Goal: Task Accomplishment & Management: Manage account settings

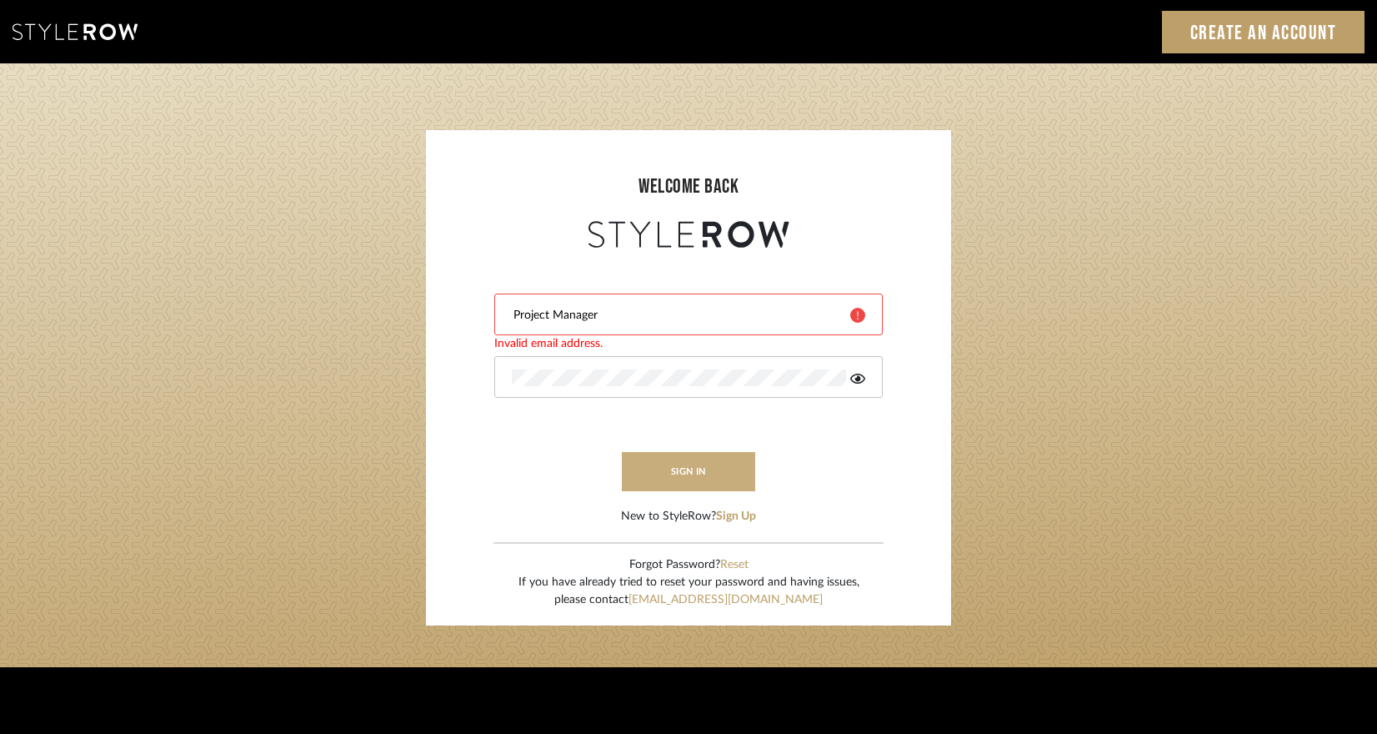
click at [691, 475] on button "sign in" at bounding box center [688, 471] width 133 height 39
click at [624, 323] on div "Project Manager" at bounding box center [688, 314] width 388 height 42
drag, startPoint x: 619, startPoint y: 317, endPoint x: 414, endPoint y: 284, distance: 207.6
click at [414, 284] on login-page "welcome back Project Manager Invalid email address. sign in New to StyleRow? Si…" at bounding box center [688, 365] width 1377 height 604
type input "cara@landandskydesigns.com"
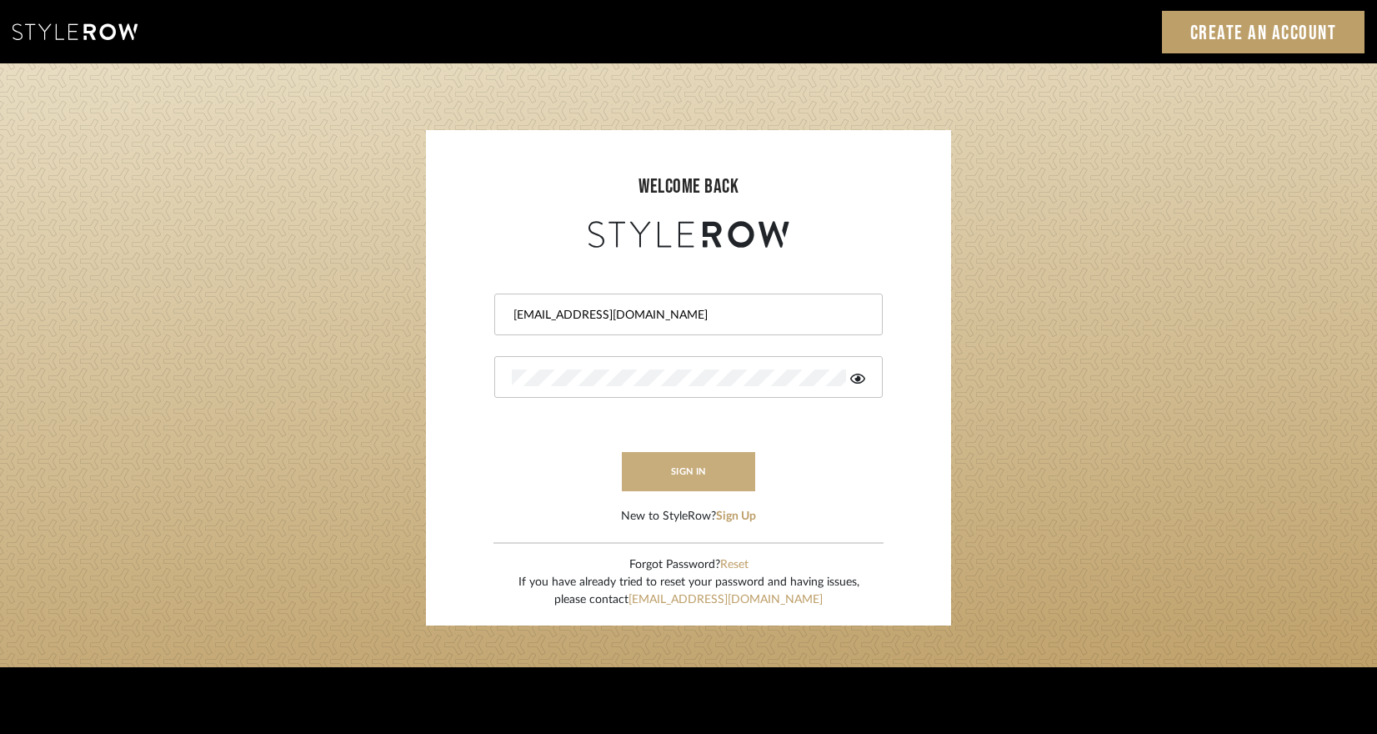
click at [698, 458] on button "sign in" at bounding box center [688, 471] width 133 height 39
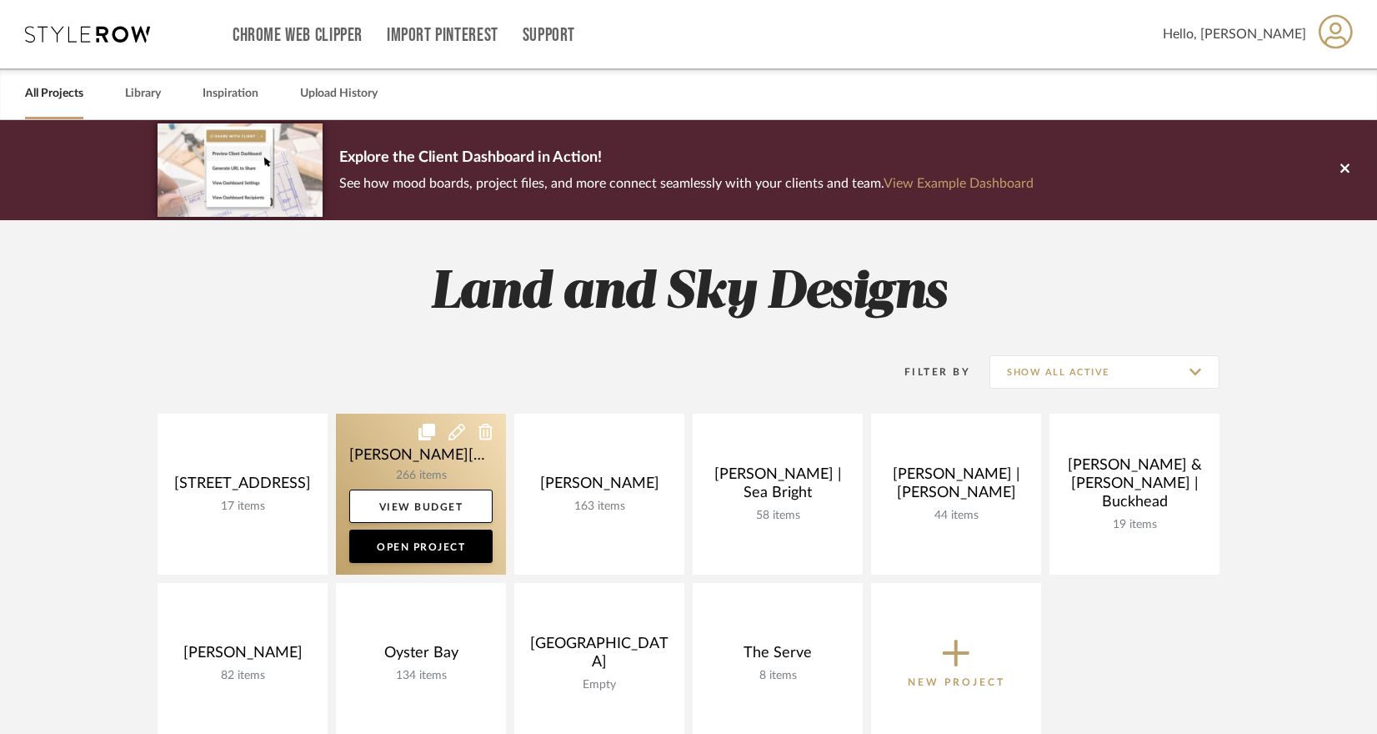
click at [436, 454] on link at bounding box center [421, 493] width 170 height 161
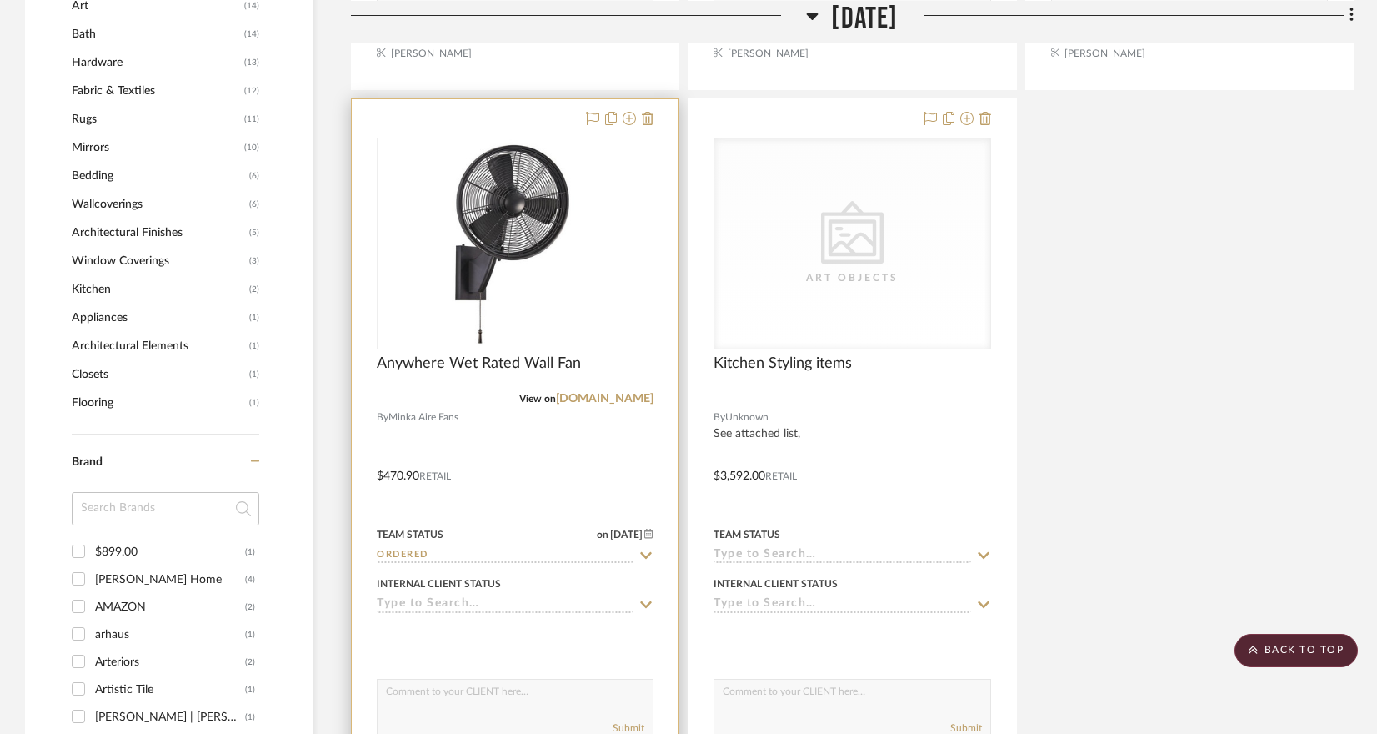
scroll to position [1944, 0]
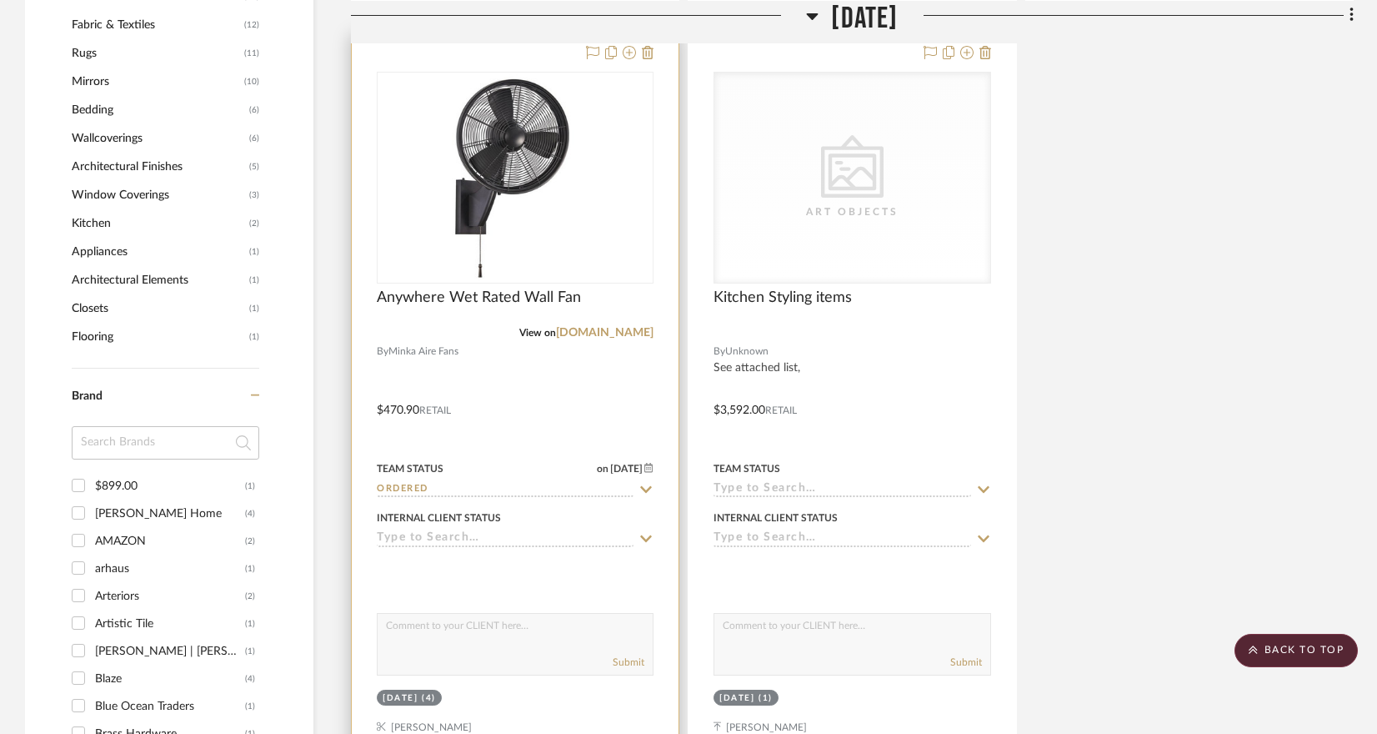
click at [488, 288] on div "Anywhere Wet Rated Wall Fan" at bounding box center [515, 306] width 277 height 37
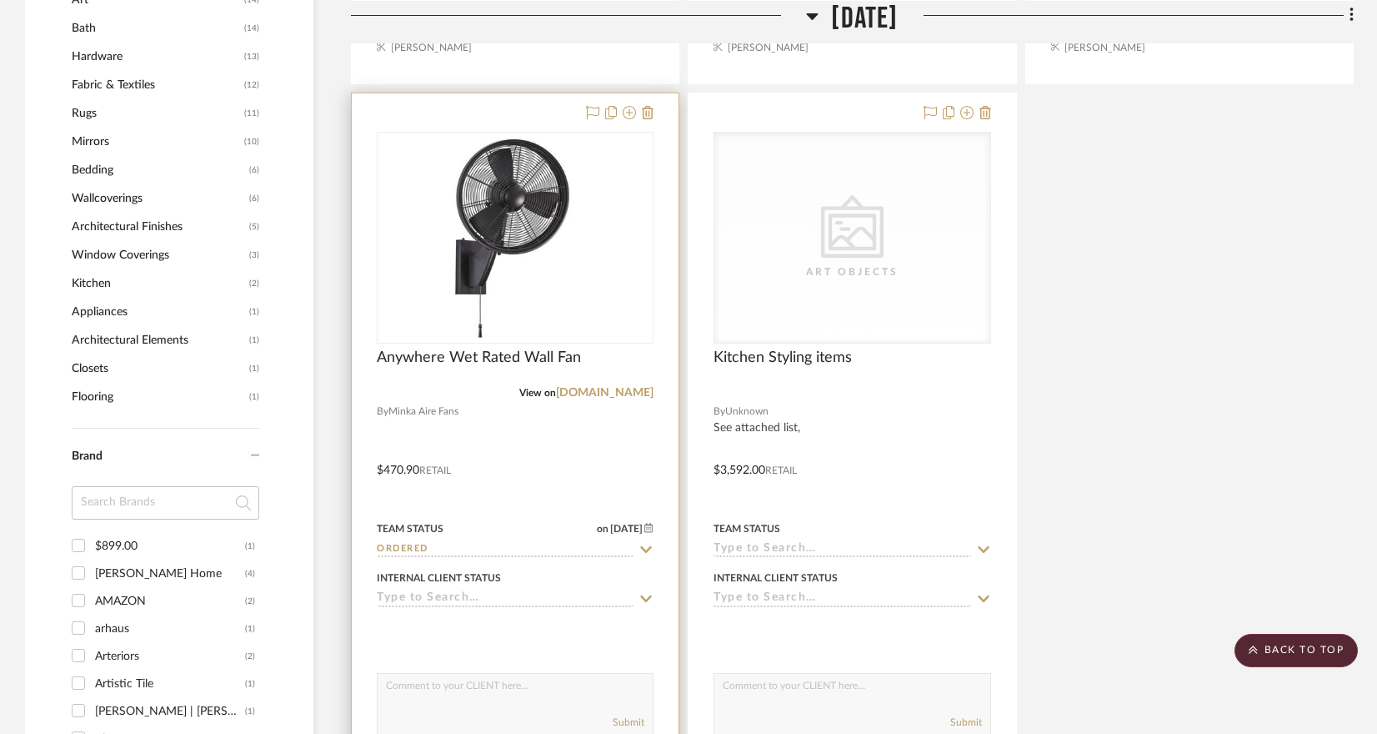
scroll to position [1784, 0]
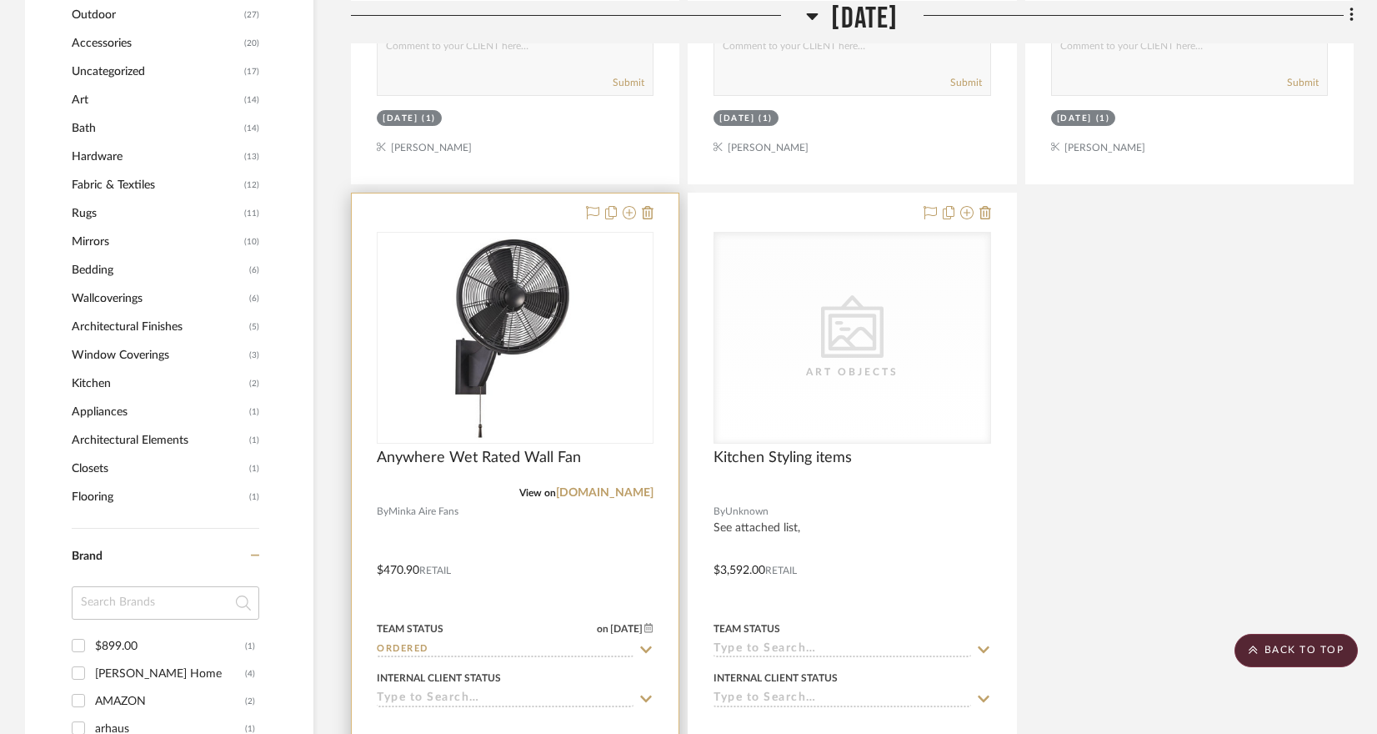
click at [519, 503] on div at bounding box center [515, 557] width 327 height 729
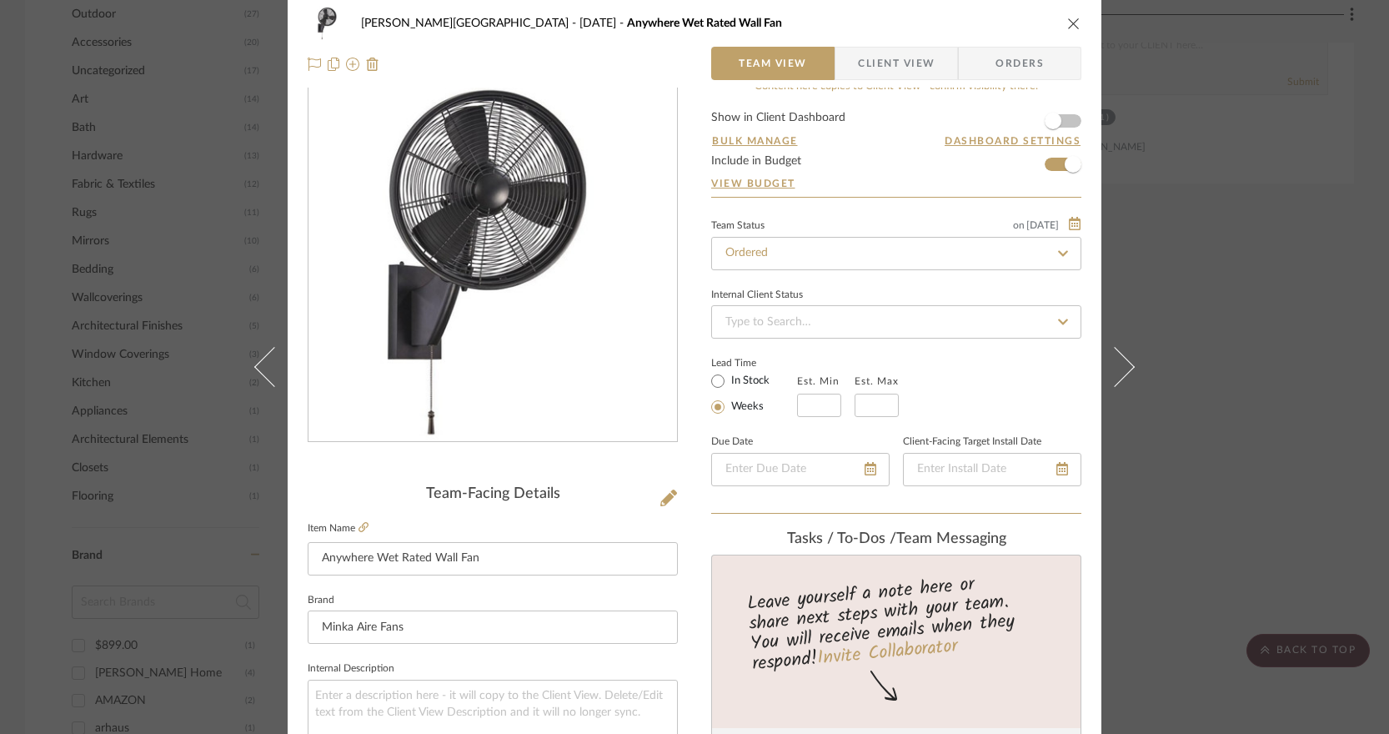
scroll to position [0, 0]
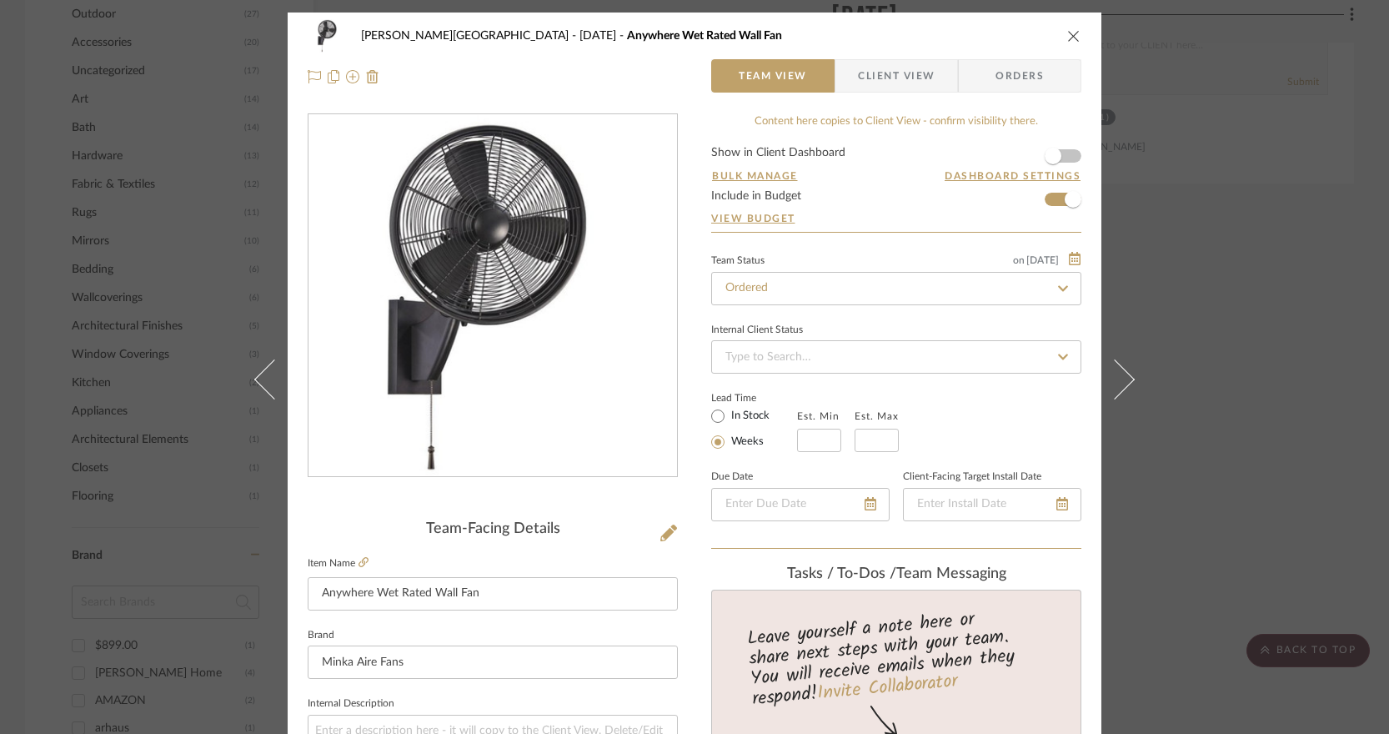
click at [1036, 81] on span "Orders" at bounding box center [1019, 75] width 85 height 33
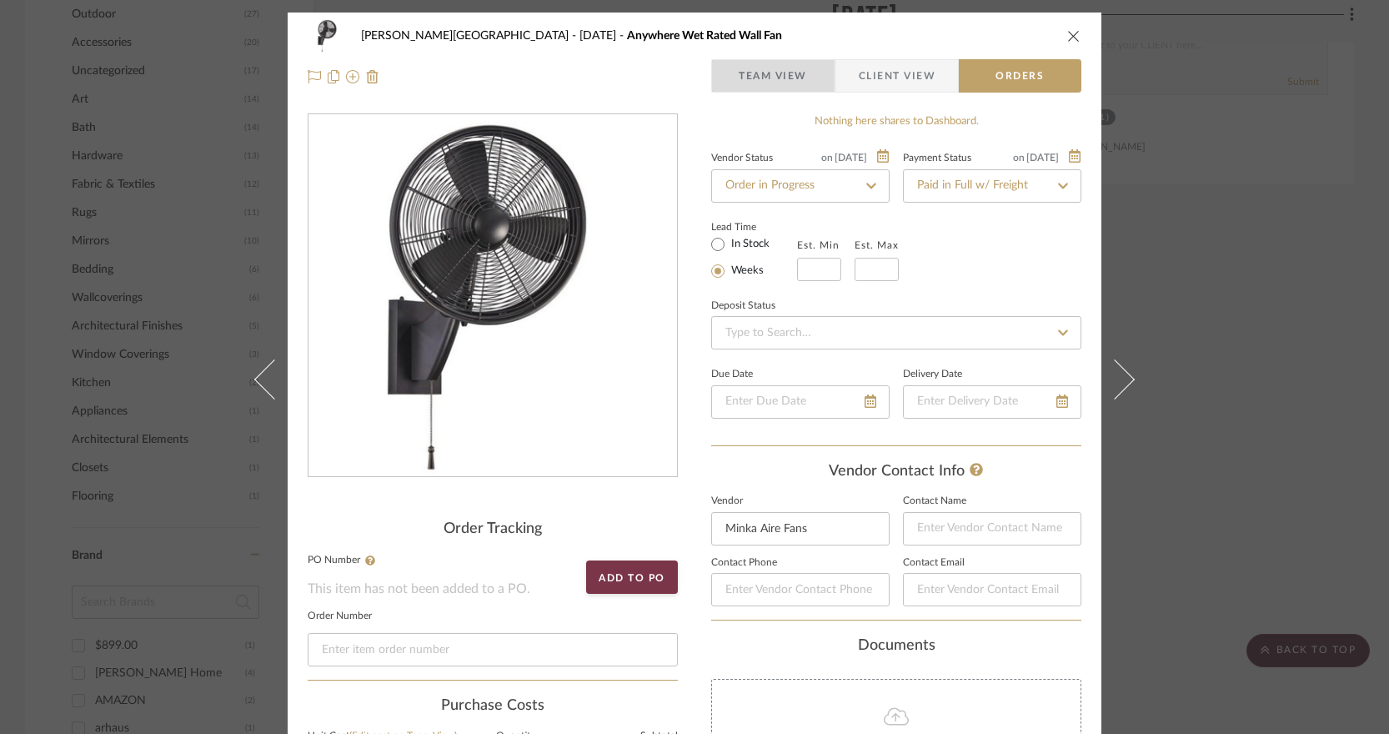
click at [750, 83] on span "Team View" at bounding box center [773, 75] width 68 height 33
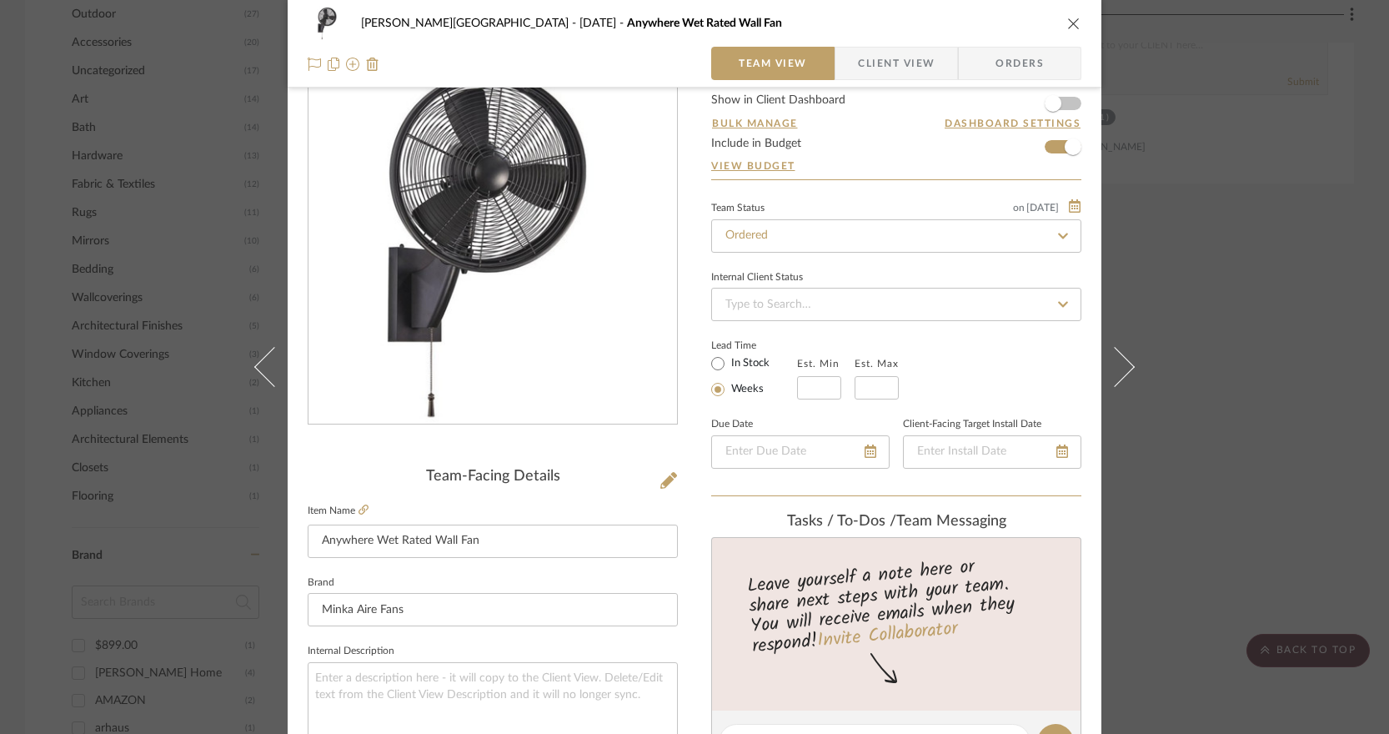
scroll to position [53, 0]
click at [1060, 238] on icon at bounding box center [1062, 236] width 15 height 12
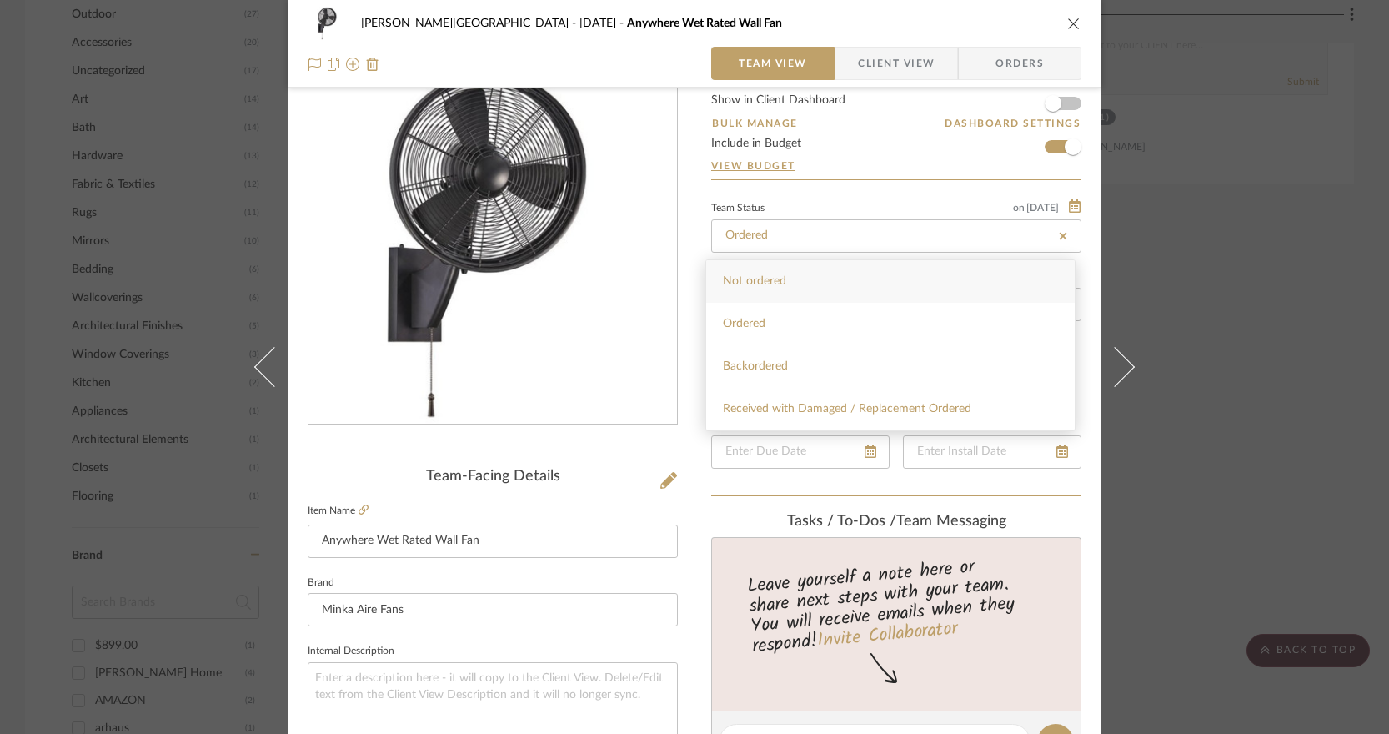
click at [1060, 238] on icon at bounding box center [1062, 236] width 15 height 12
type input "[DATE]"
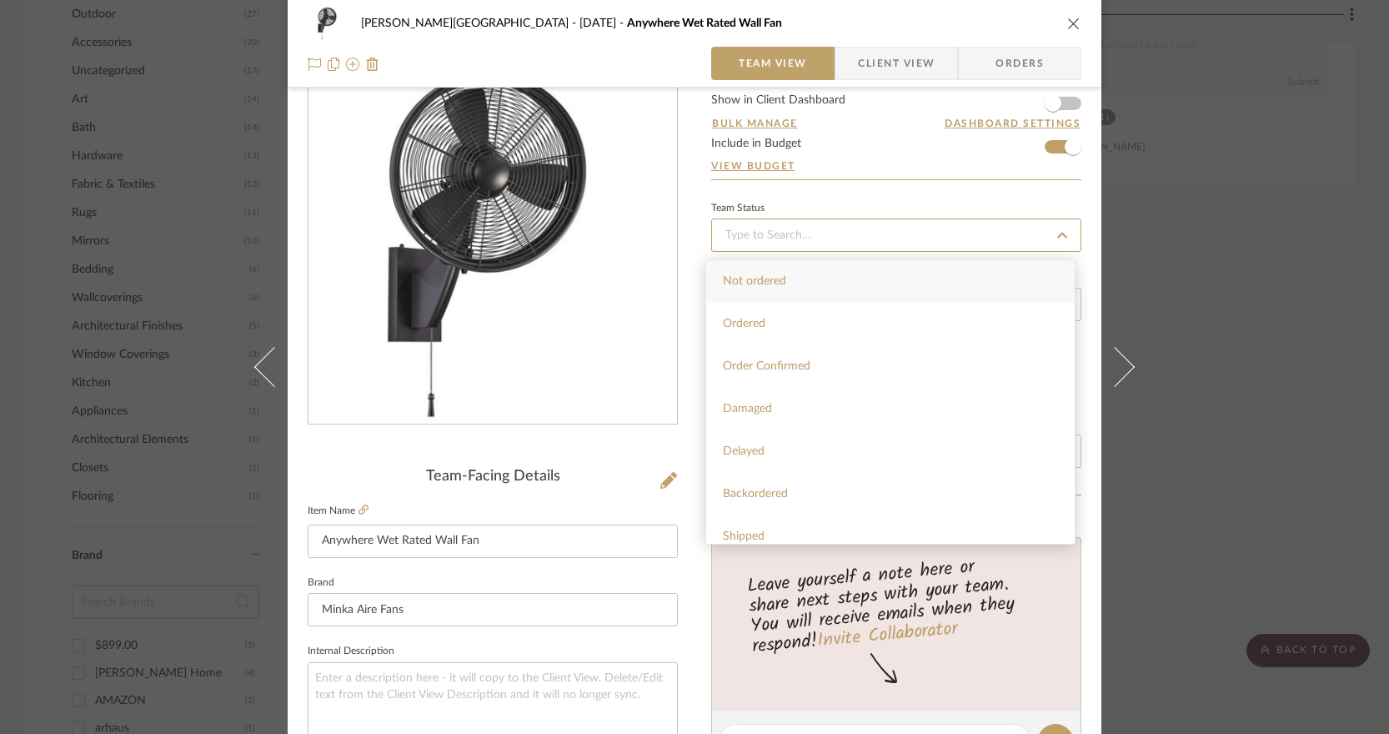
type input "[DATE]"
click at [685, 171] on div "[PERSON_NAME][GEOGRAPHIC_DATA] [DATE] Anywhere Wet Rated Wall Fan Team View Cli…" at bounding box center [695, 730] width 814 height 1540
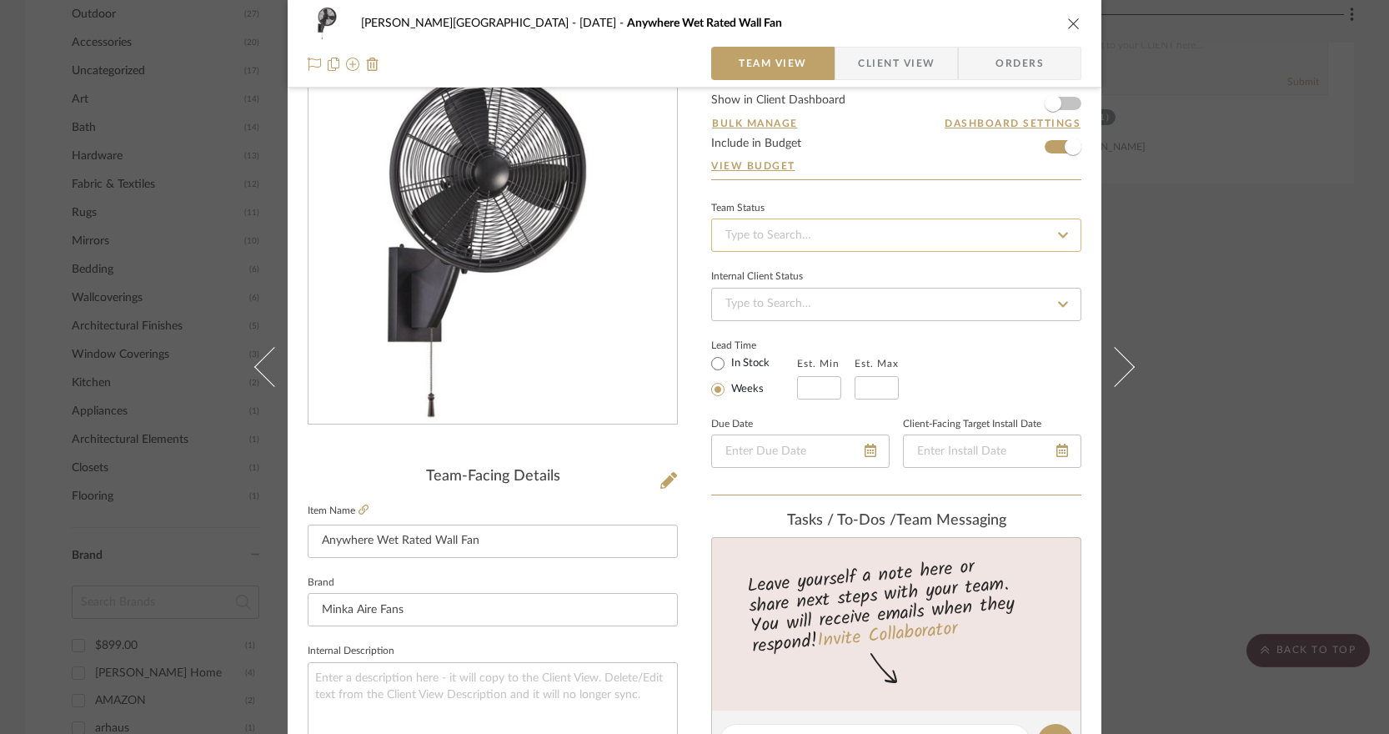
click at [770, 243] on input at bounding box center [896, 234] width 370 height 33
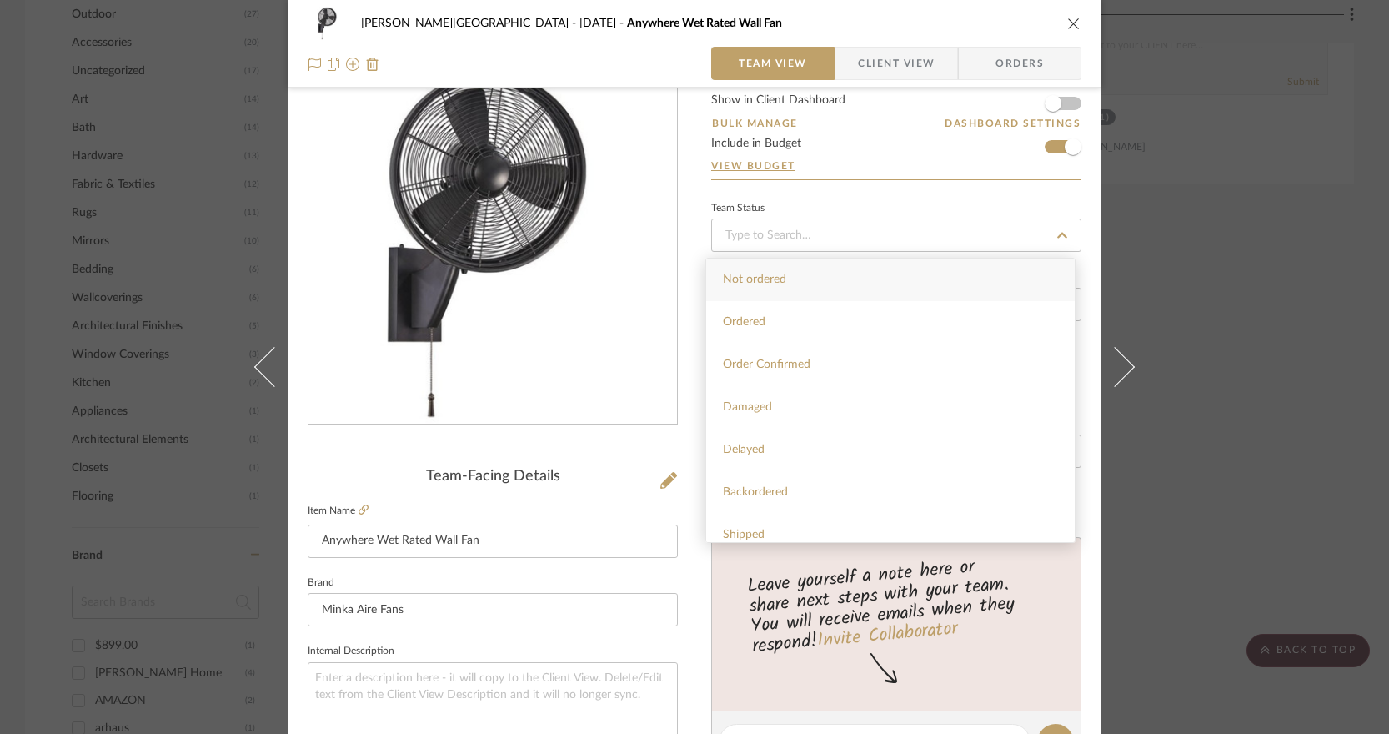
drag, startPoint x: 769, startPoint y: 323, endPoint x: 700, endPoint y: 275, distance: 83.7
click at [769, 323] on div "Ordered" at bounding box center [890, 322] width 368 height 43
type input "[DATE]"
type input "Ordered"
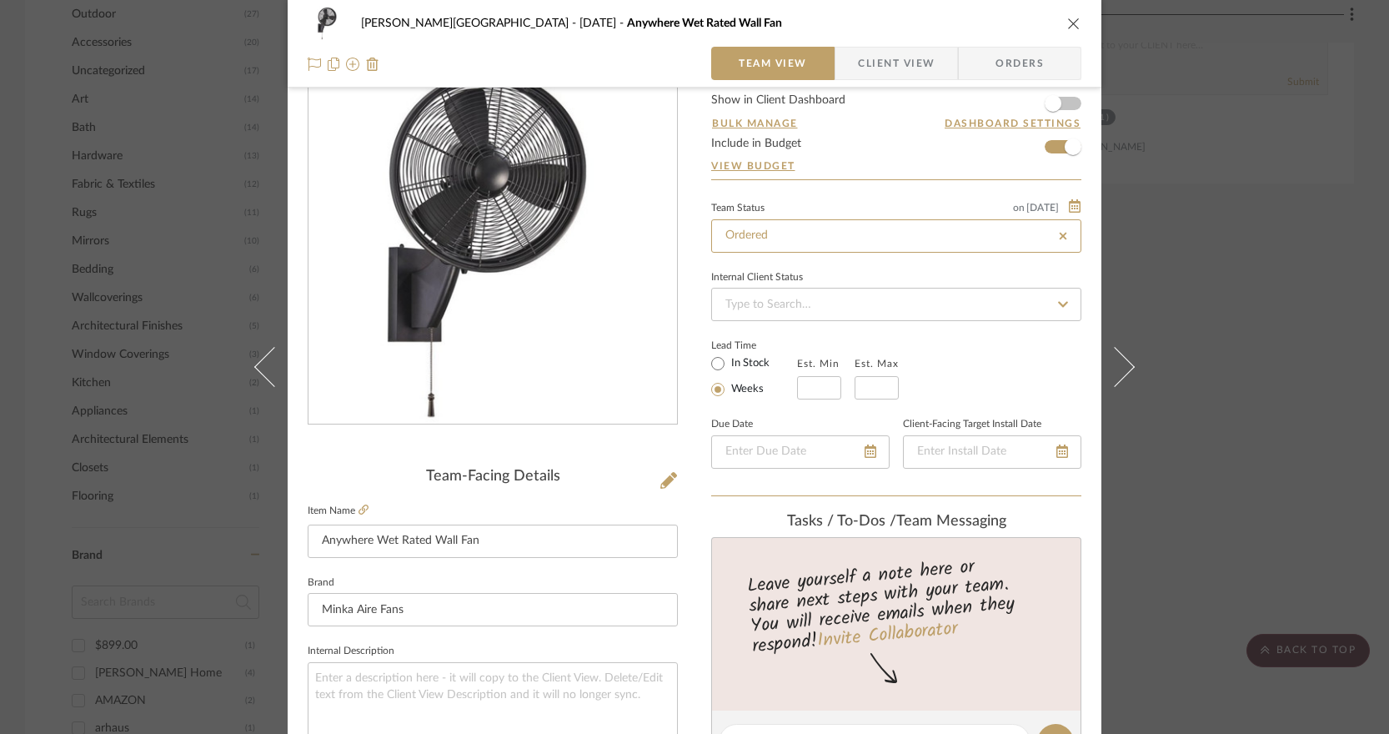
type input "Ordered"
click at [677, 195] on div "[PERSON_NAME][GEOGRAPHIC_DATA] [DATE] Anywhere Wet Rated Wall Fan Team View Cli…" at bounding box center [695, 730] width 814 height 1540
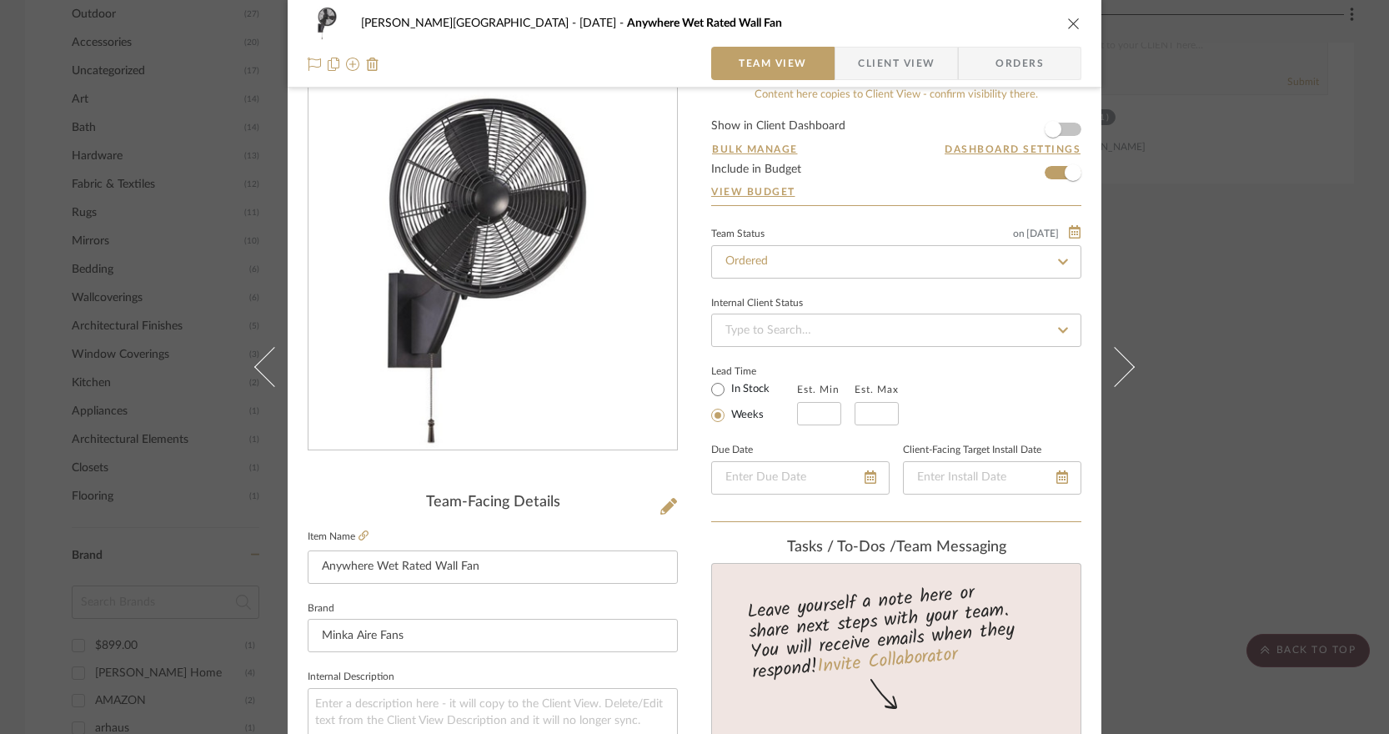
scroll to position [0, 0]
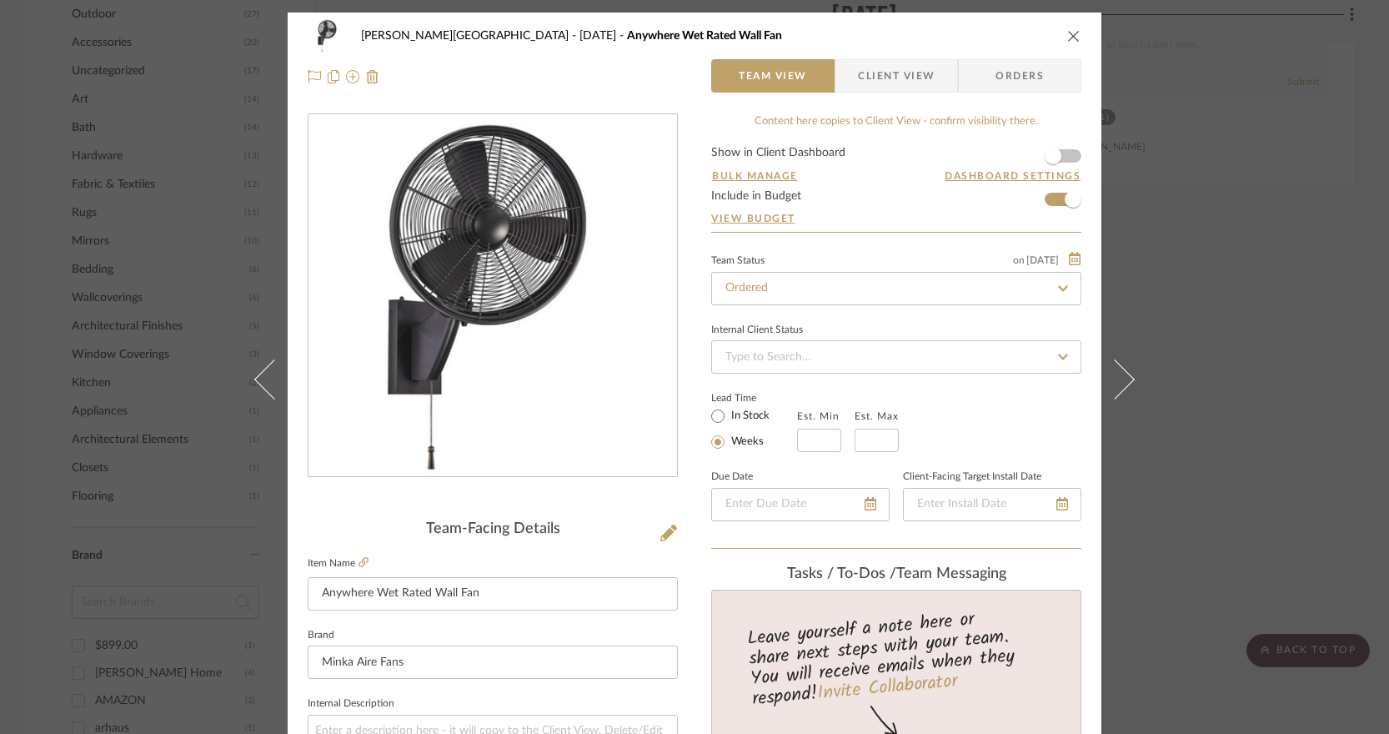
click at [1196, 190] on div "[PERSON_NAME][GEOGRAPHIC_DATA] [DATE] Anywhere Wet Rated Wall Fan Team View Cli…" at bounding box center [694, 367] width 1389 height 734
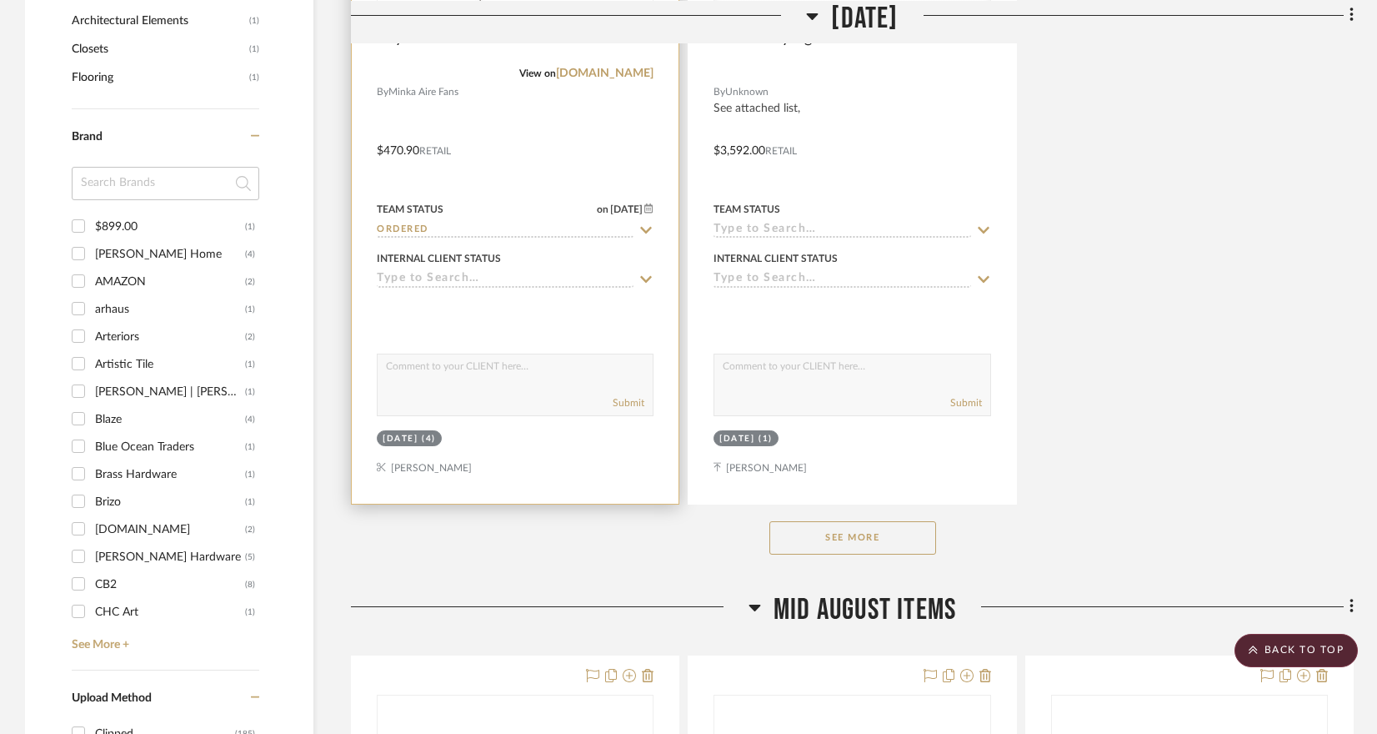
scroll to position [2207, 0]
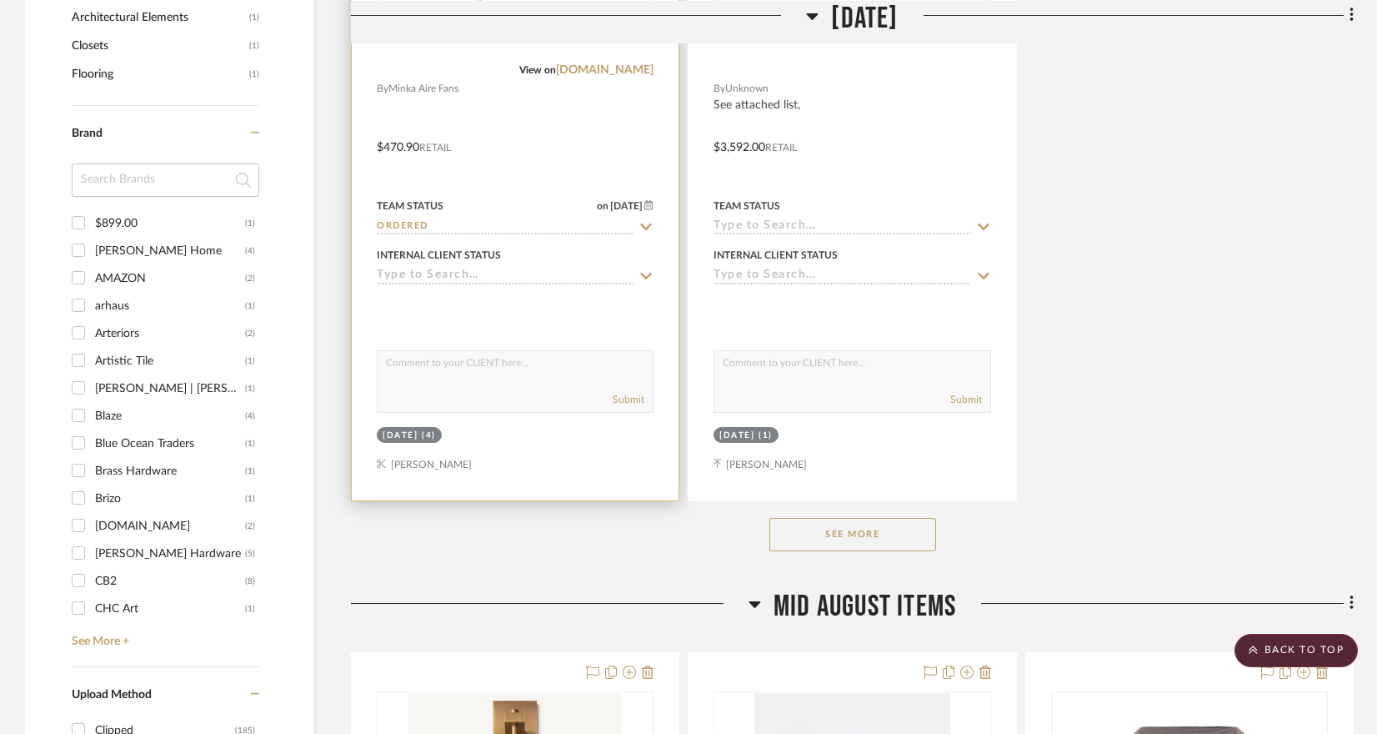
click at [418, 429] on div "[DATE]" at bounding box center [400, 435] width 35 height 13
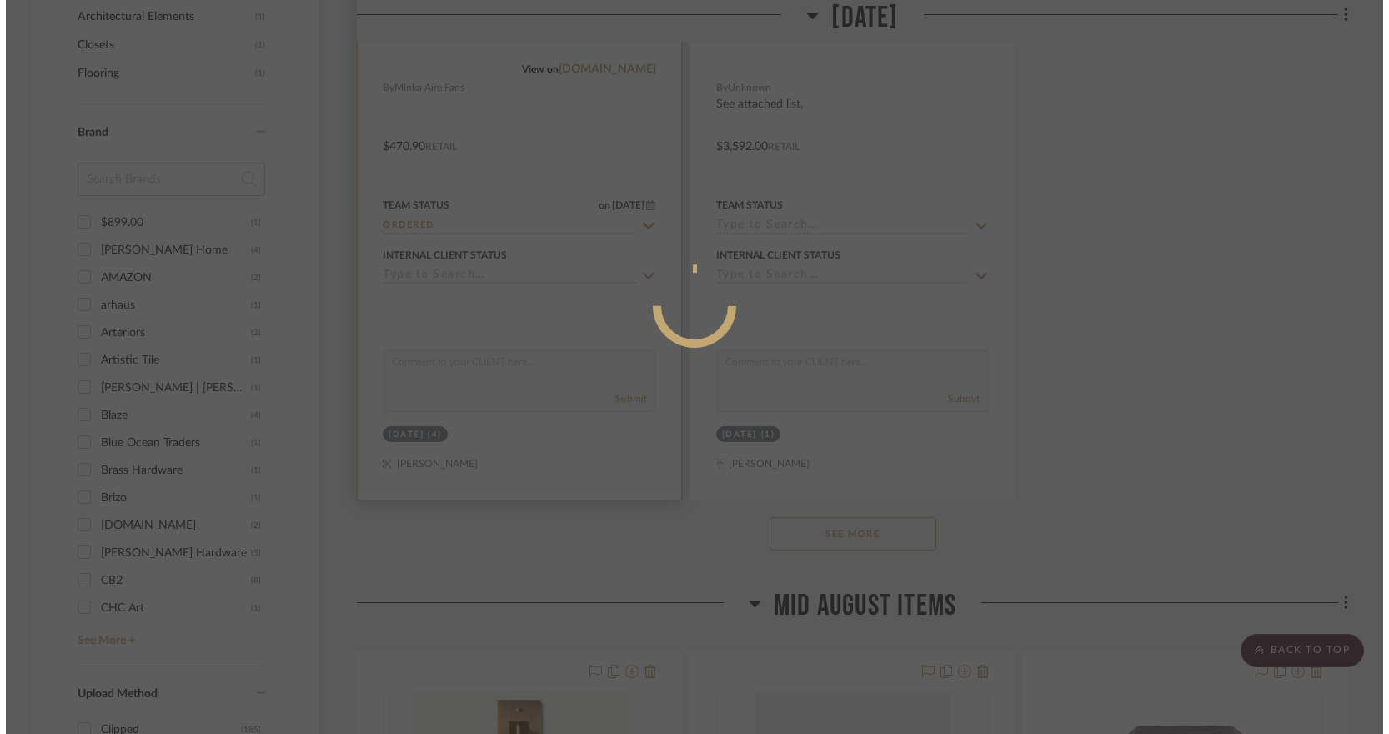
scroll to position [0, 0]
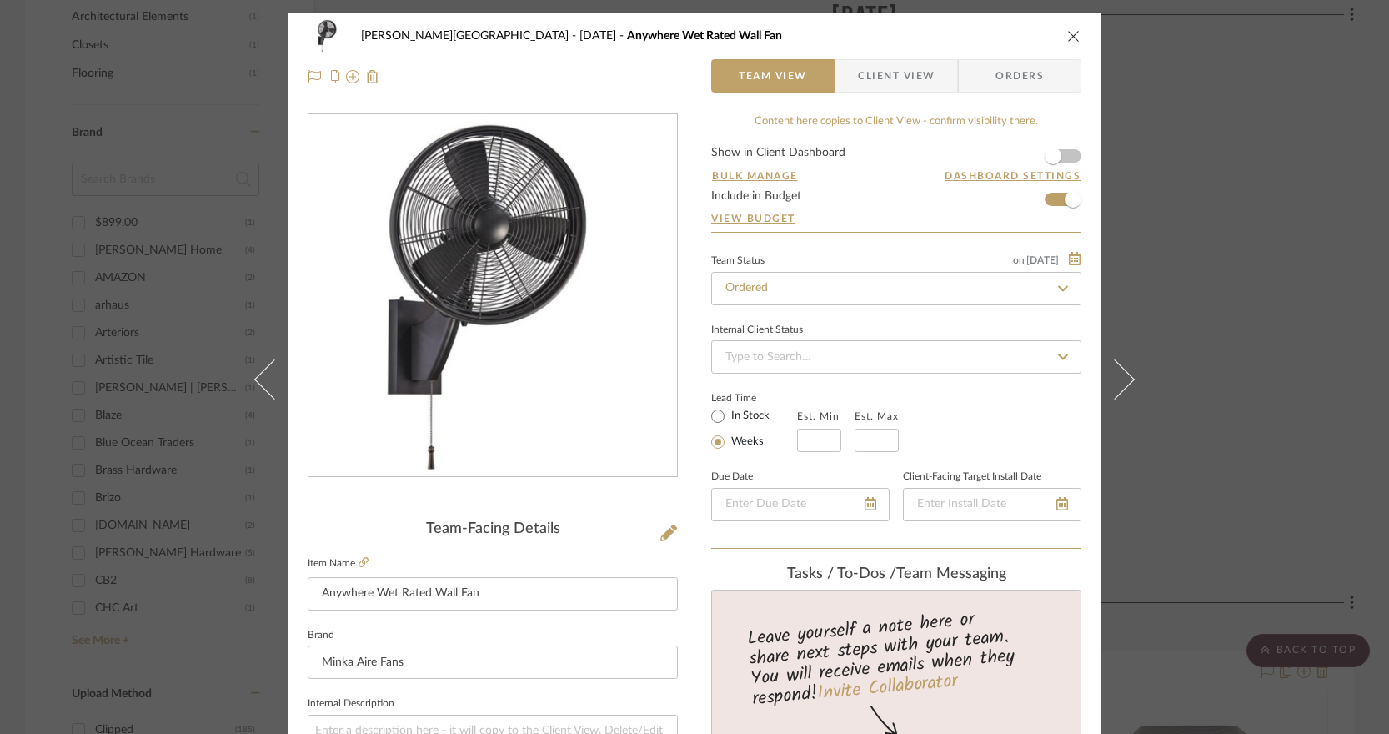
click at [1299, 438] on div "[PERSON_NAME][GEOGRAPHIC_DATA] [DATE] Anywhere Wet Rated Wall Fan Team View Cli…" at bounding box center [694, 367] width 1389 height 734
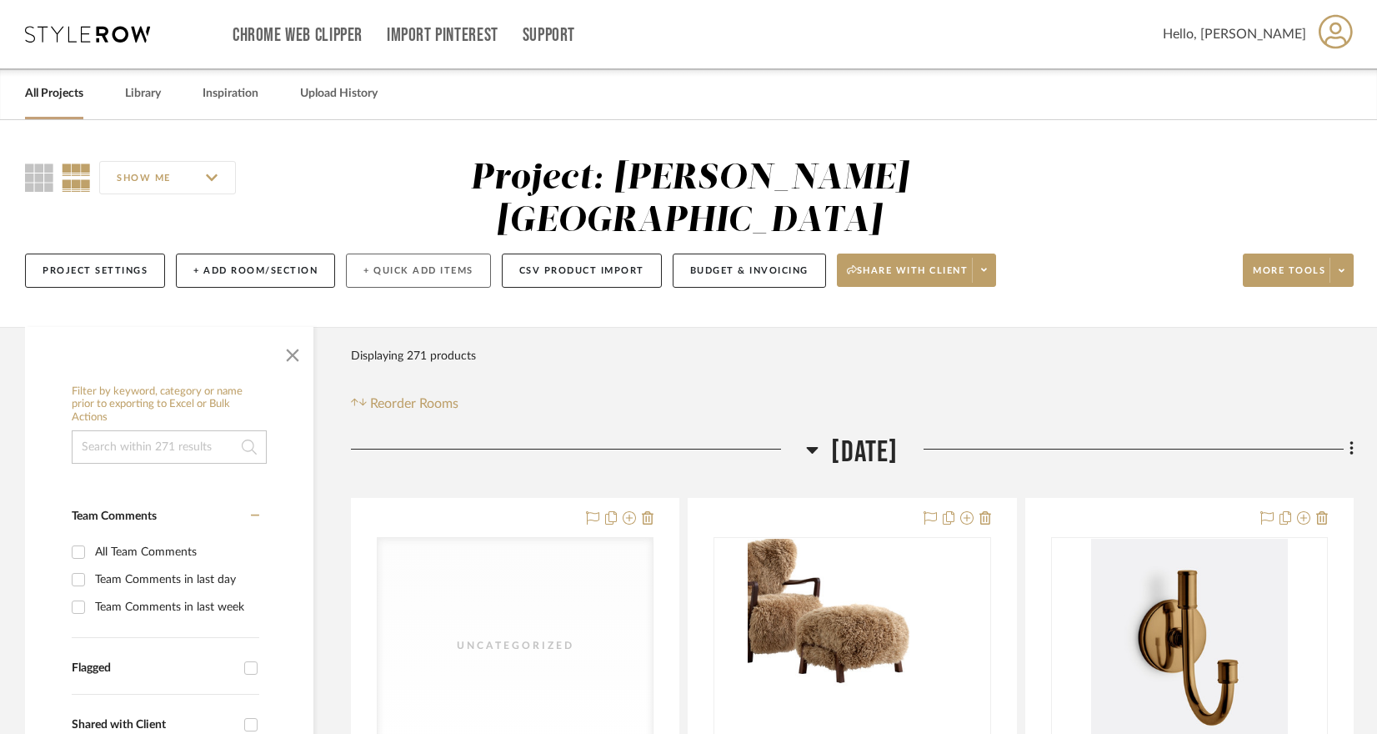
click at [413, 253] on button "+ Quick Add Items" at bounding box center [418, 270] width 145 height 34
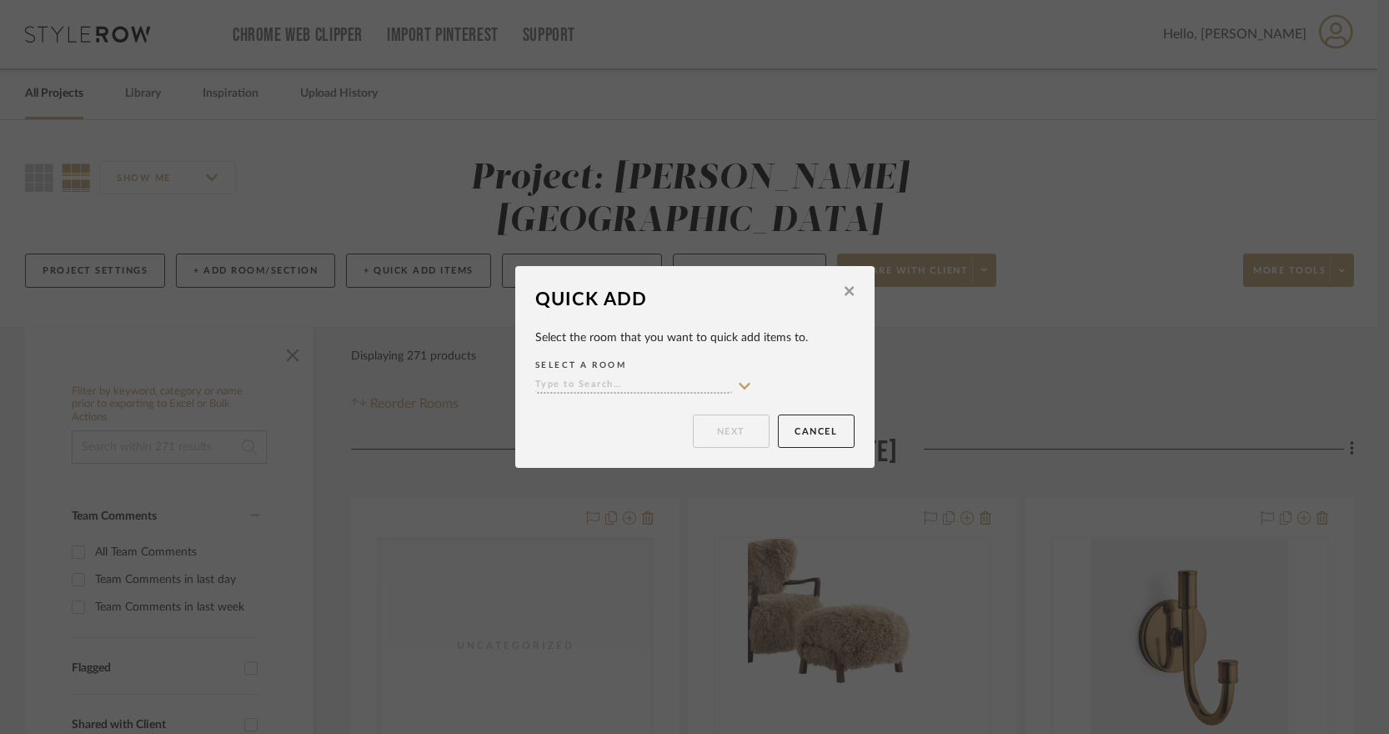
click at [684, 390] on input at bounding box center [633, 386] width 197 height 16
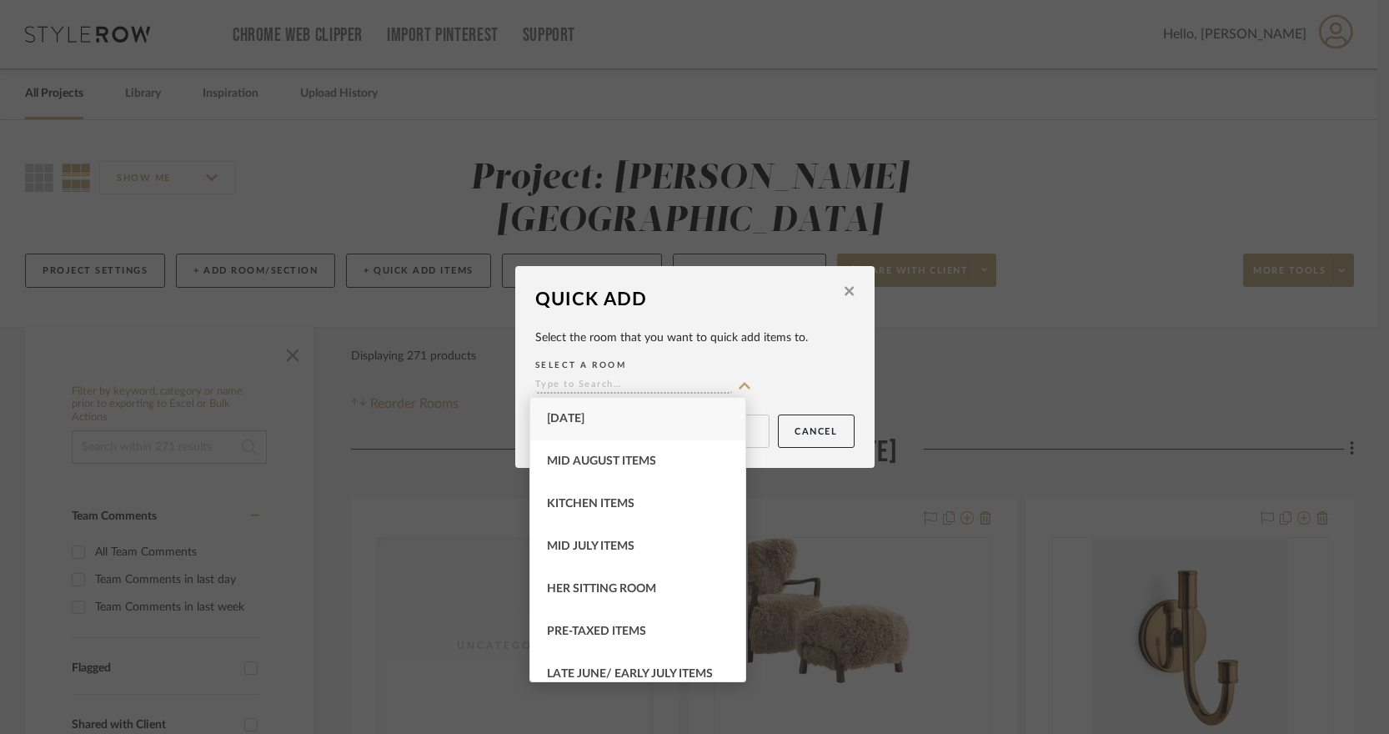
click at [584, 420] on span "[DATE]" at bounding box center [566, 419] width 38 height 12
type input "[DATE]"
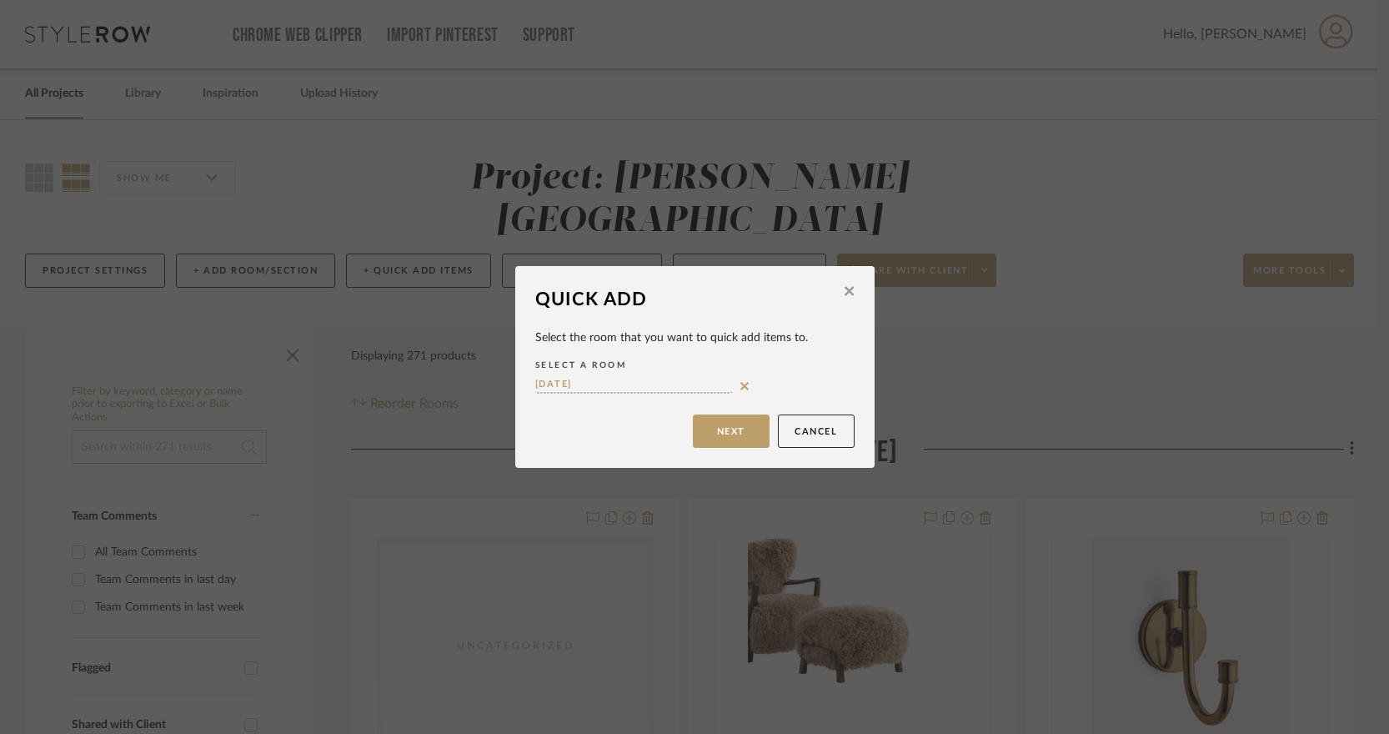
click at [755, 448] on div "Quick Add Select the room that you want to quick add items to. SELECT A ROOM [D…" at bounding box center [694, 367] width 359 height 202
click at [728, 423] on button "Next" at bounding box center [731, 430] width 77 height 33
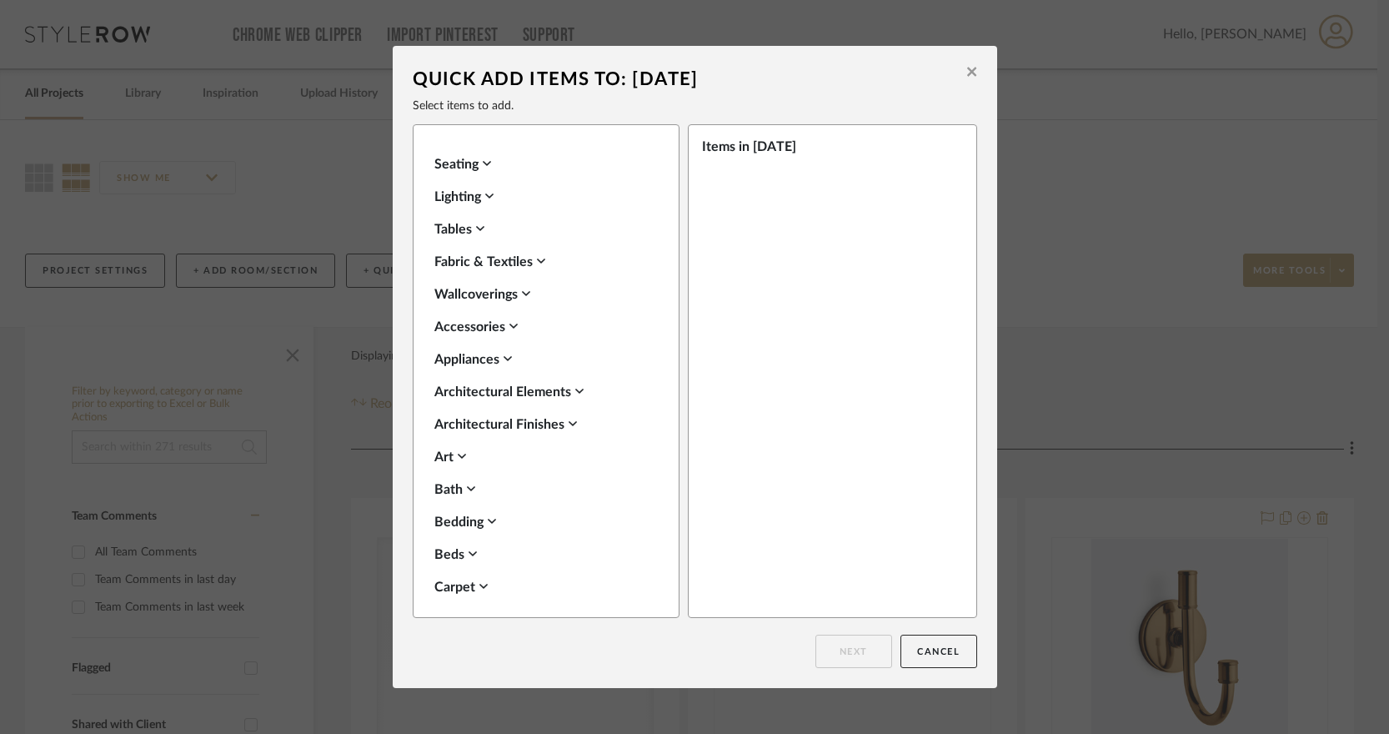
click at [485, 191] on icon at bounding box center [489, 195] width 8 height 13
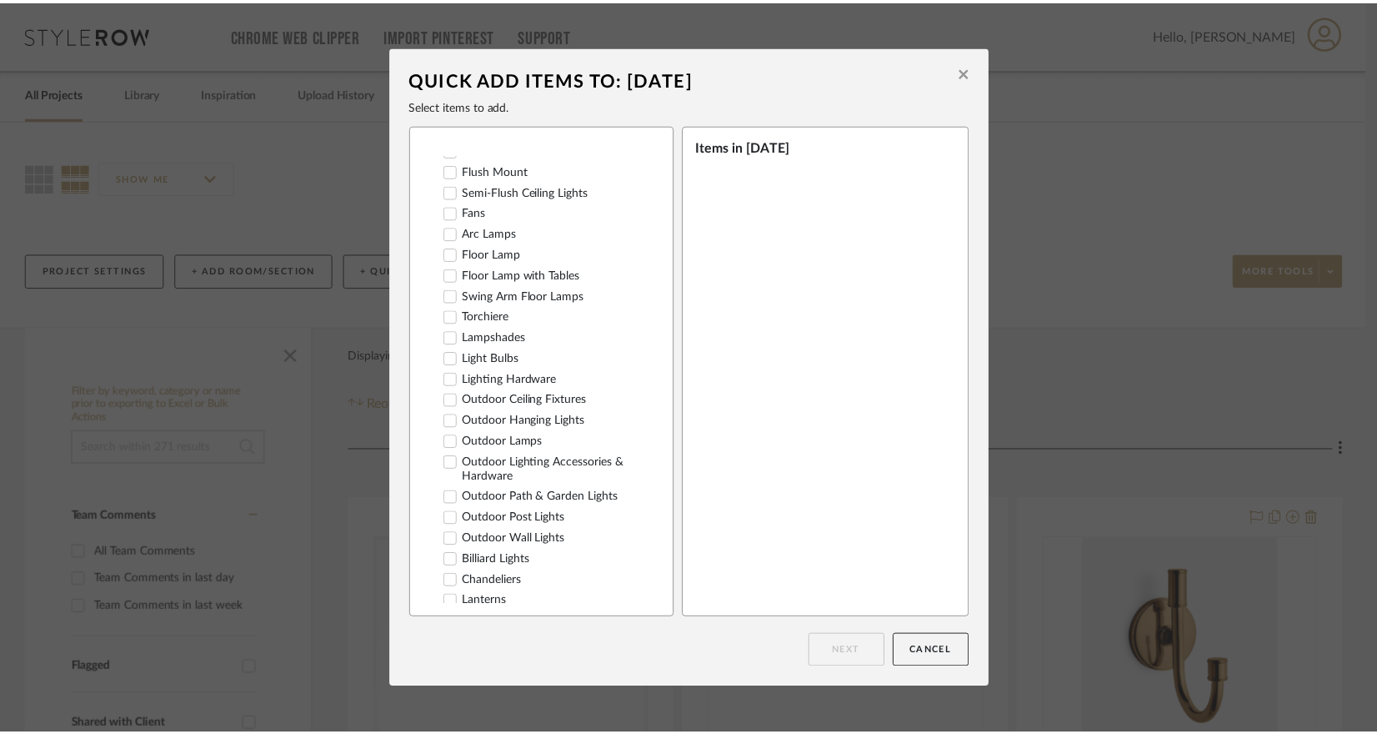
scroll to position [133, 0]
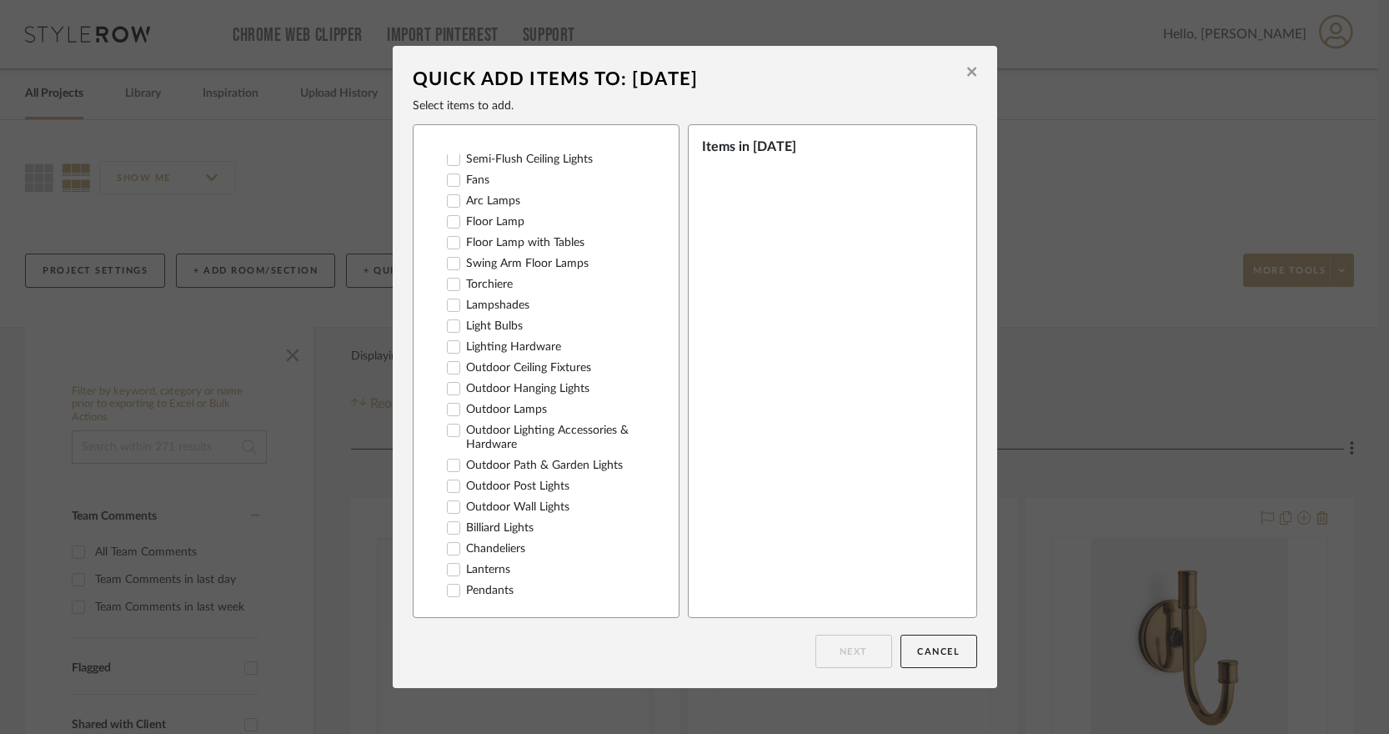
click at [496, 405] on label "Outdoor Lamps" at bounding box center [497, 410] width 100 height 14
click at [854, 655] on button "Next" at bounding box center [853, 650] width 77 height 33
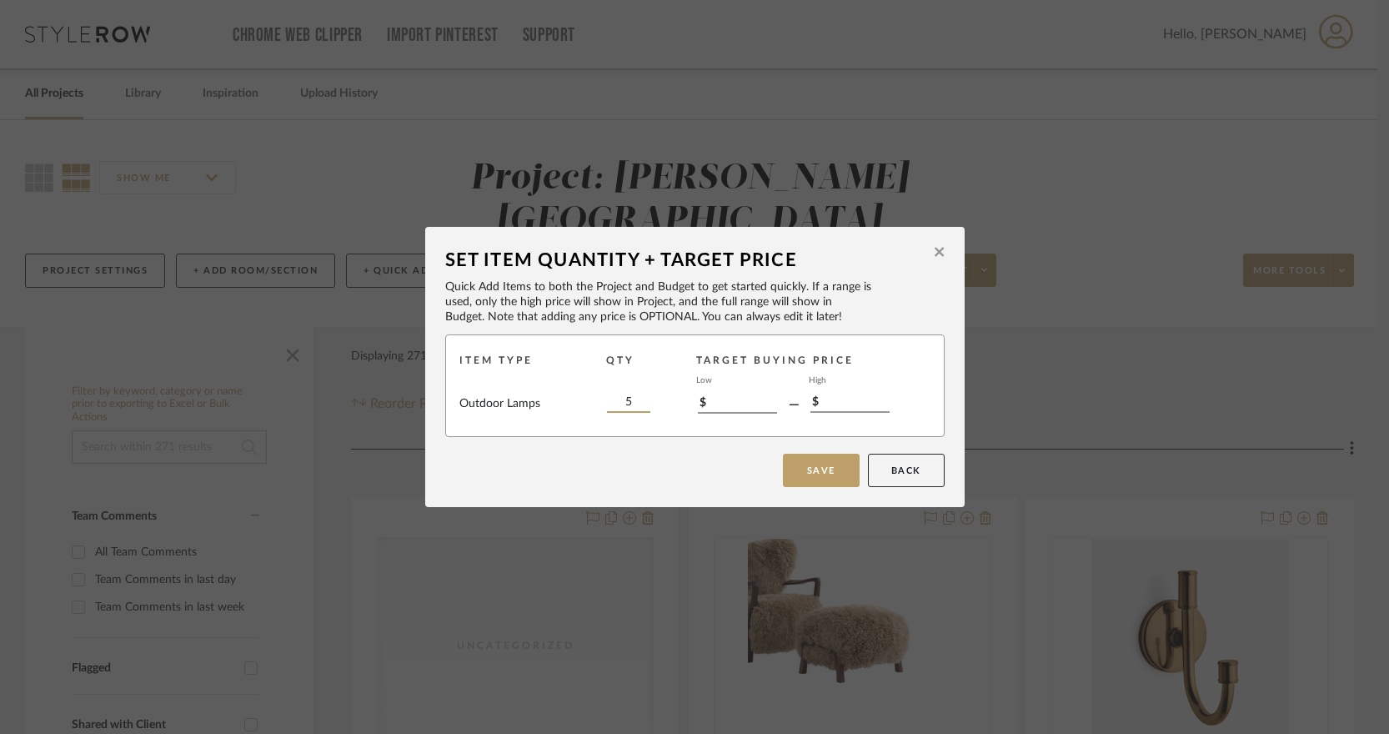
type input "5"
drag, startPoint x: 625, startPoint y: 406, endPoint x: 158, endPoint y: 8, distance: 614.4
click at [813, 486] on button "Save" at bounding box center [821, 469] width 77 height 33
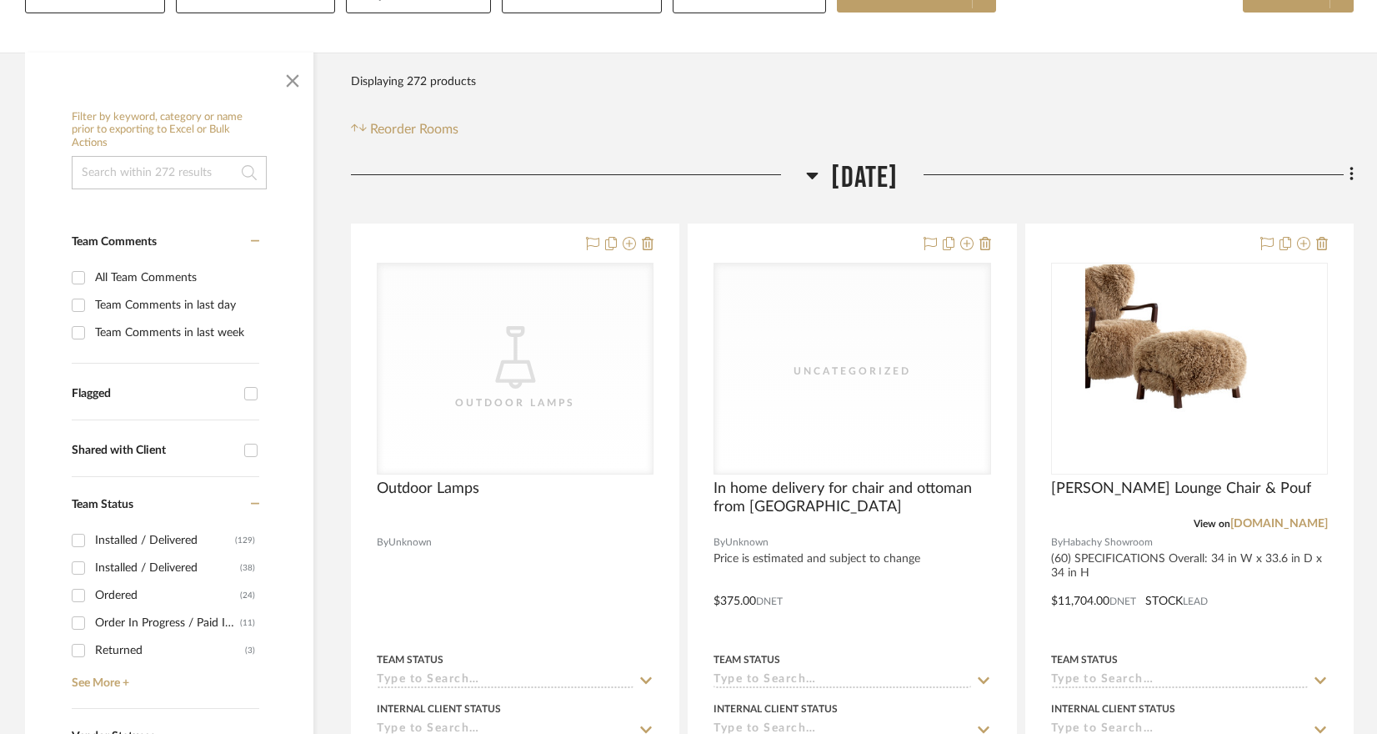
scroll to position [459, 0]
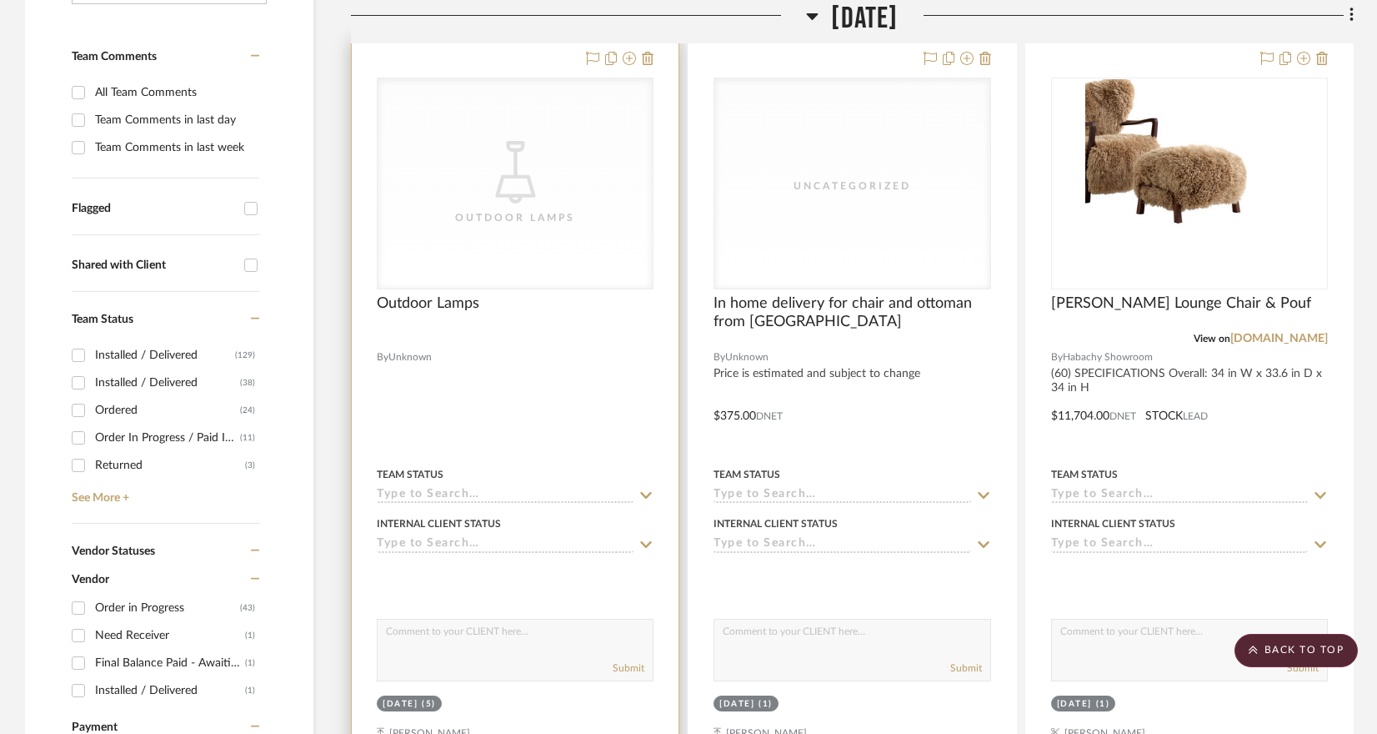
click at [473, 95] on div "CategoryIconLighting Created with Sketch. Outdoor Lamps" at bounding box center [515, 183] width 275 height 210
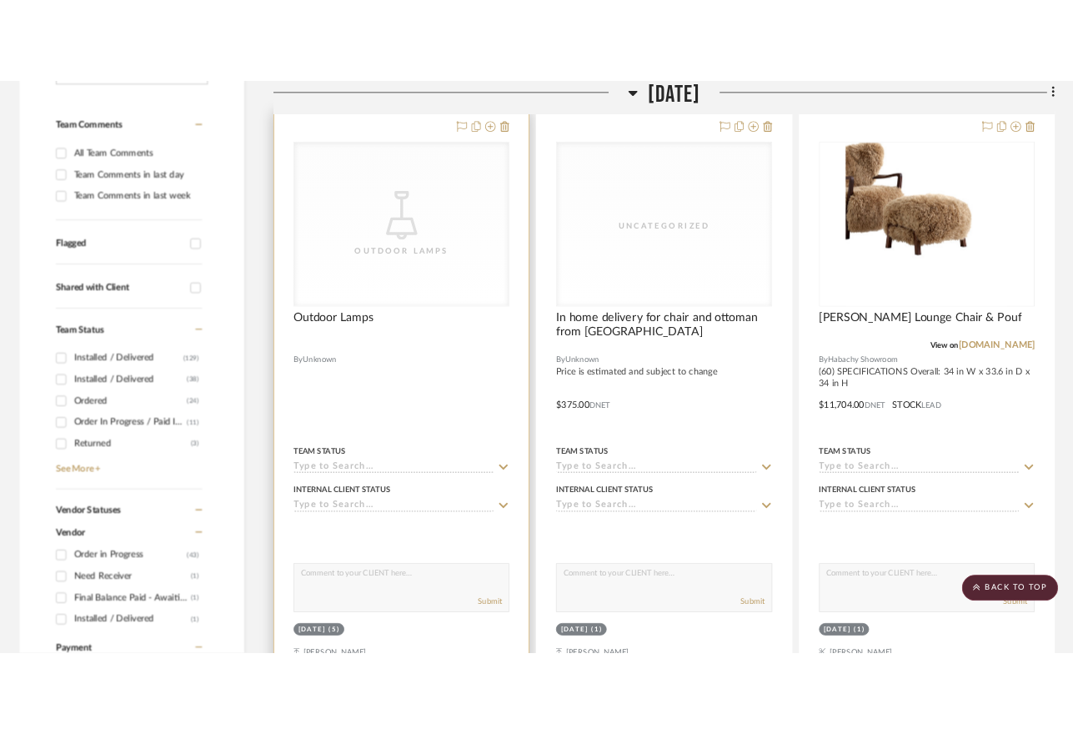
scroll to position [0, 0]
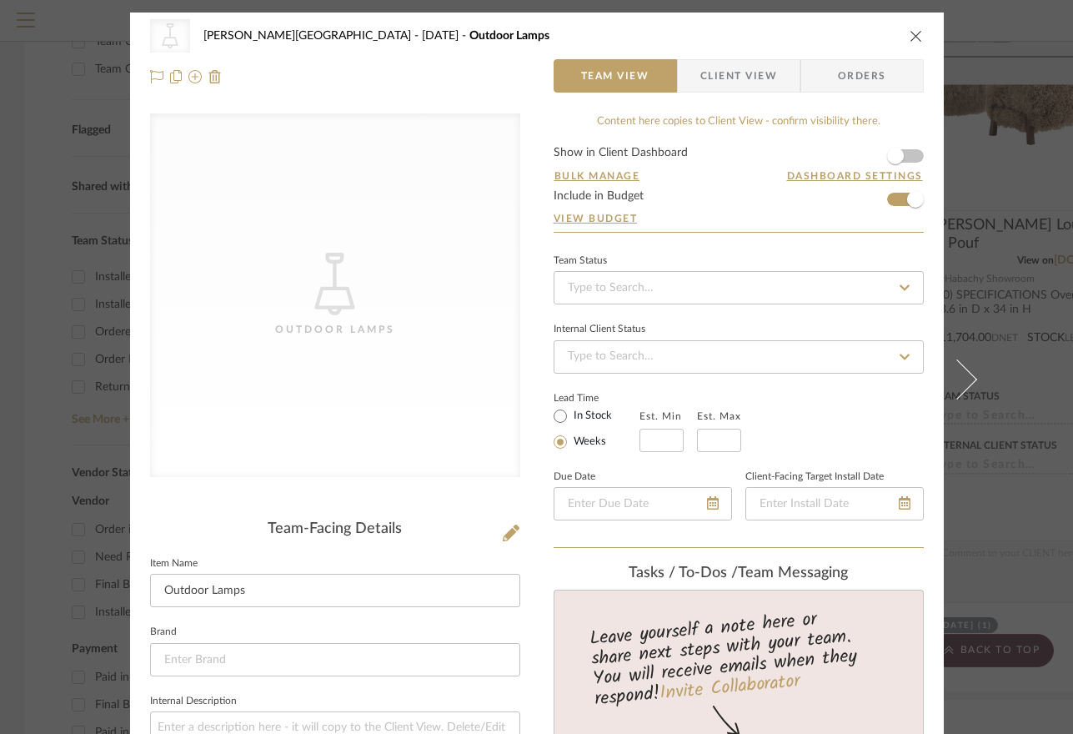
click at [914, 34] on icon "close" at bounding box center [915, 35] width 13 height 13
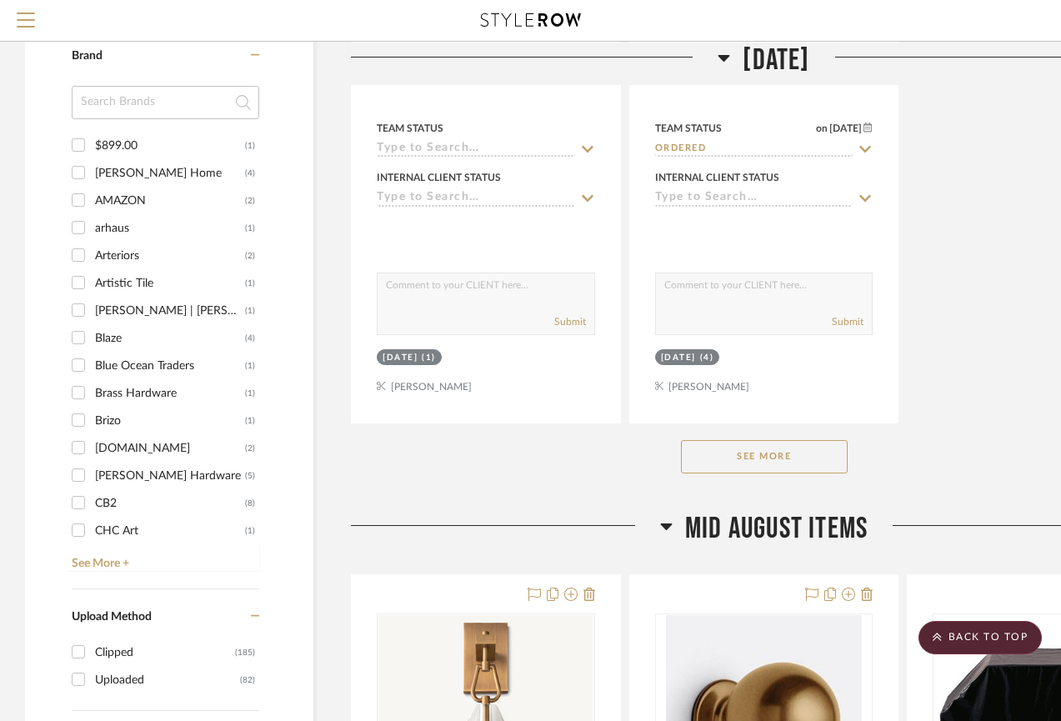
scroll to position [2210, 0]
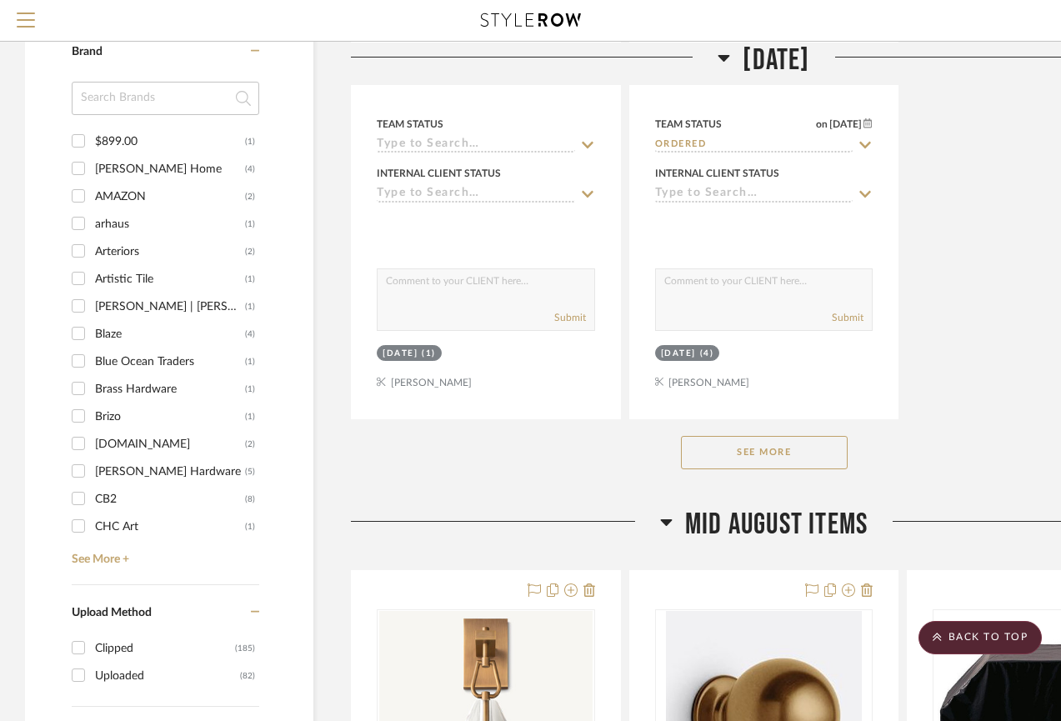
click at [796, 436] on button "See More" at bounding box center [764, 452] width 167 height 33
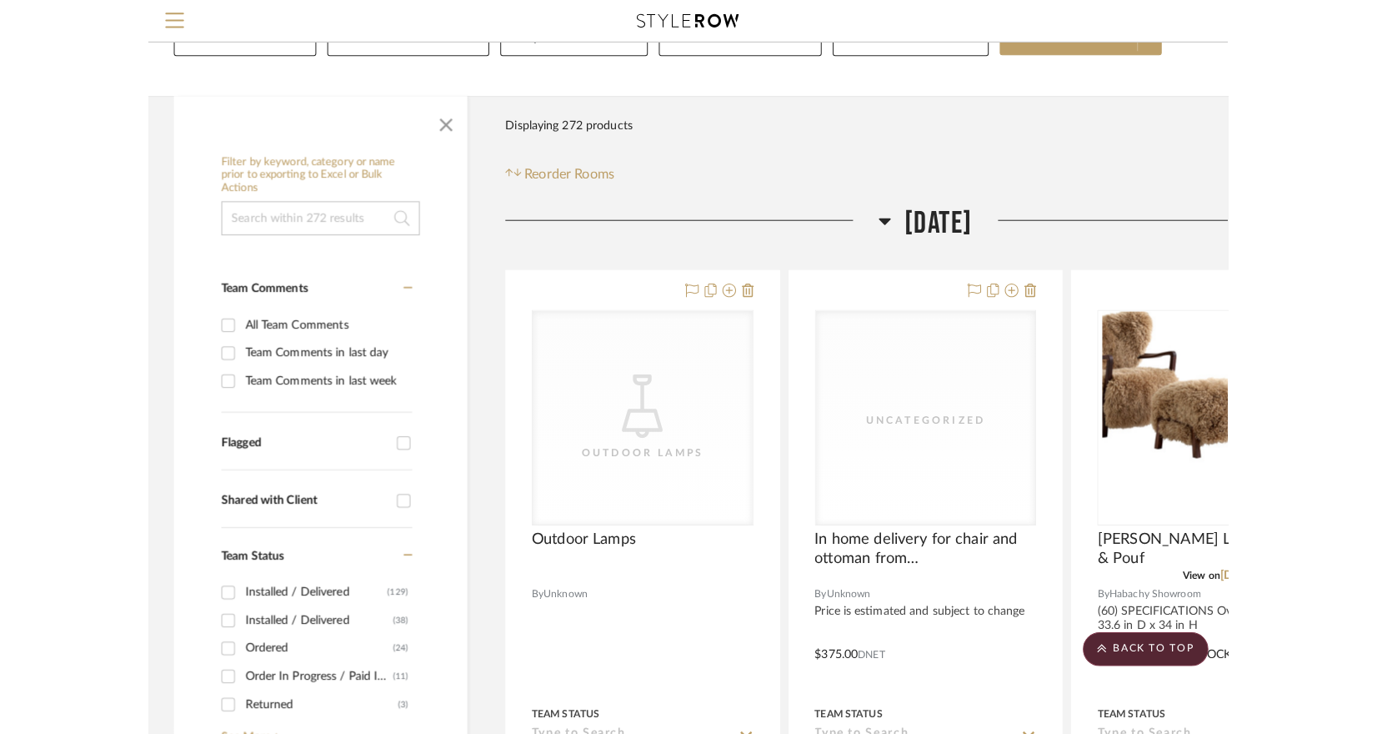
scroll to position [88, 0]
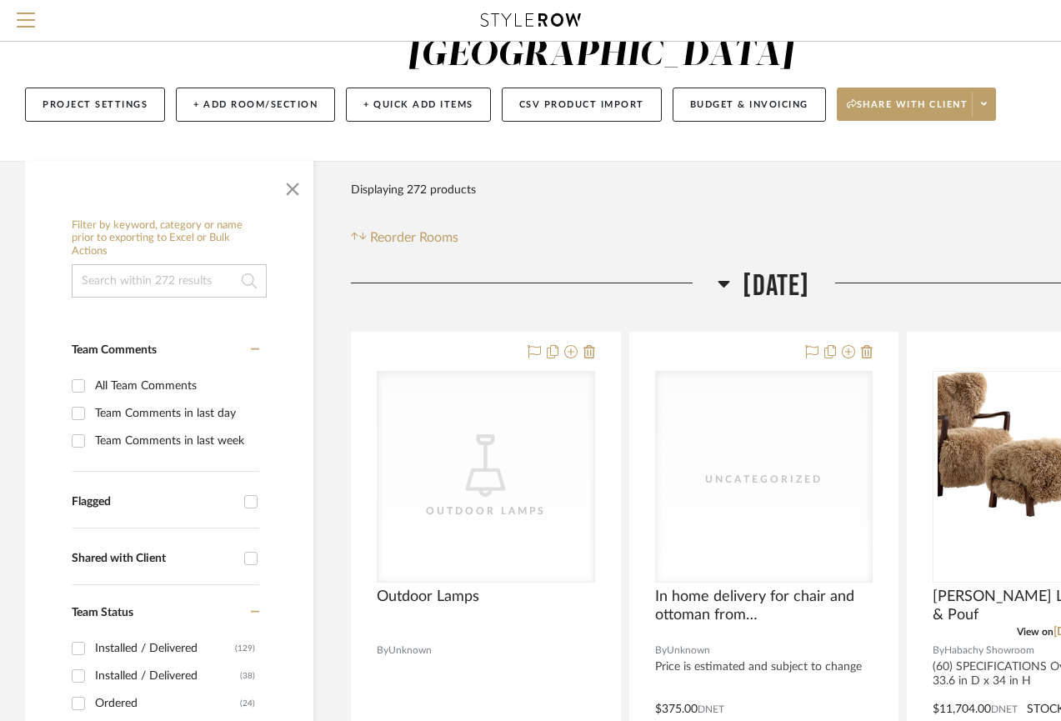
click at [632, 173] on div "Filter Products Displaying 272 products Reorder Rooms" at bounding box center [764, 210] width 826 height 74
click at [918, 173] on div "Filter Products Displaying 272 products Reorder Rooms" at bounding box center [764, 210] width 826 height 74
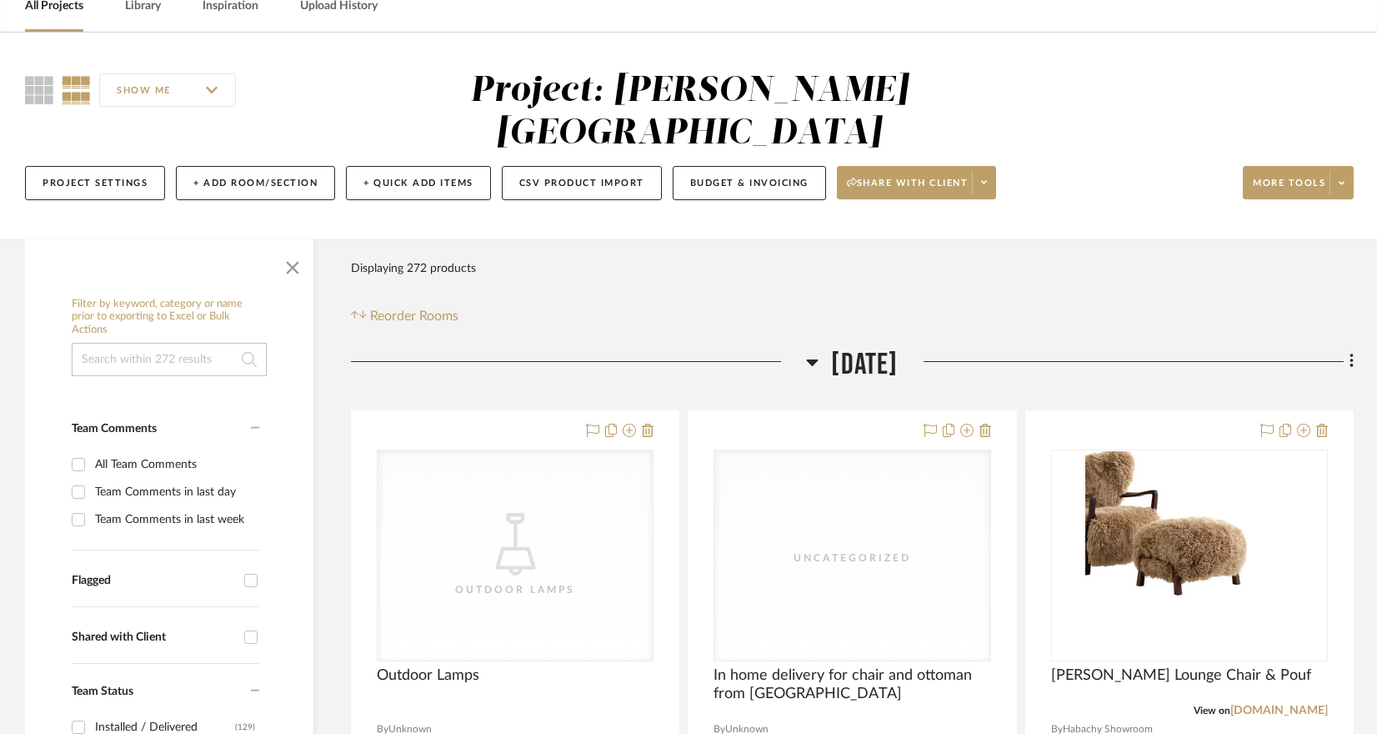
click at [959, 254] on div "Filter Products Displaying 272 products Reorder Rooms" at bounding box center [852, 289] width 1003 height 74
click at [546, 513] on icon "CategoryIconLighting Created with Sketch." at bounding box center [515, 544] width 63 height 63
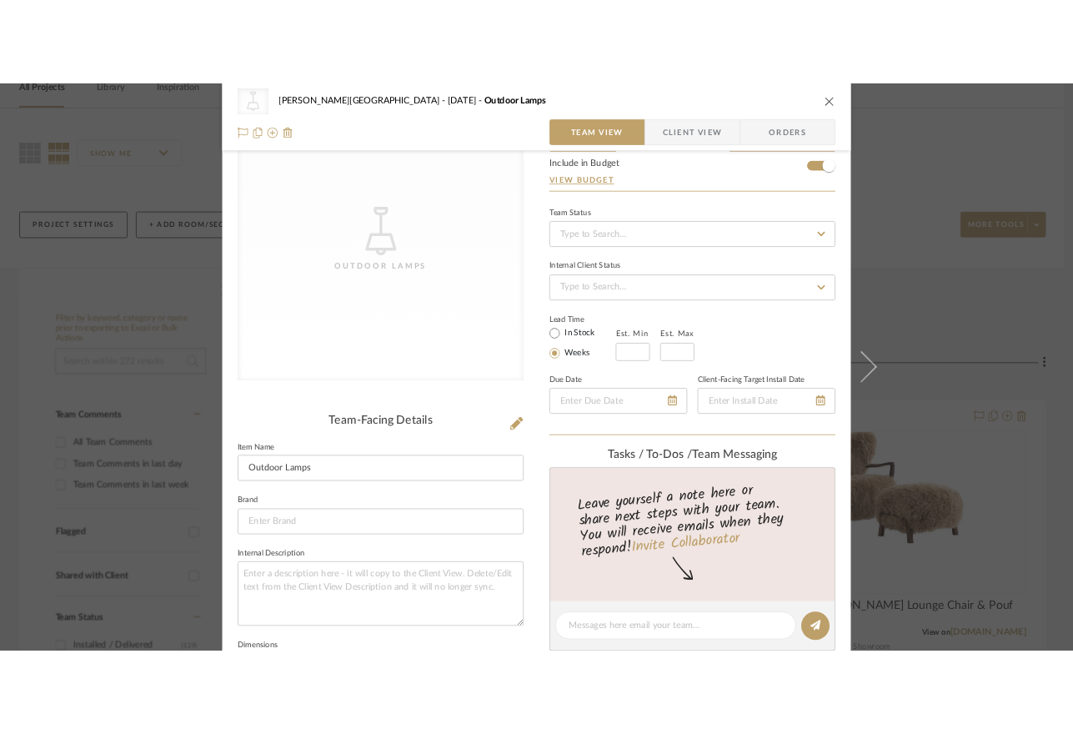
scroll to position [0, 0]
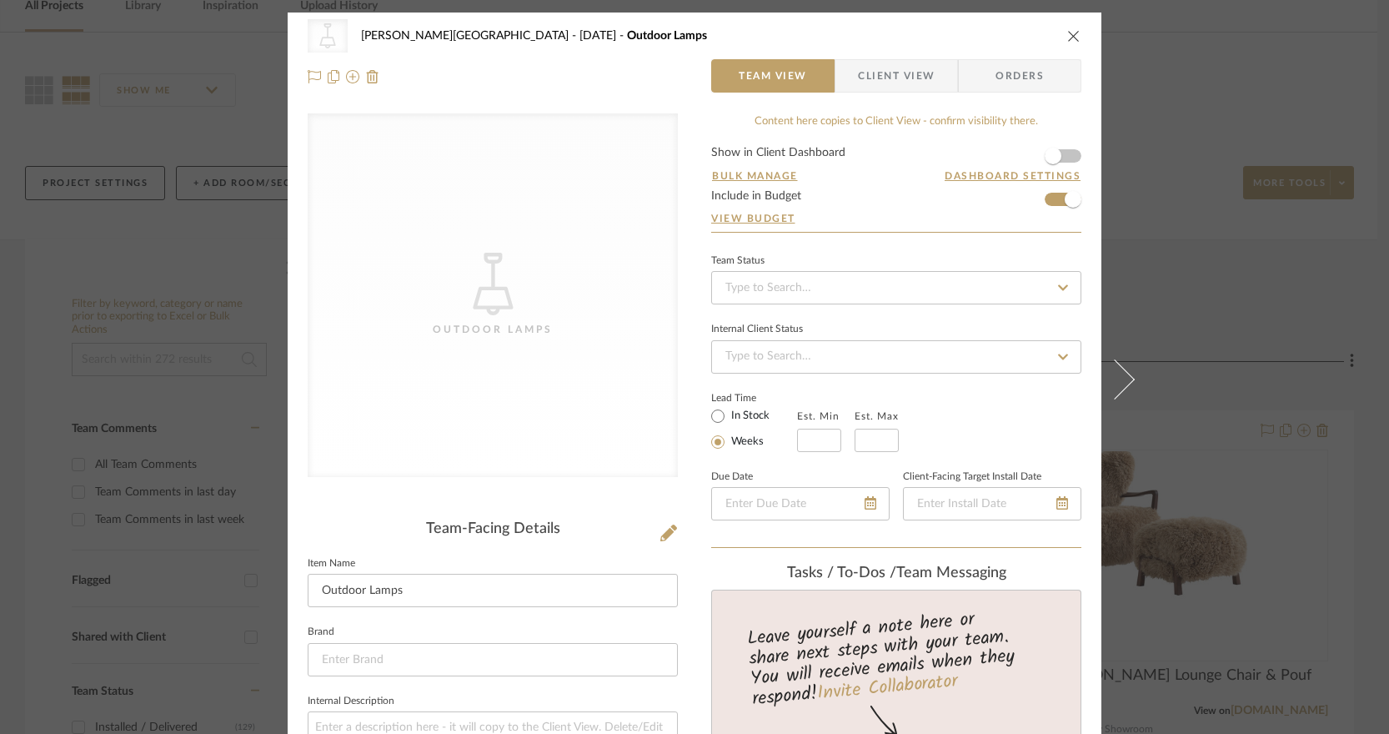
click at [509, 252] on div "CategoryIconLighting Created with Sketch. Outdoor Lamps" at bounding box center [493, 294] width 370 height 363
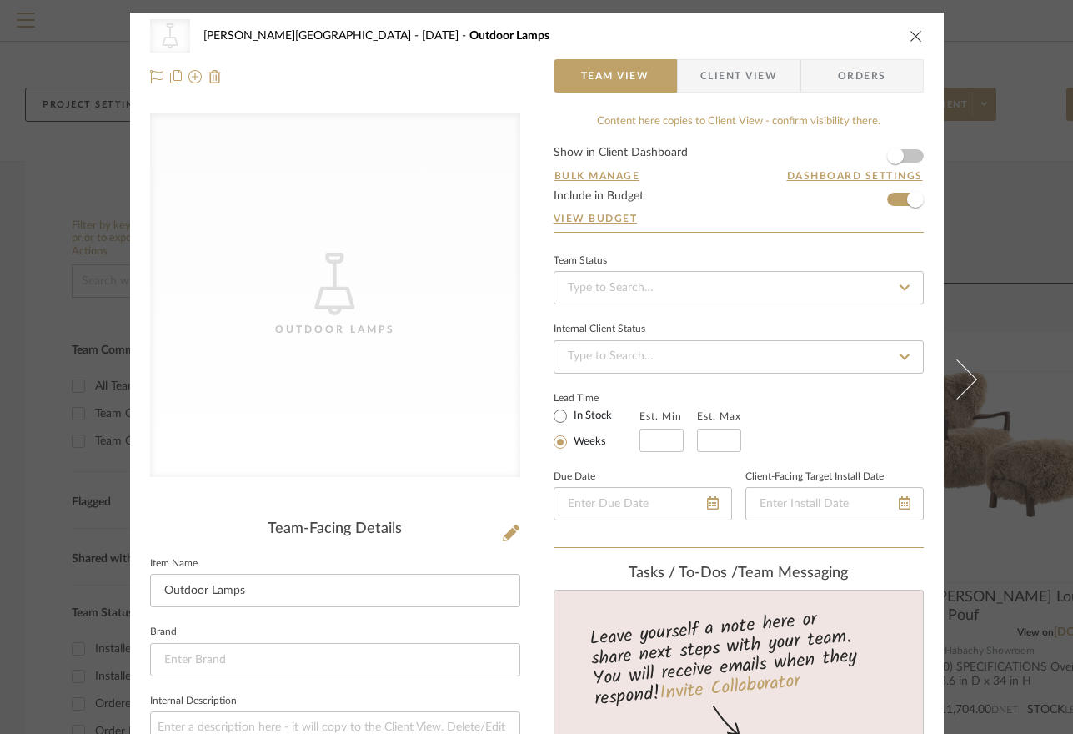
click at [731, 183] on div "Bulk Manage Dashboard Settings" at bounding box center [739, 185] width 370 height 10
click at [911, 30] on icon "close" at bounding box center [915, 35] width 13 height 13
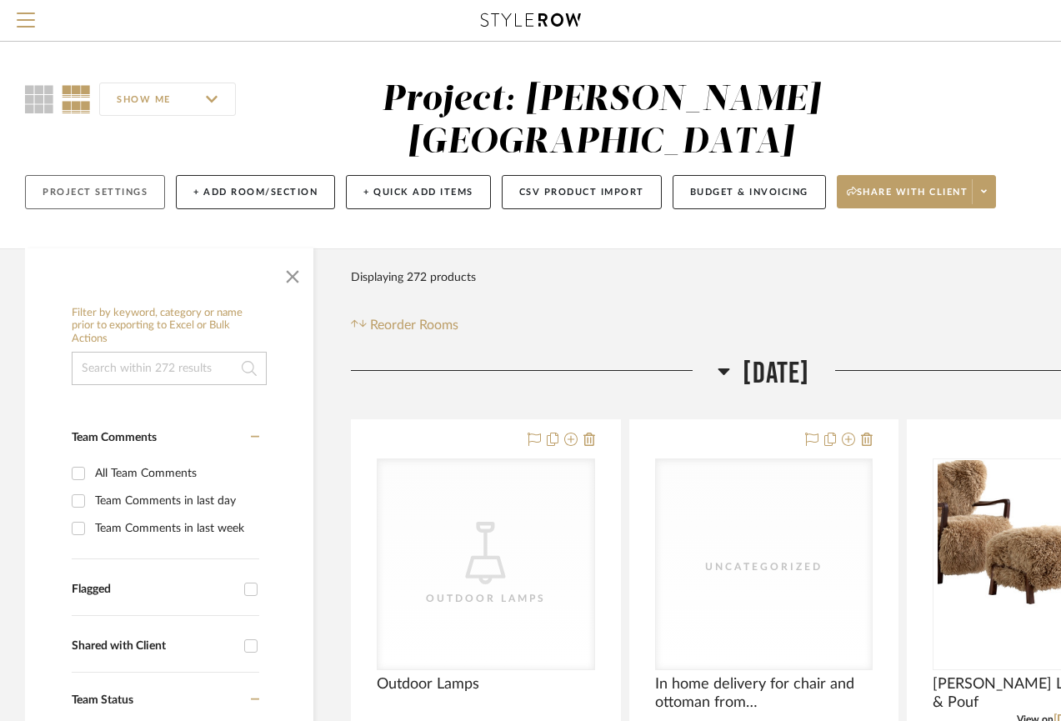
click at [100, 175] on button "Project Settings" at bounding box center [95, 192] width 140 height 34
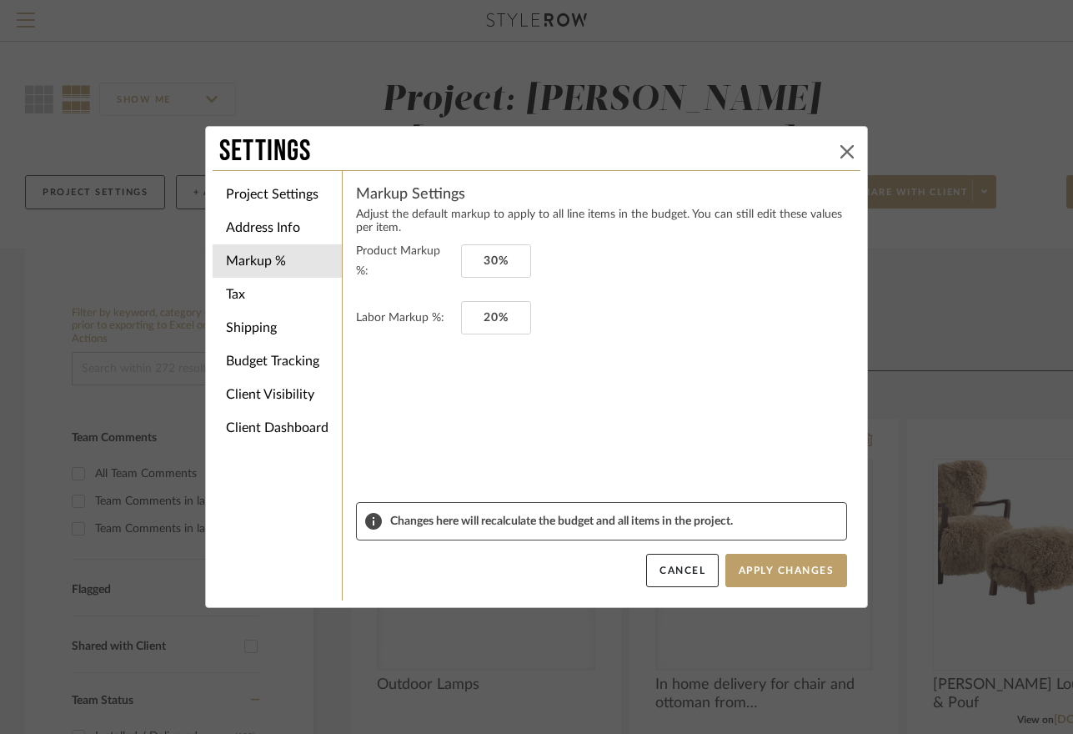
click at [846, 151] on icon at bounding box center [846, 151] width 13 height 13
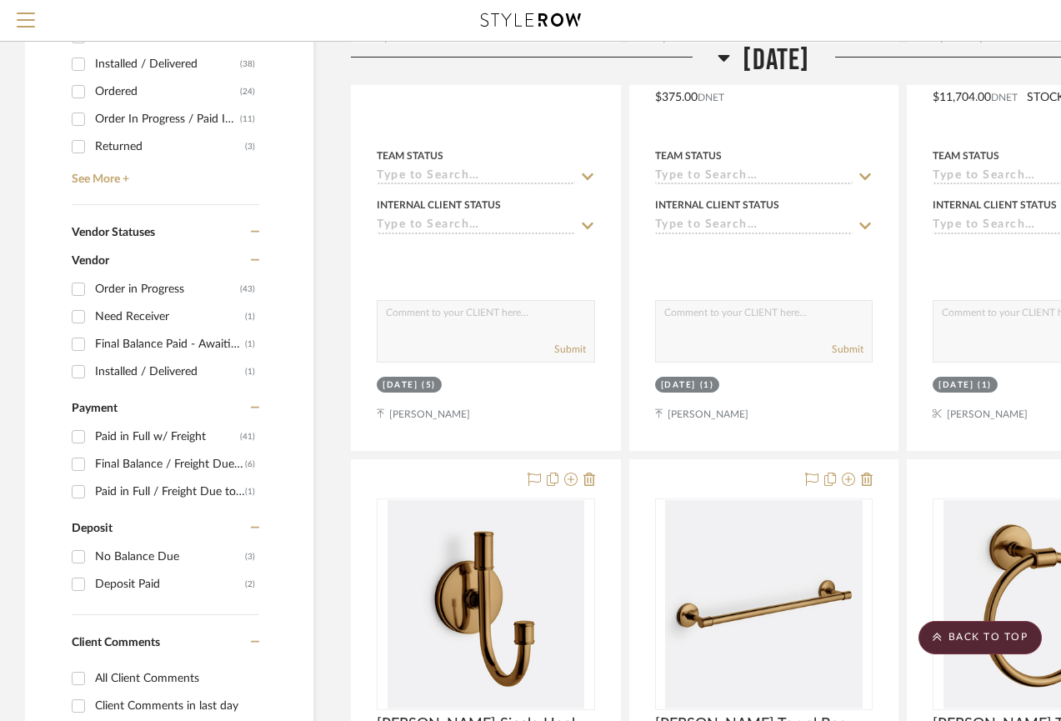
scroll to position [786, 0]
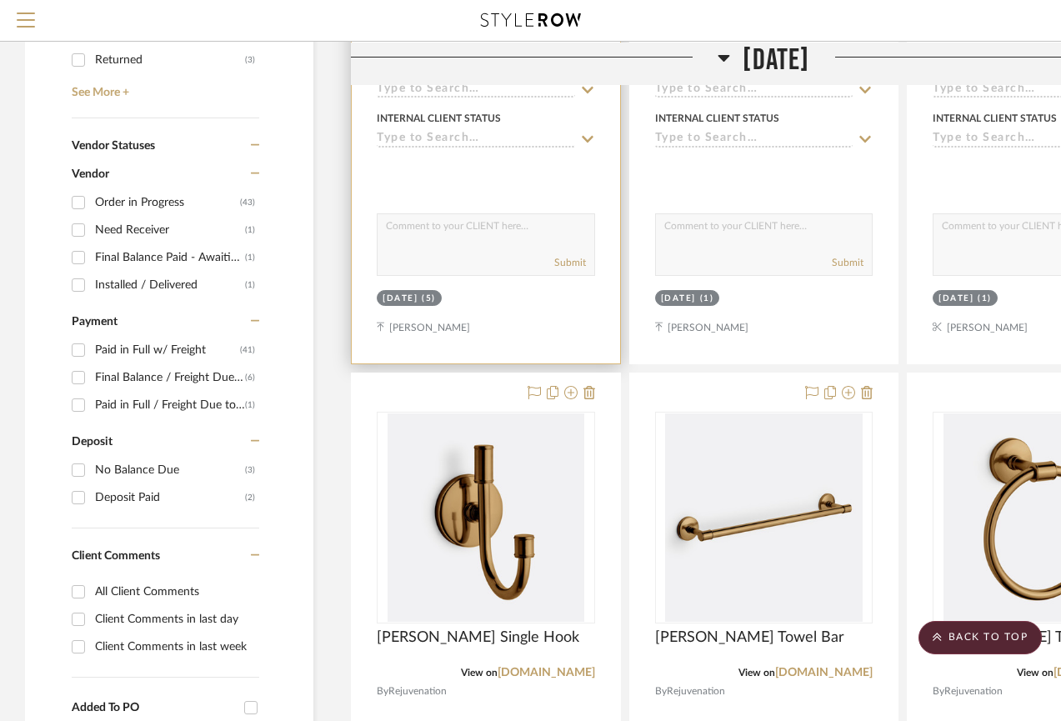
click at [416, 290] on sr-tag "[DATE] (5)" at bounding box center [409, 298] width 65 height 16
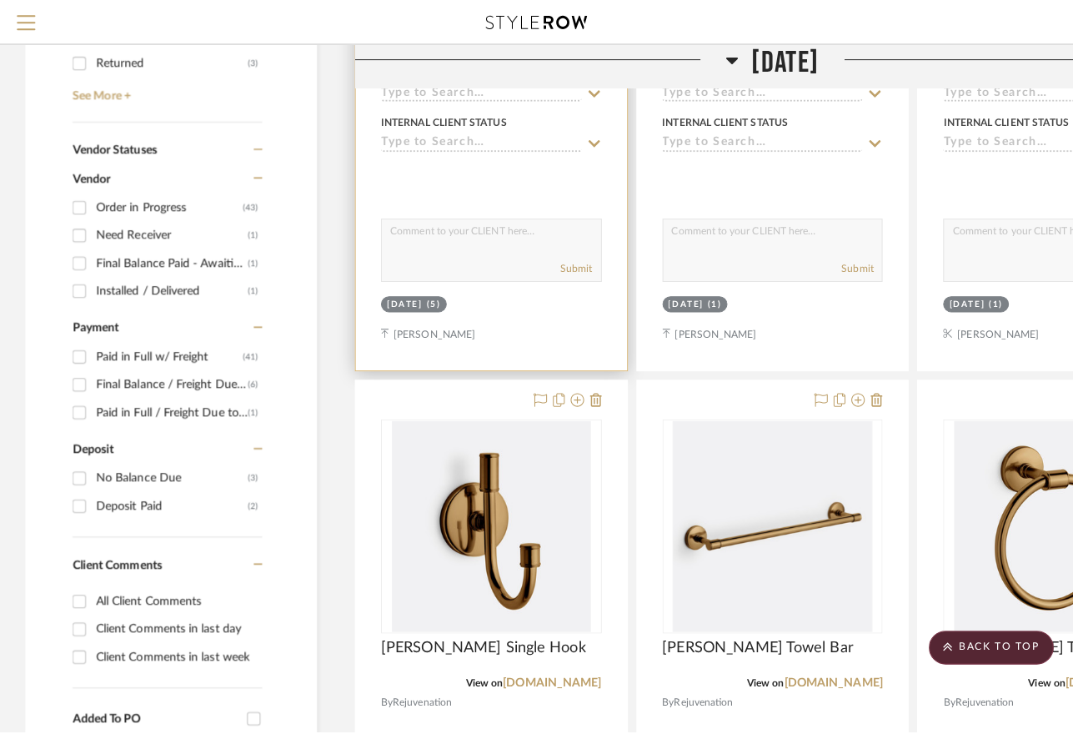
scroll to position [0, 0]
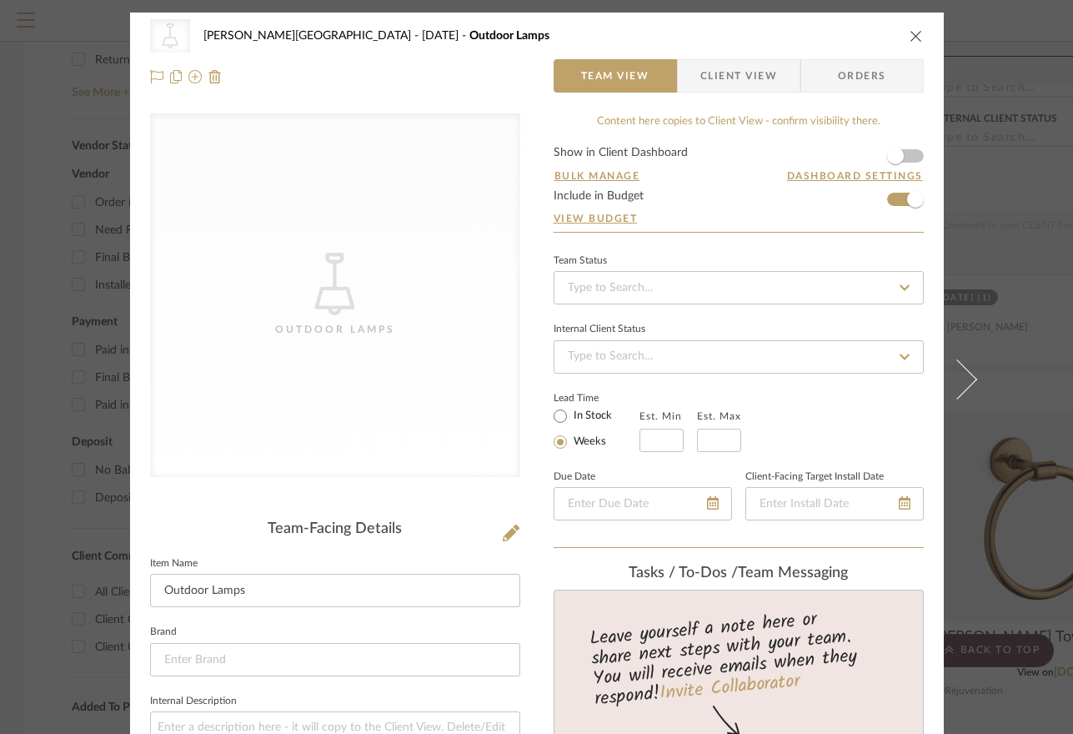
click at [909, 29] on icon "close" at bounding box center [915, 35] width 13 height 13
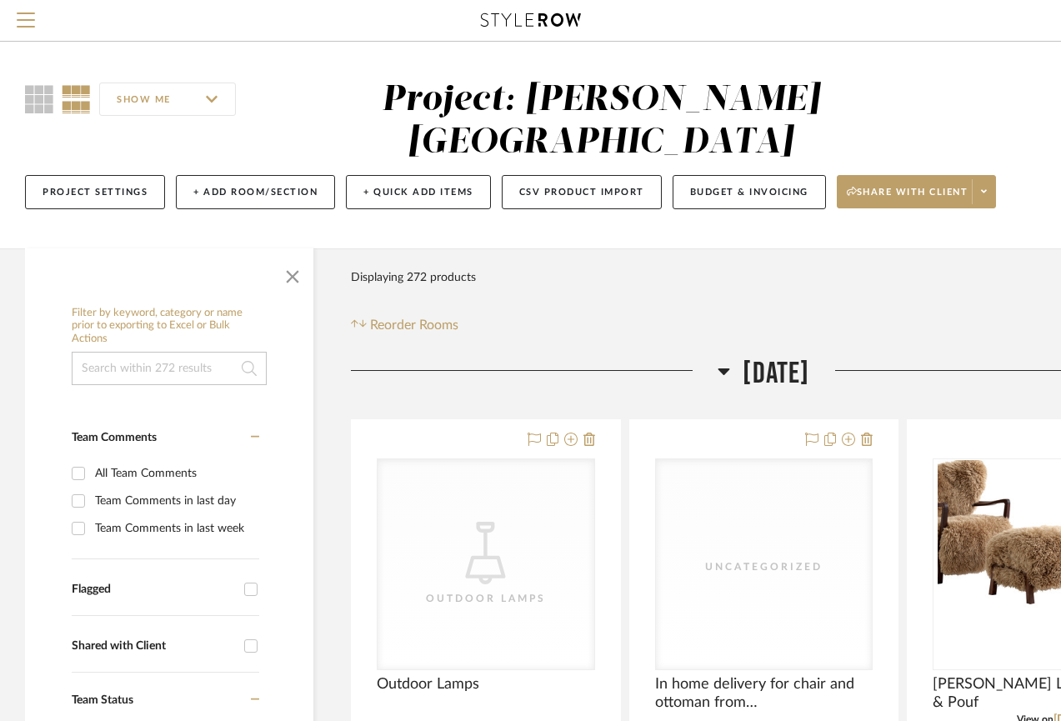
click at [934, 278] on div "Filter Products Displaying 272 products Reorder Rooms" at bounding box center [764, 298] width 826 height 74
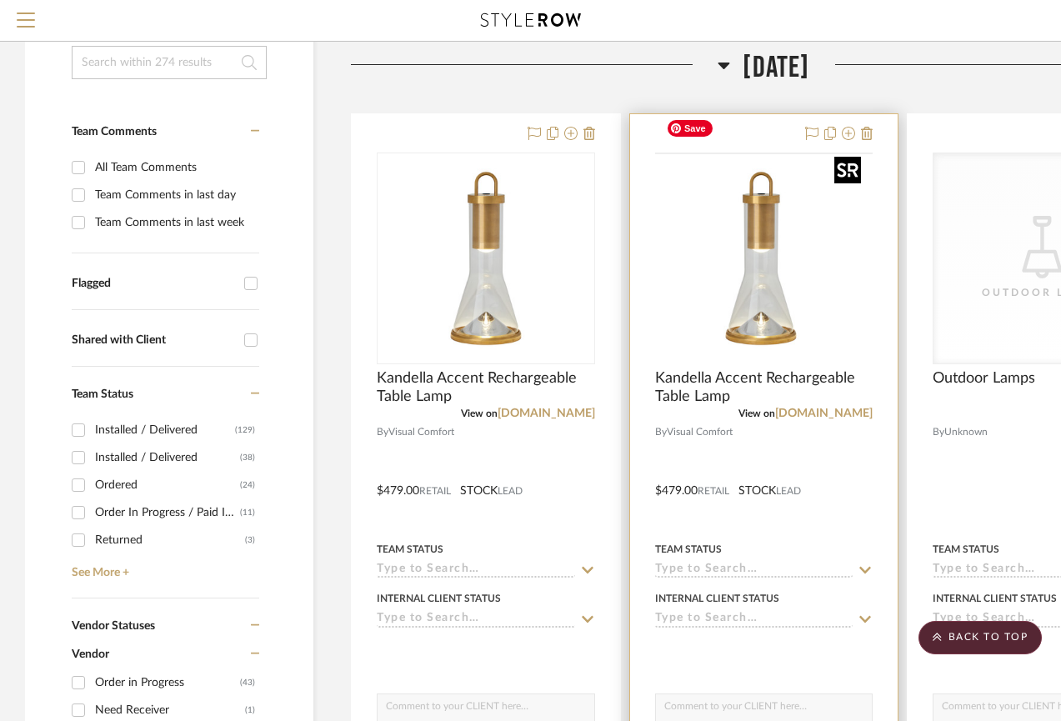
scroll to position [241, 0]
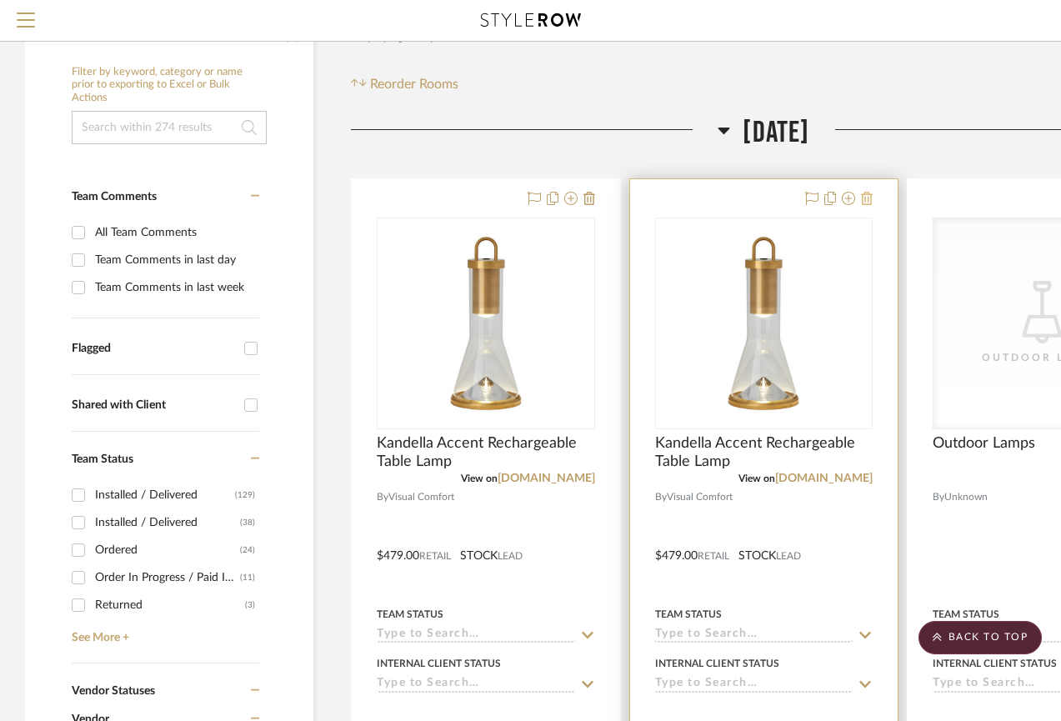
click at [868, 192] on icon at bounding box center [867, 198] width 12 height 13
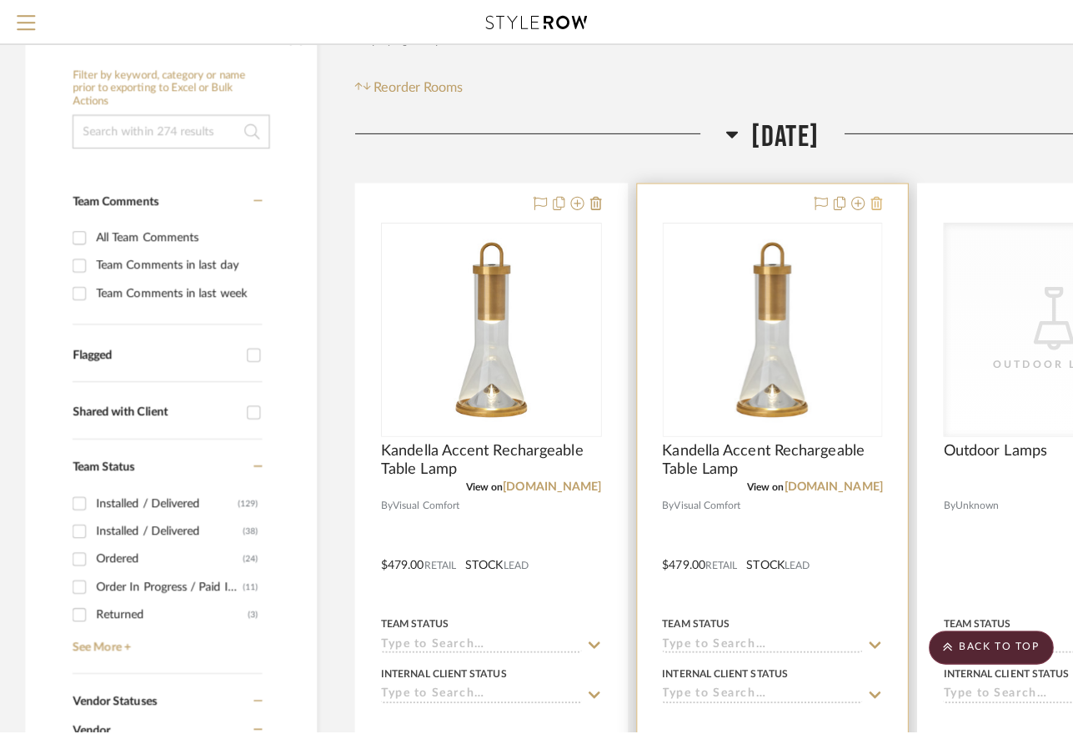
scroll to position [0, 0]
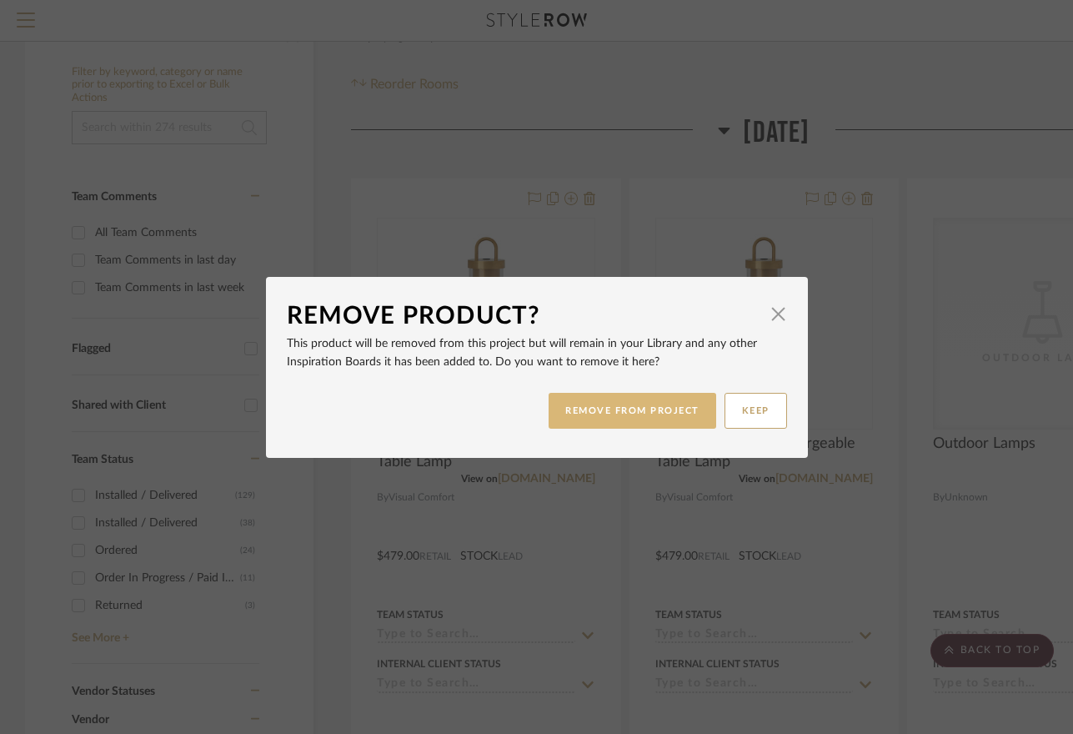
click at [693, 396] on button "REMOVE FROM PROJECT" at bounding box center [633, 411] width 168 height 36
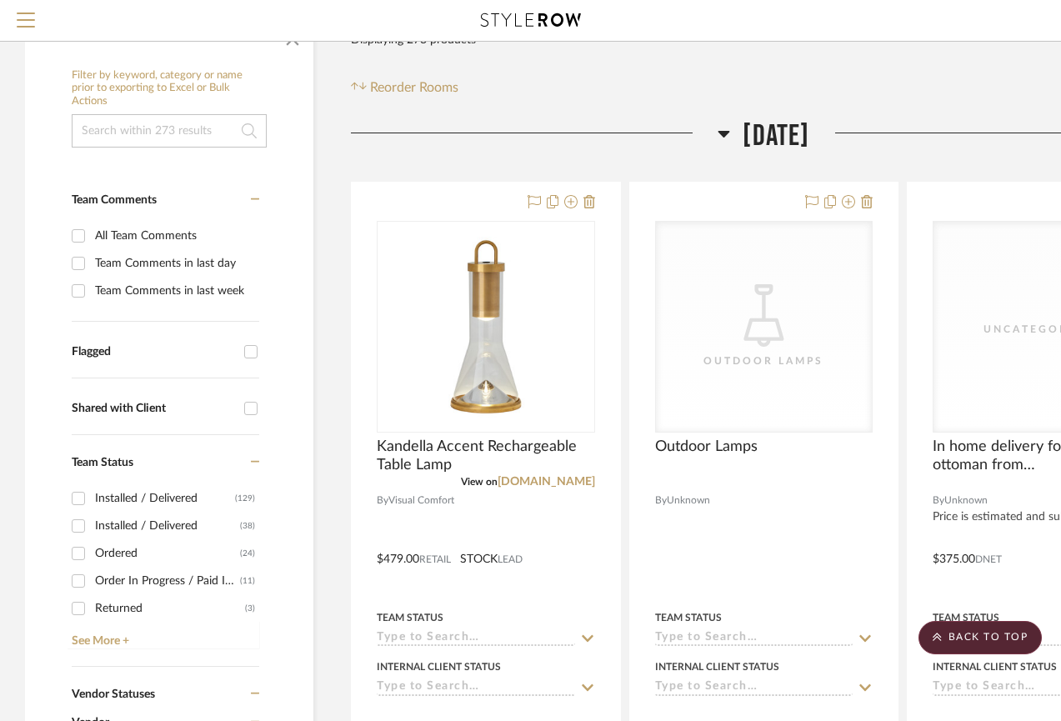
scroll to position [238, 0]
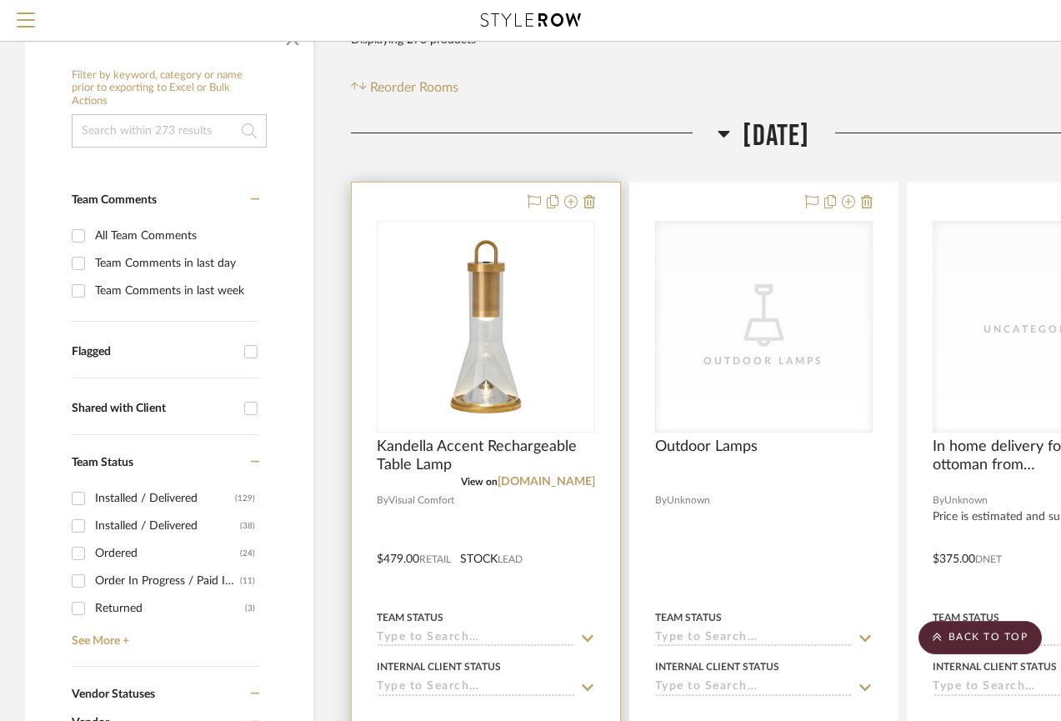
click at [443, 490] on div at bounding box center [486, 547] width 268 height 729
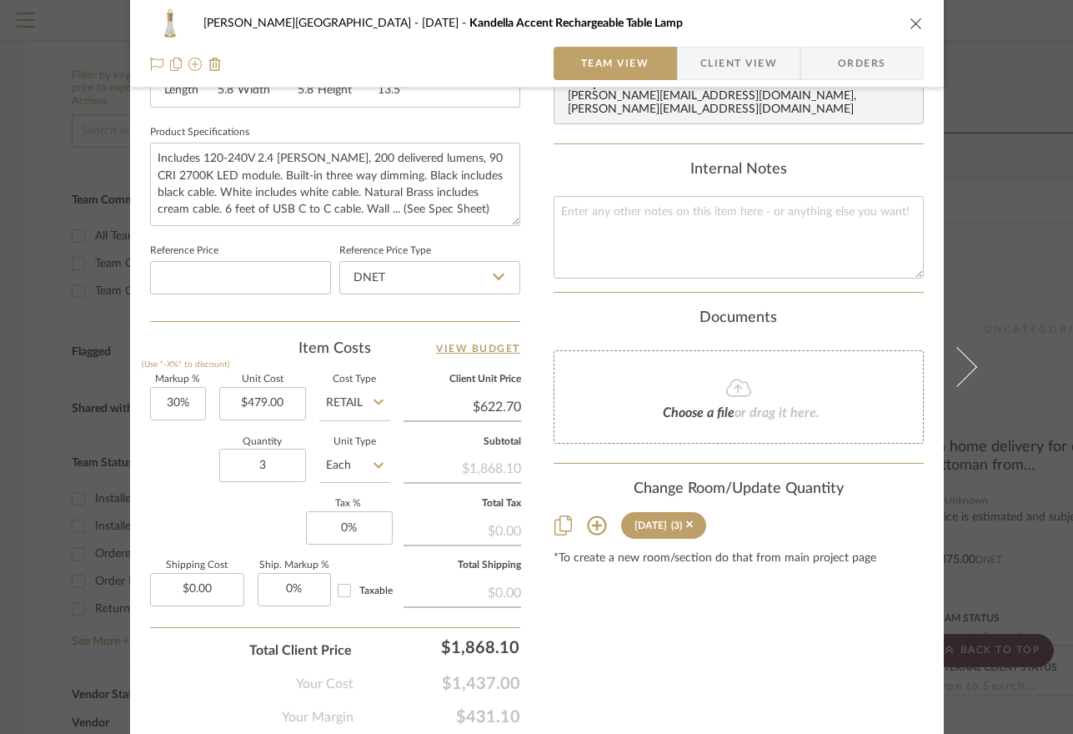
scroll to position [815, 0]
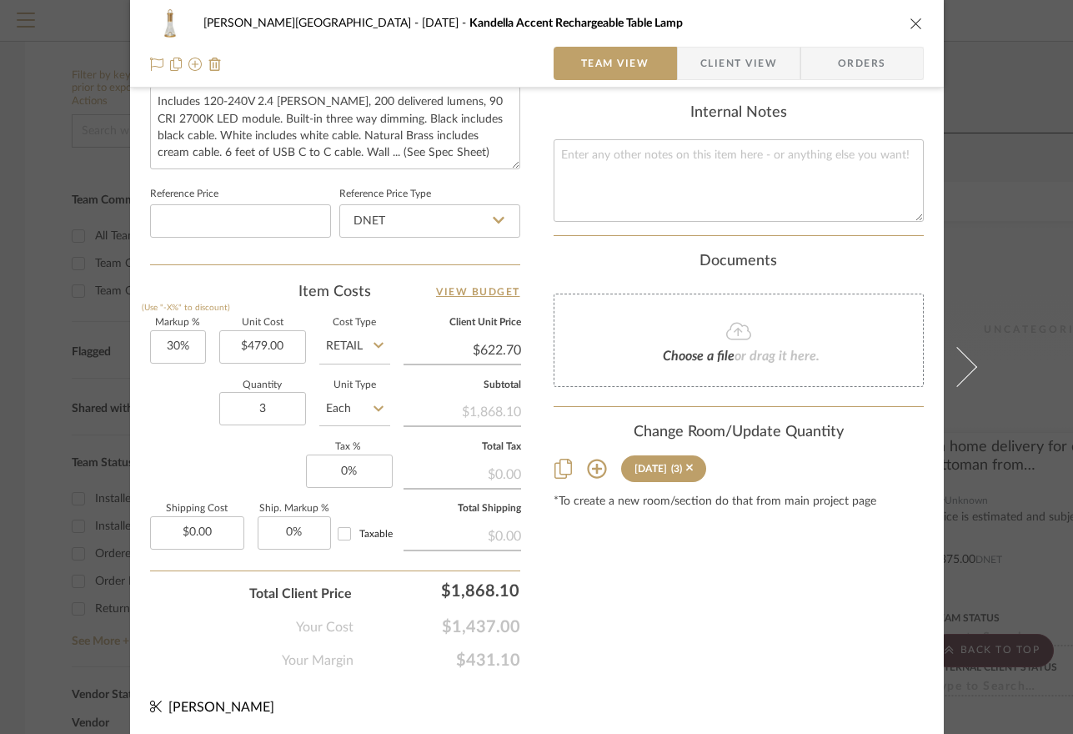
click at [373, 338] on icon at bounding box center [378, 344] width 10 height 13
click at [373, 342] on icon at bounding box center [378, 344] width 10 height 13
click at [353, 386] on span "DNET" at bounding box center [347, 385] width 32 height 12
type input "DNET"
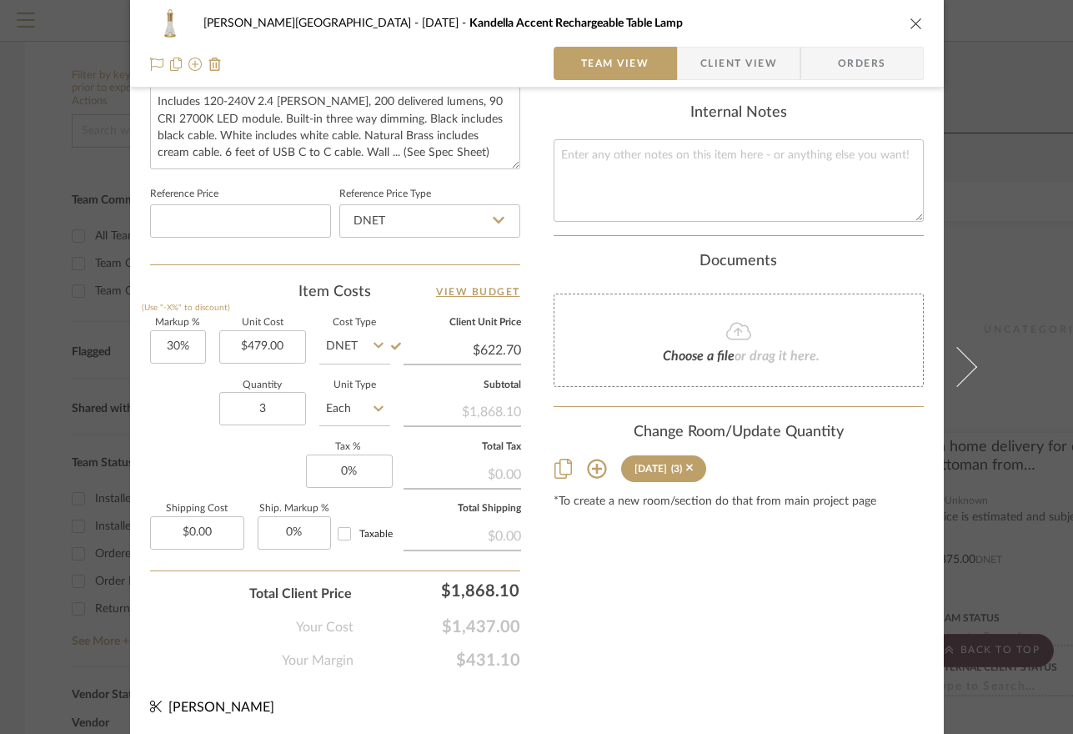
click at [373, 338] on icon at bounding box center [378, 344] width 10 height 13
click at [347, 428] on span "Retail" at bounding box center [345, 428] width 28 height 12
type input "Retail"
click at [278, 343] on input "479.00" at bounding box center [262, 346] width 87 height 33
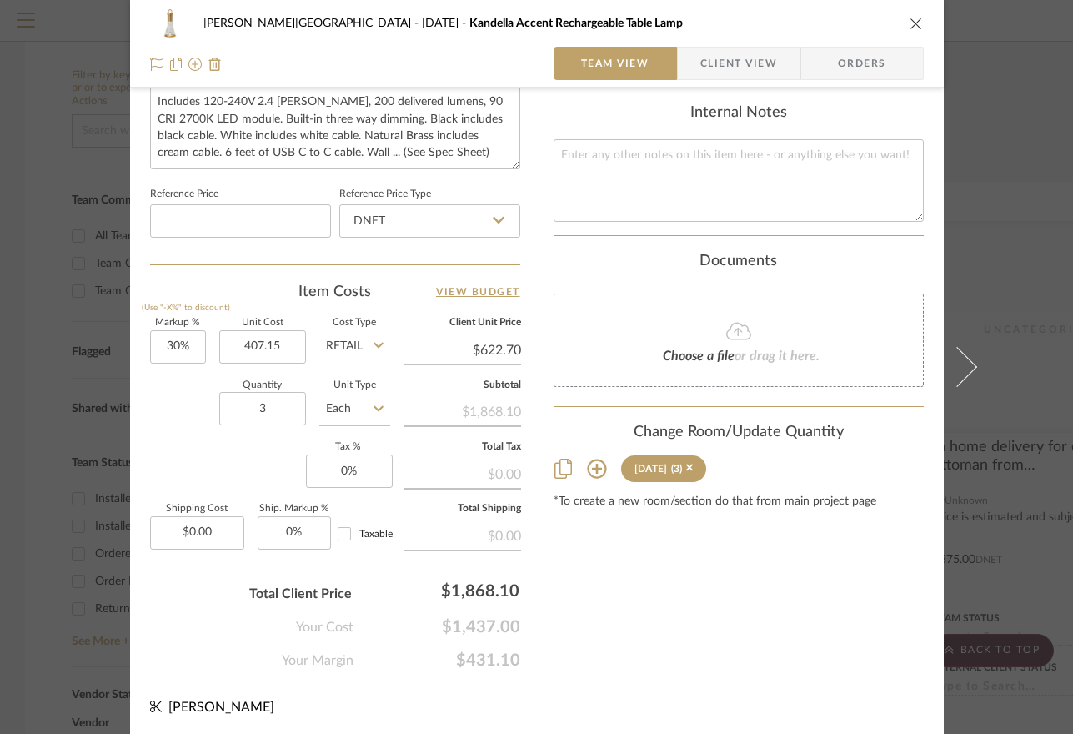
type input "$407.15"
type input "$529.30"
click at [910, 18] on icon "close" at bounding box center [915, 23] width 13 height 13
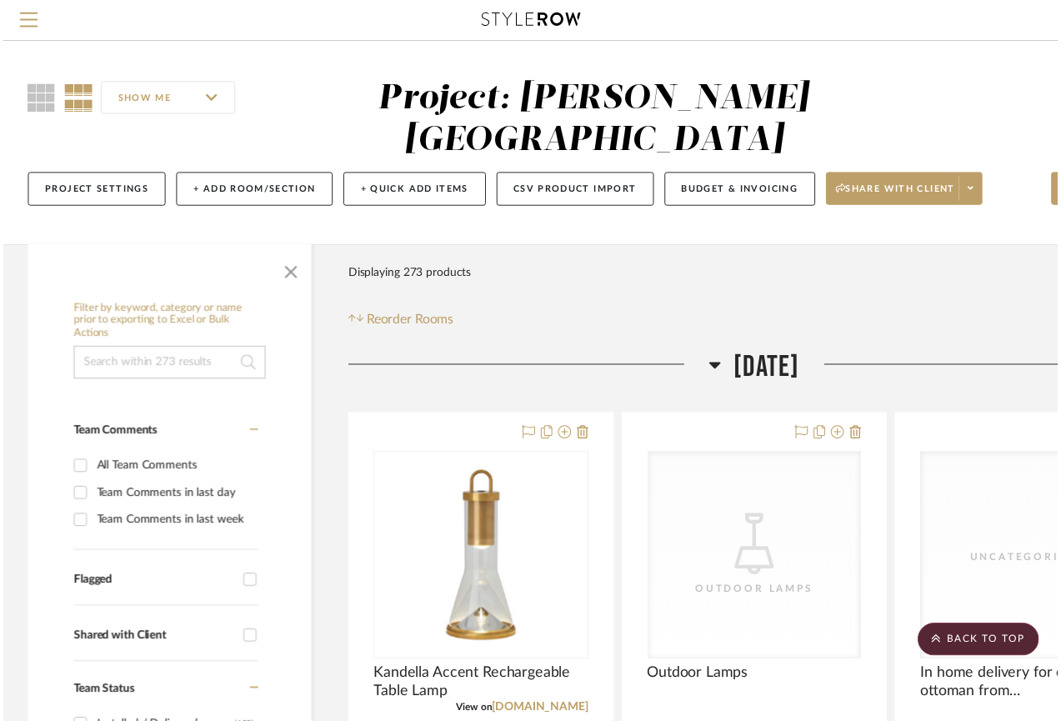
scroll to position [238, 0]
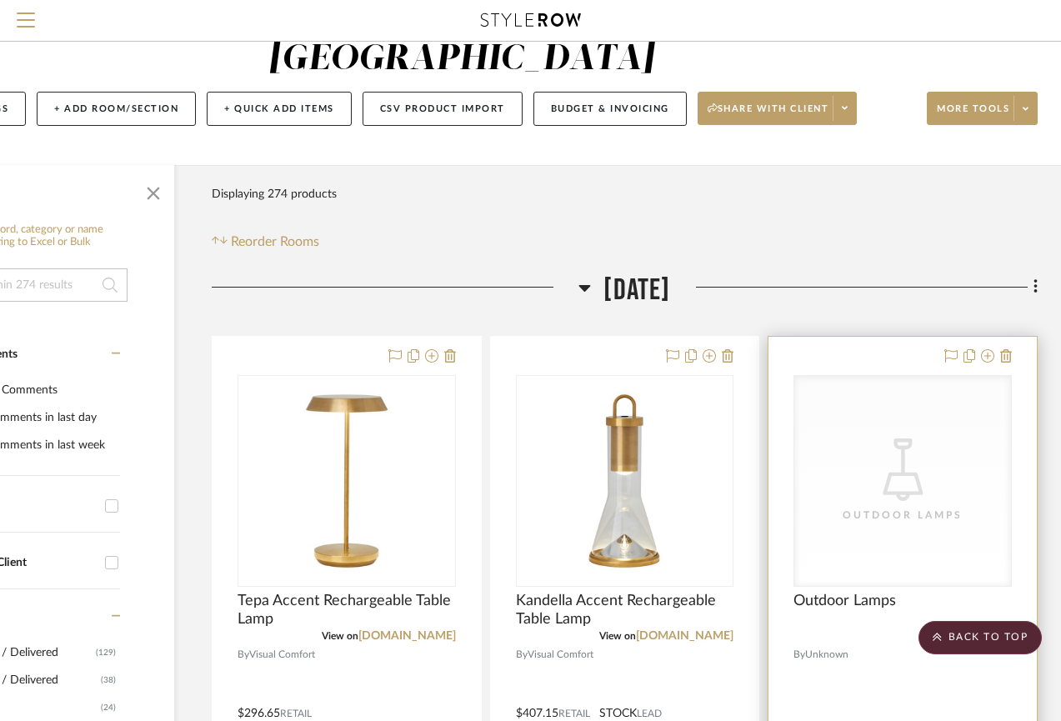
scroll to position [43, 139]
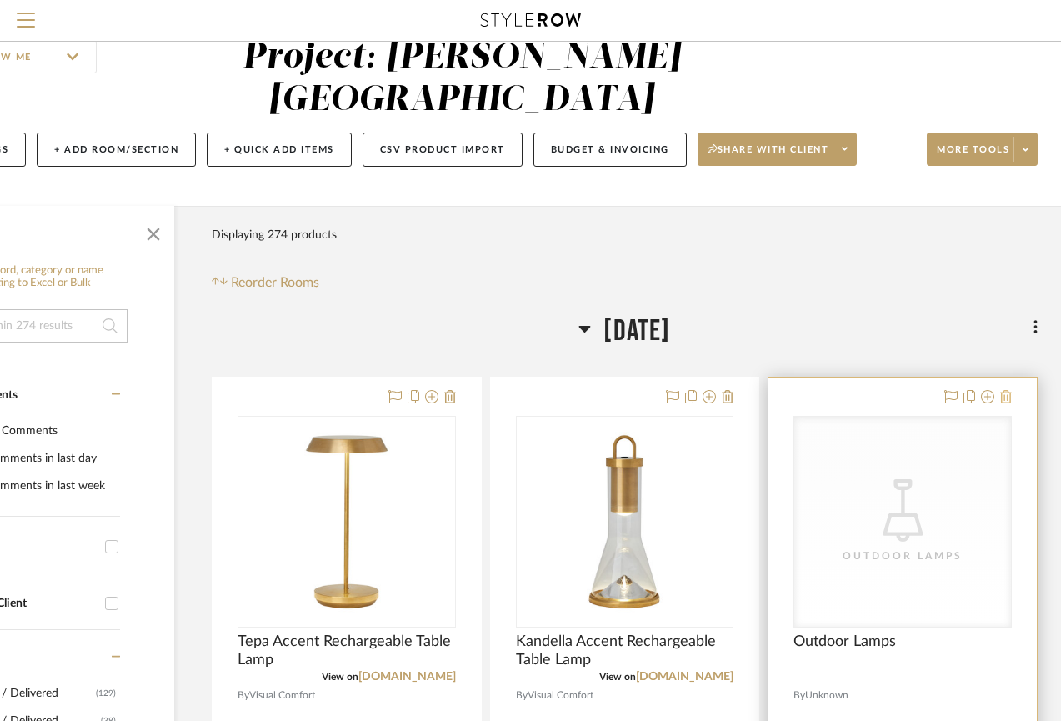
click at [1008, 390] on icon at bounding box center [1006, 396] width 12 height 13
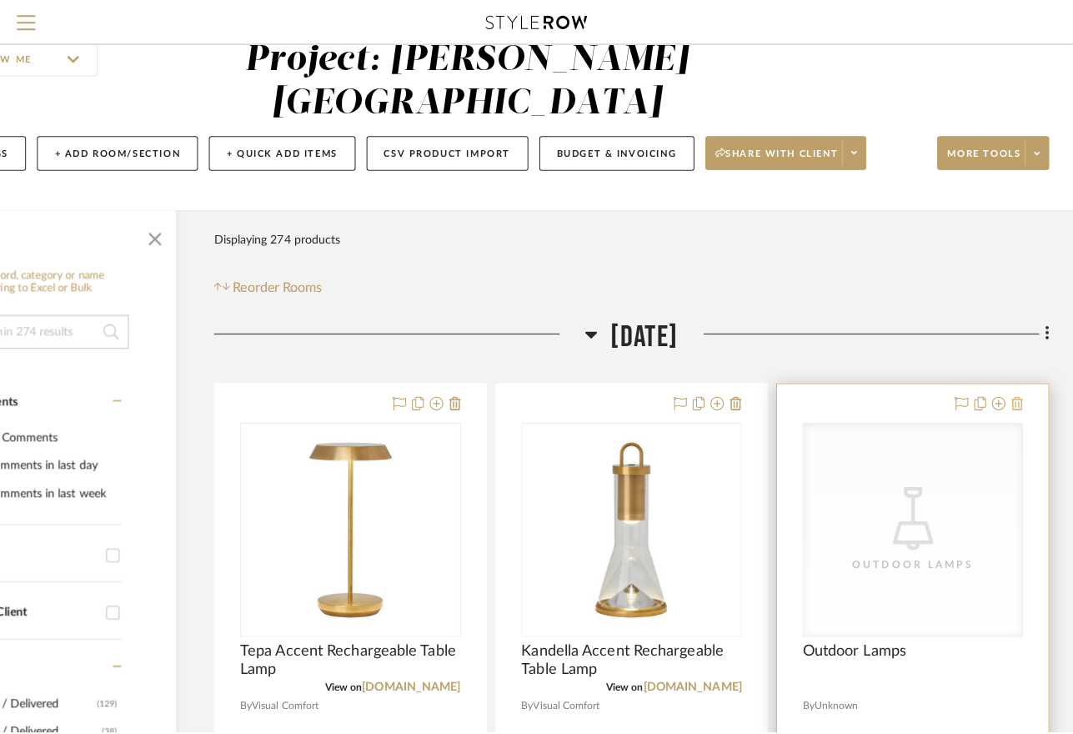
scroll to position [0, 0]
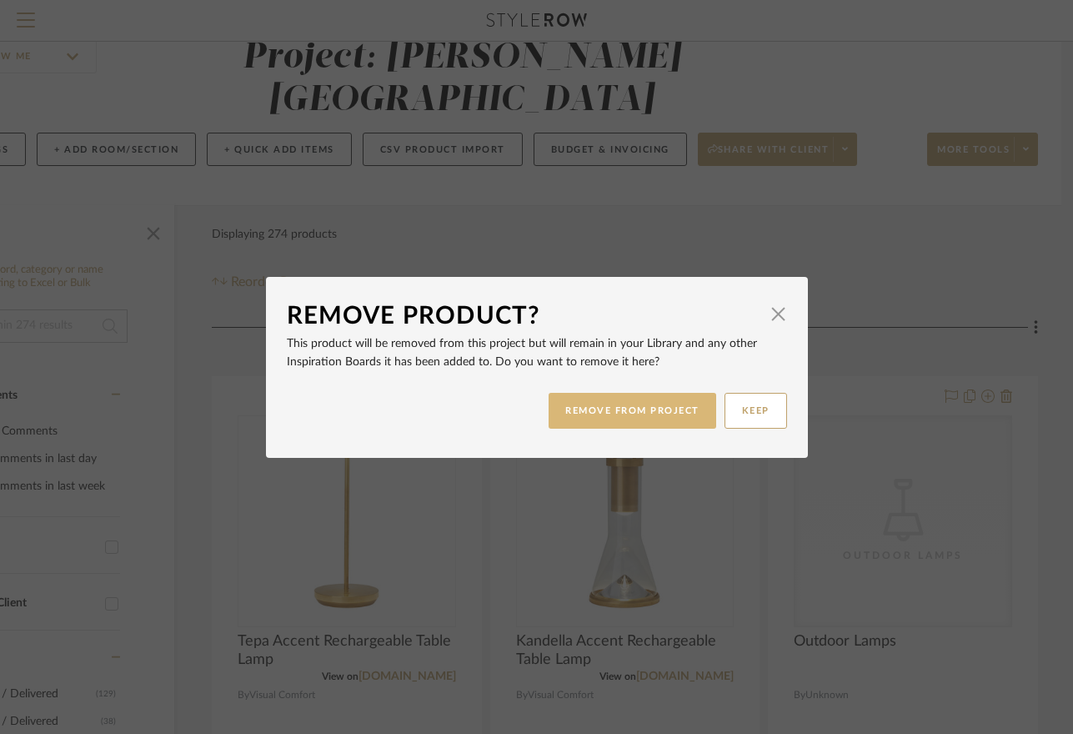
click at [674, 408] on button "REMOVE FROM PROJECT" at bounding box center [633, 411] width 168 height 36
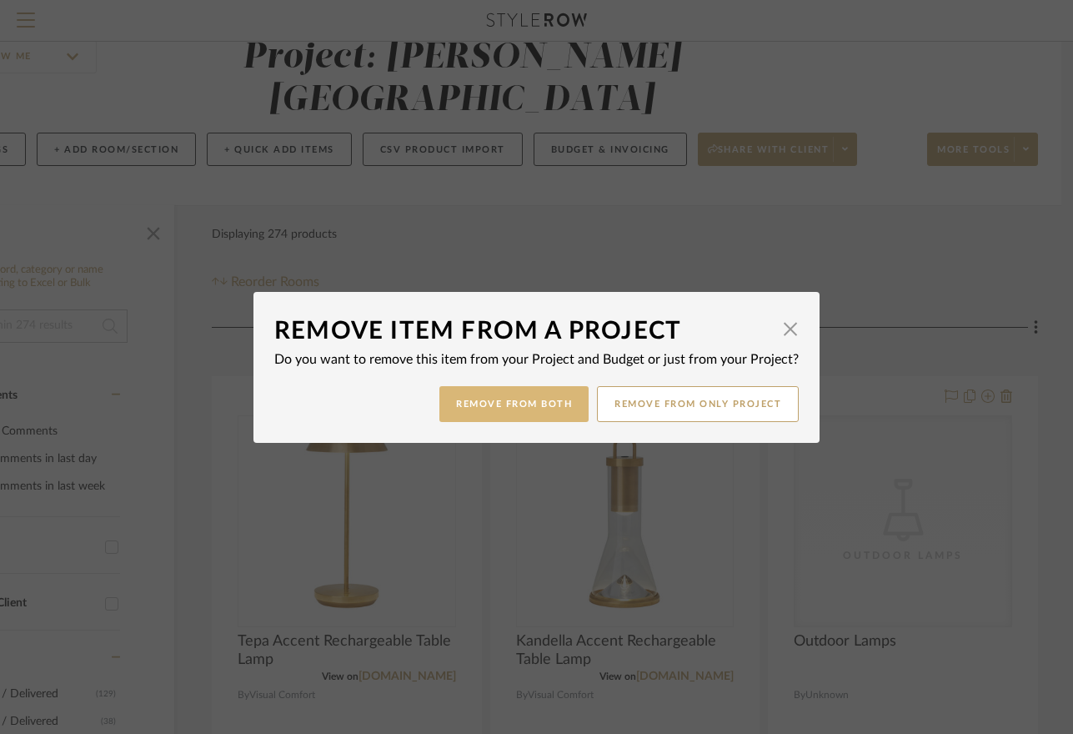
click at [544, 411] on button "Remove from Both" at bounding box center [513, 404] width 149 height 36
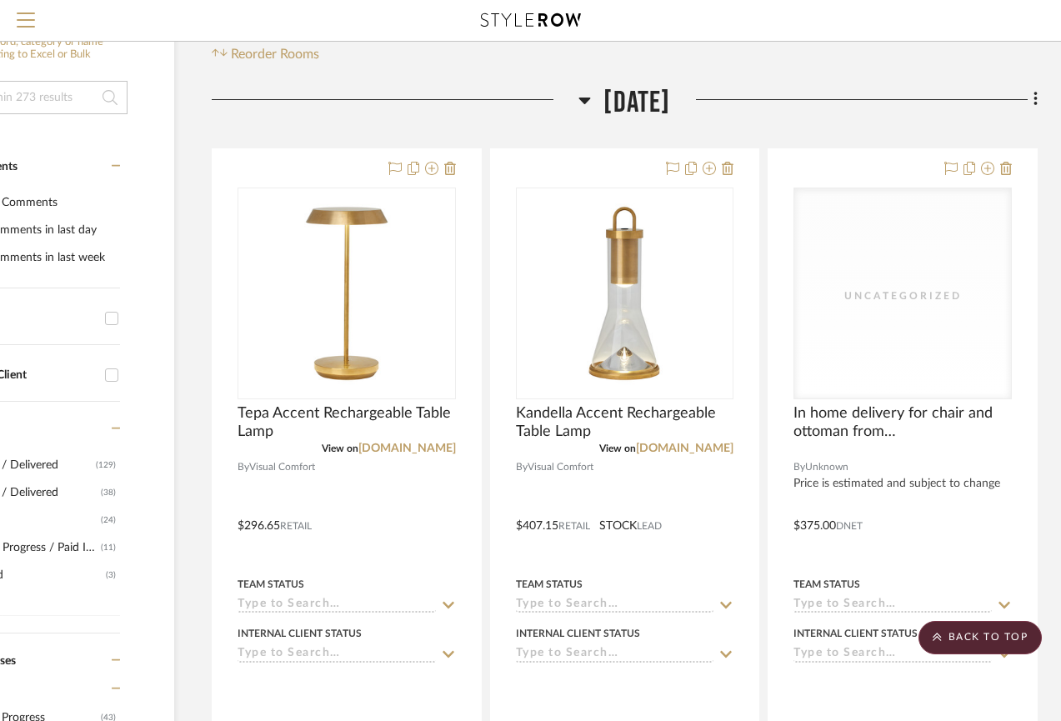
scroll to position [273, 139]
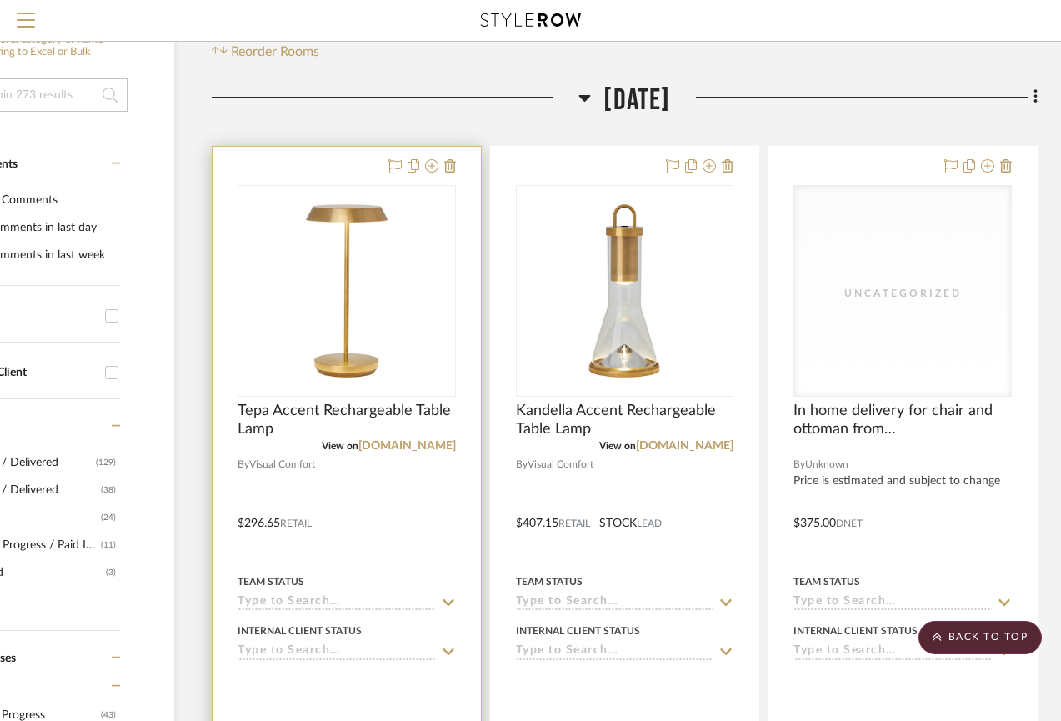
click at [404, 489] on div at bounding box center [347, 511] width 268 height 729
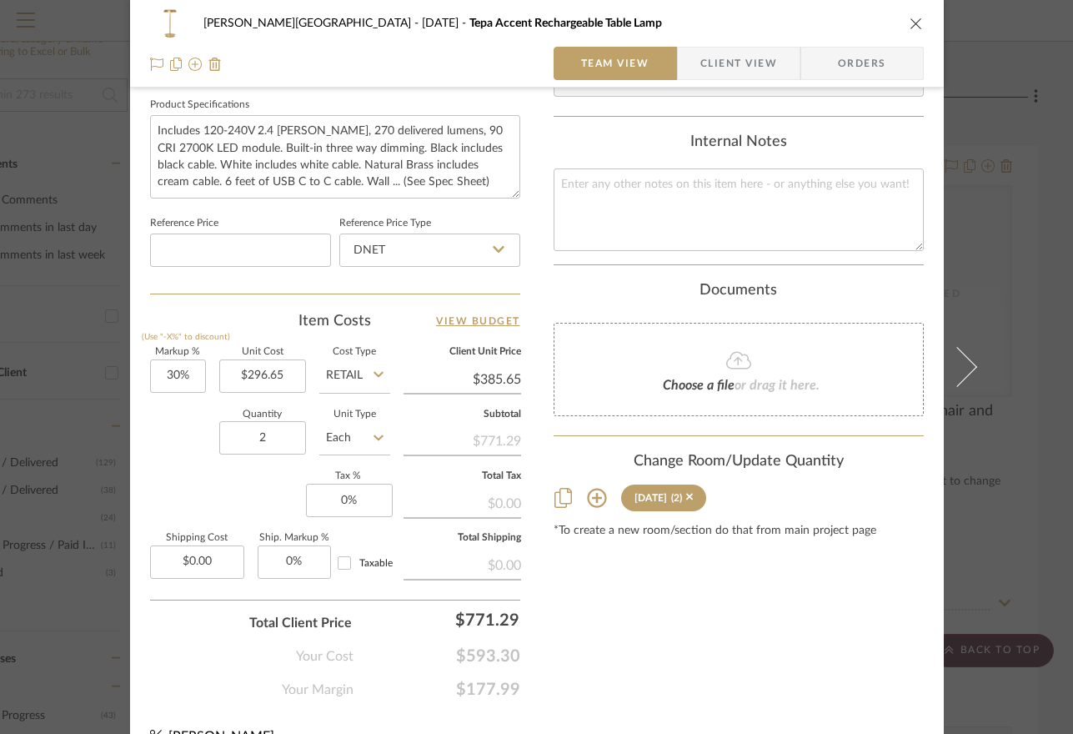
scroll to position [815, 0]
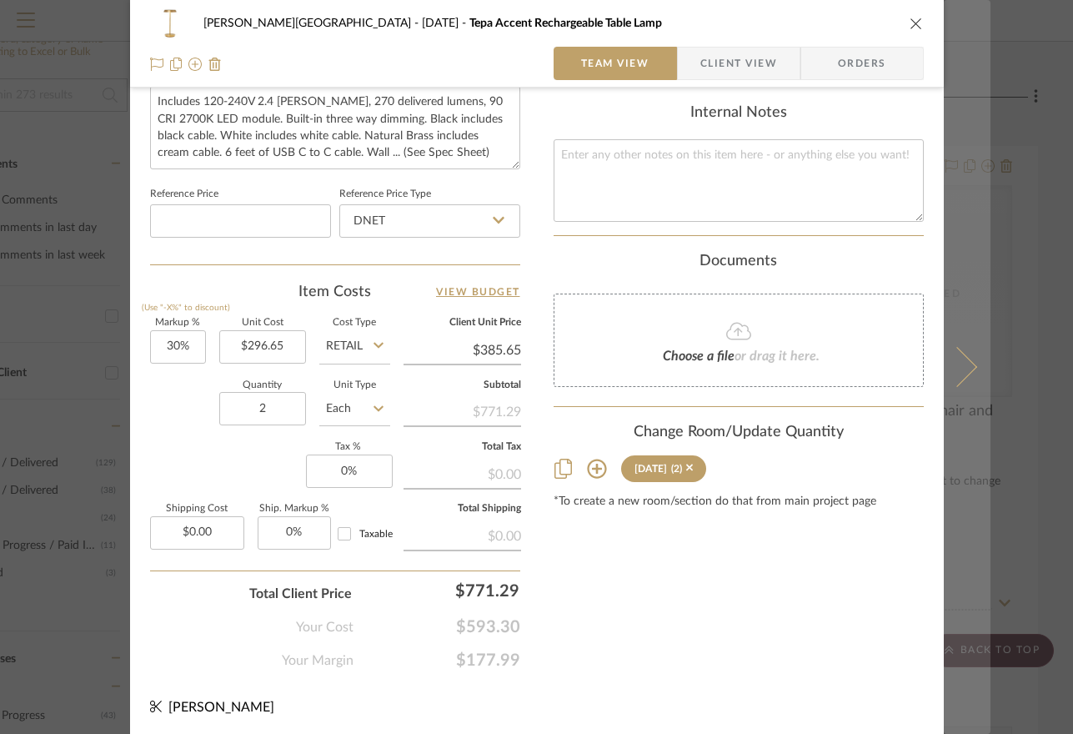
click at [965, 360] on button at bounding box center [967, 367] width 47 height 734
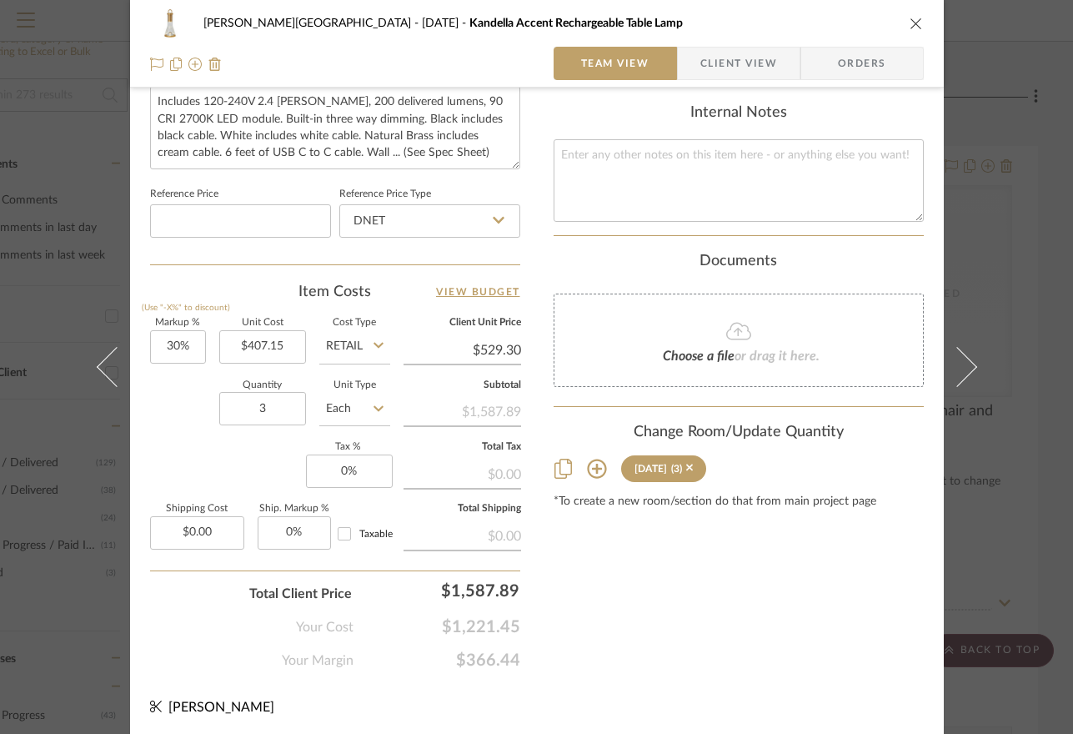
click at [1028, 366] on div "Campbell - Waxhaw September 2025 Kandella Accent Rechargeable Table Lamp Team V…" at bounding box center [536, 367] width 1073 height 734
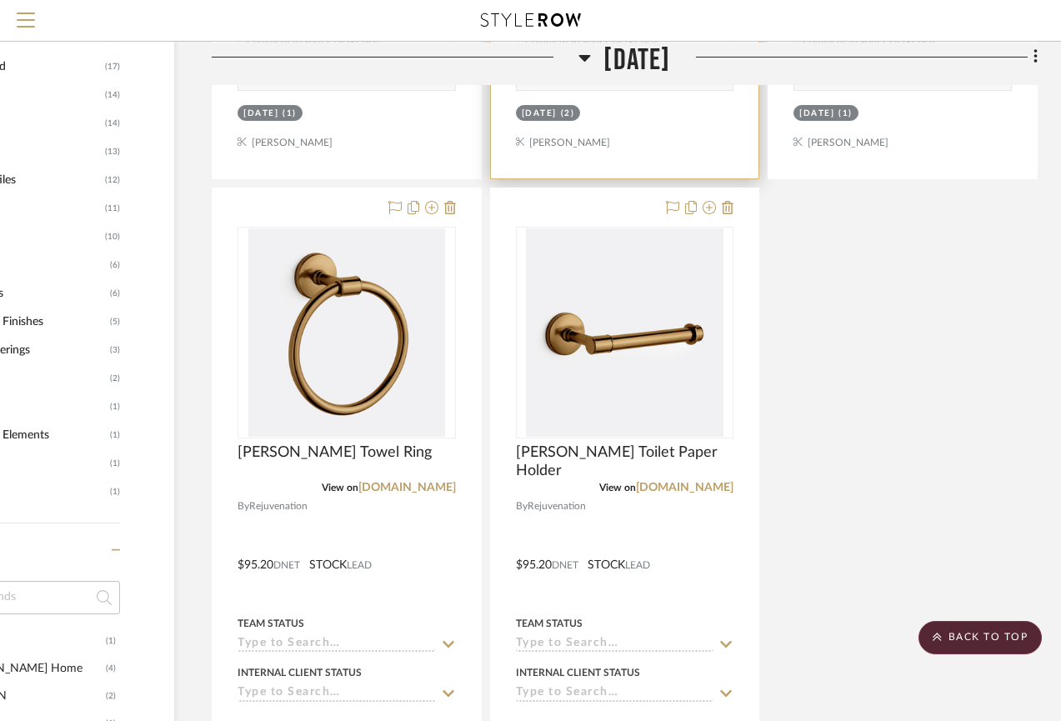
scroll to position [1785, 139]
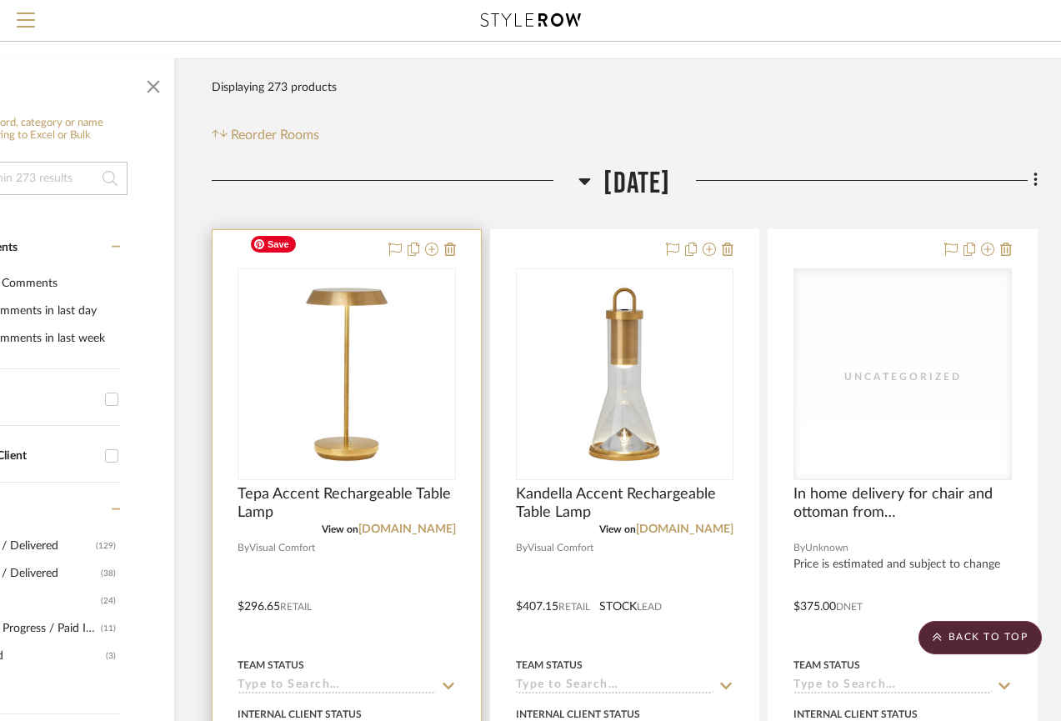
click at [314, 391] on img "0" at bounding box center [347, 374] width 208 height 208
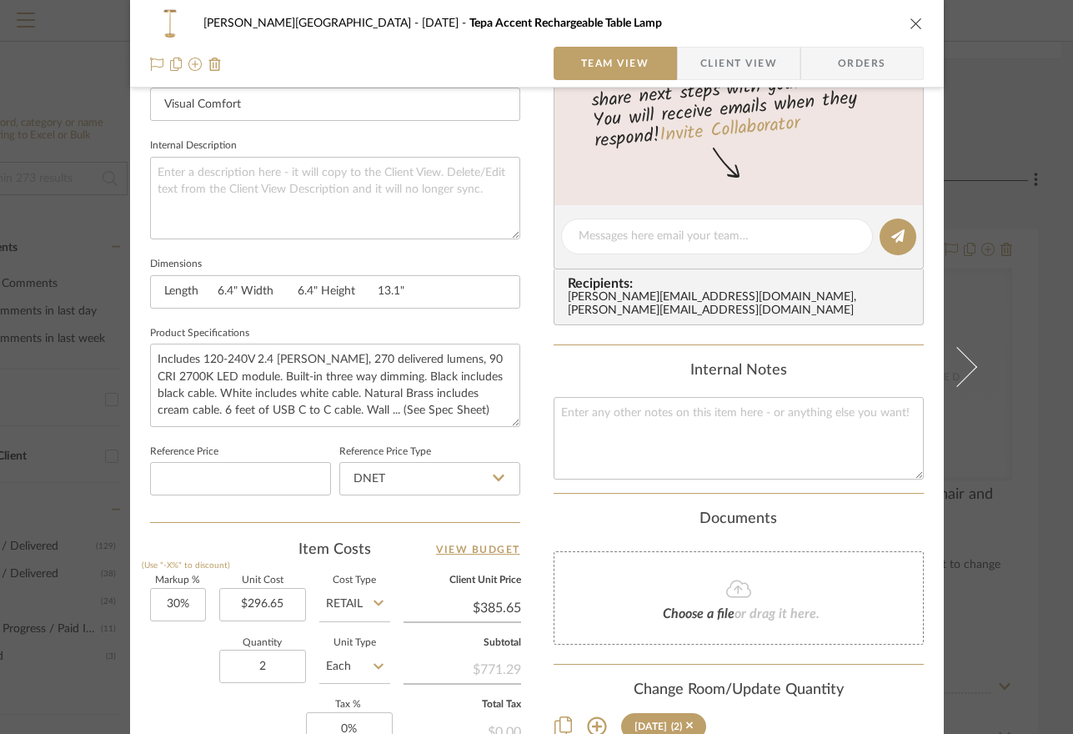
scroll to position [719, 0]
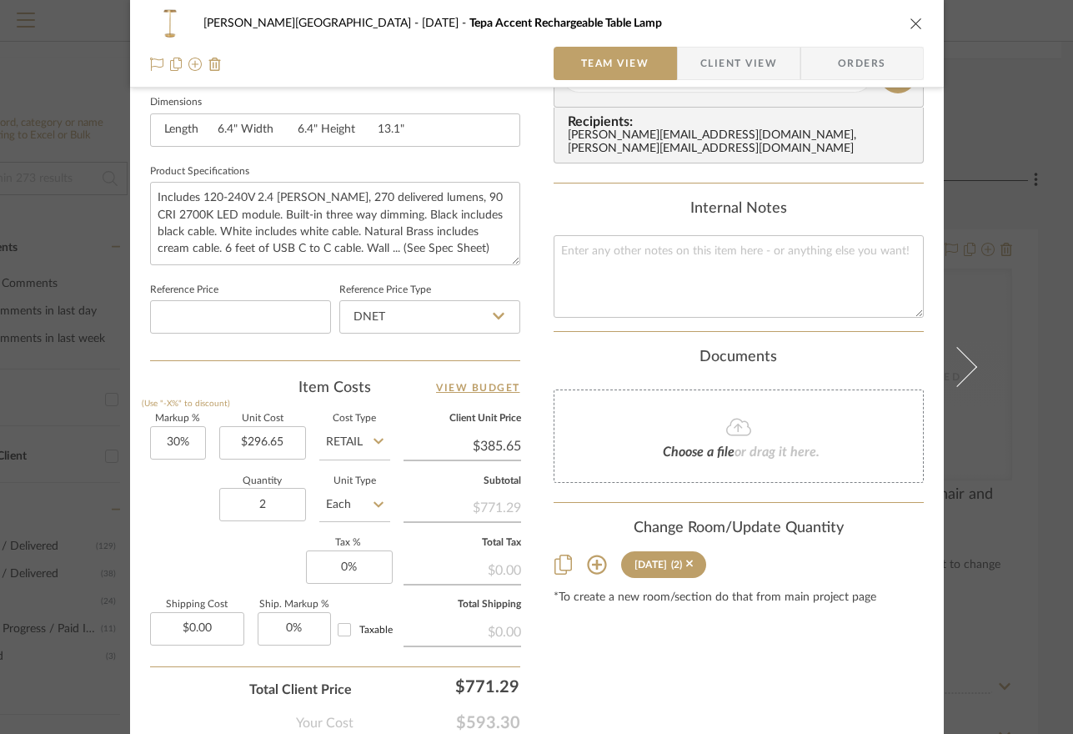
click at [365, 441] on input "Retail" at bounding box center [354, 442] width 71 height 33
click at [353, 485] on span "DNET" at bounding box center [347, 482] width 32 height 12
type input "DNET"
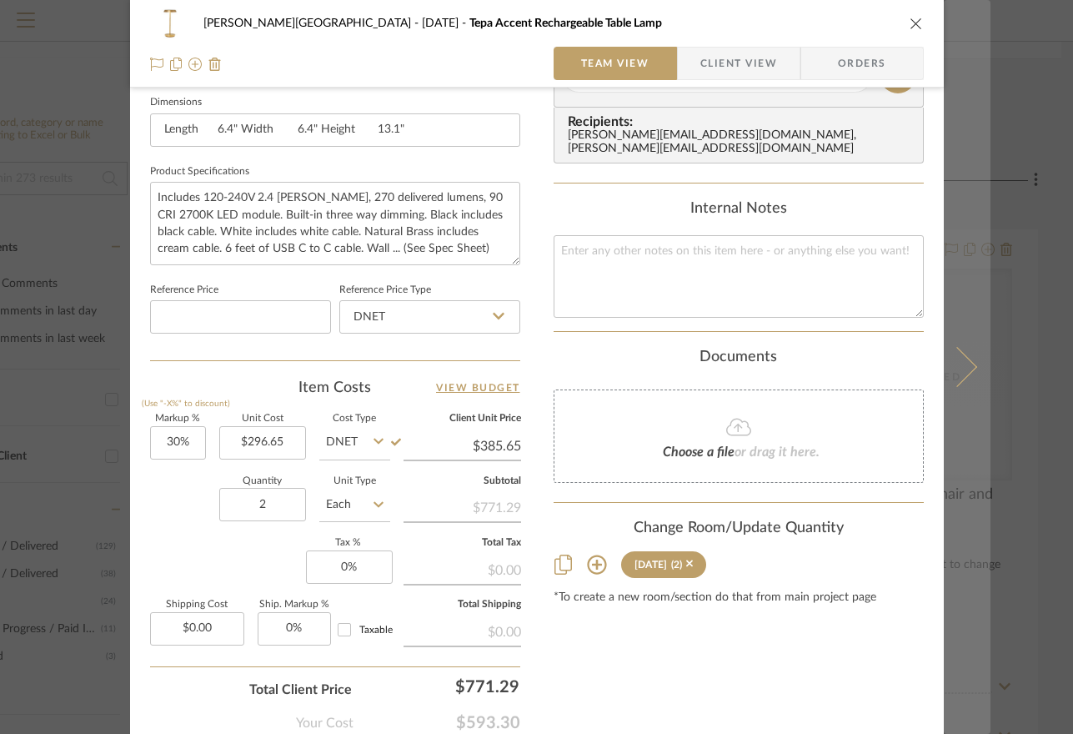
click at [961, 383] on button at bounding box center [967, 367] width 47 height 734
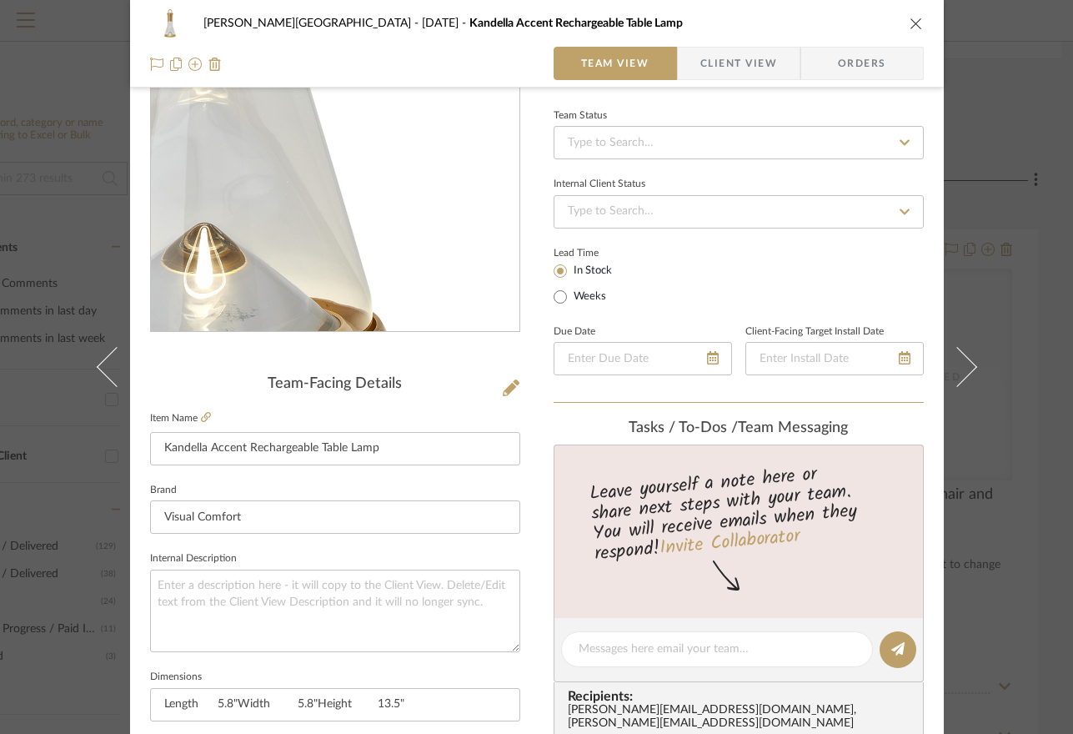
scroll to position [659, 0]
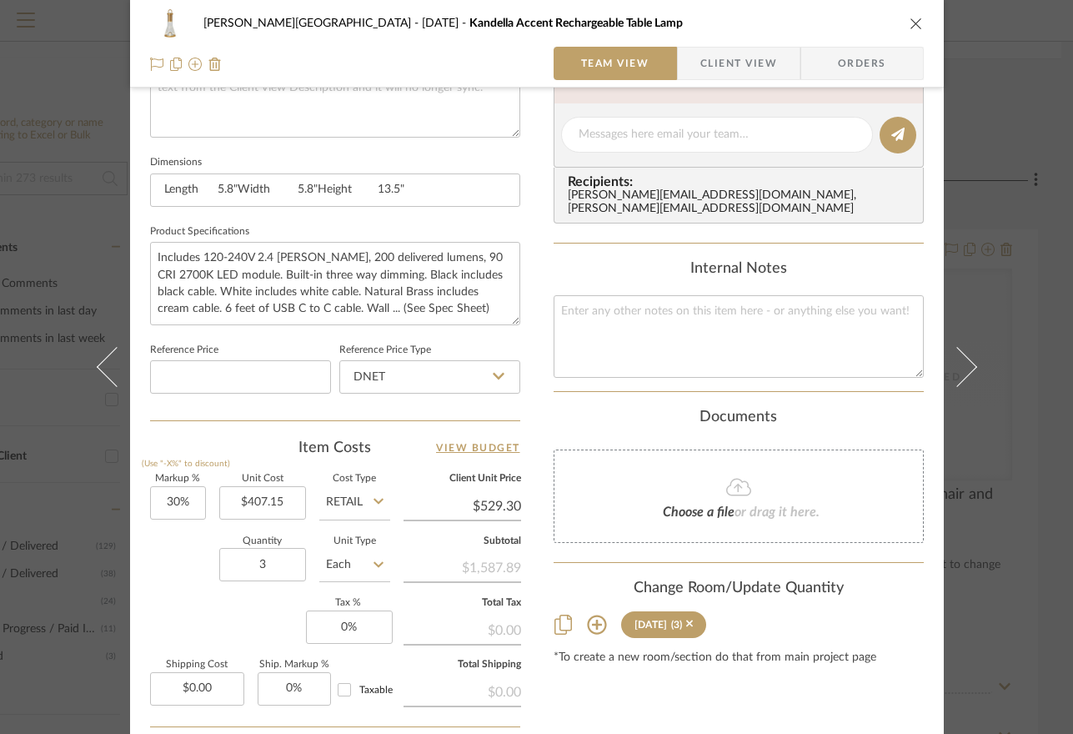
click at [344, 497] on input "Retail" at bounding box center [354, 502] width 71 height 33
click at [347, 534] on div "DNET" at bounding box center [417, 541] width 206 height 43
type input "DNET"
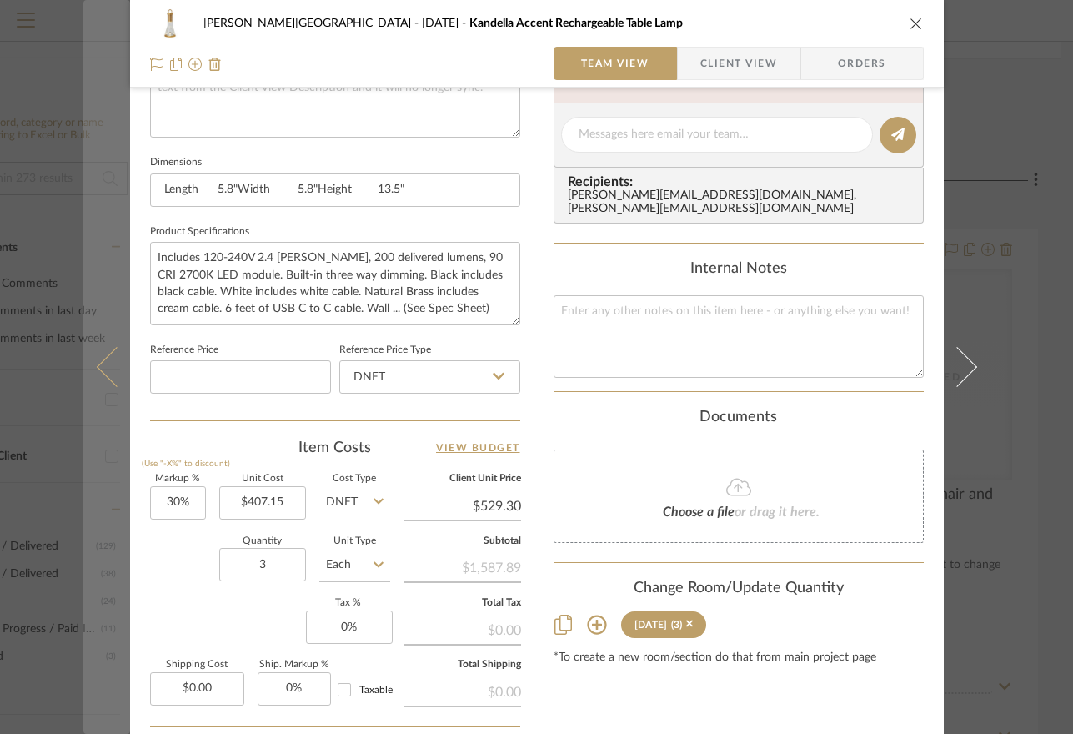
click at [104, 373] on icon at bounding box center [116, 367] width 40 height 40
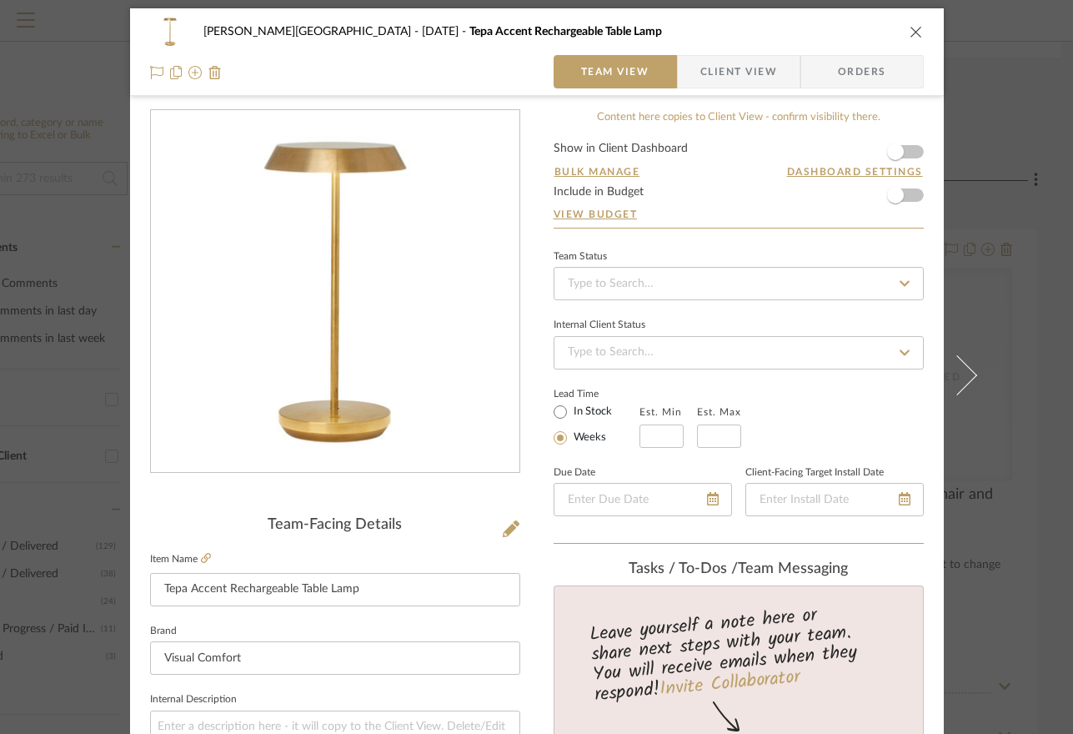
scroll to position [0, 0]
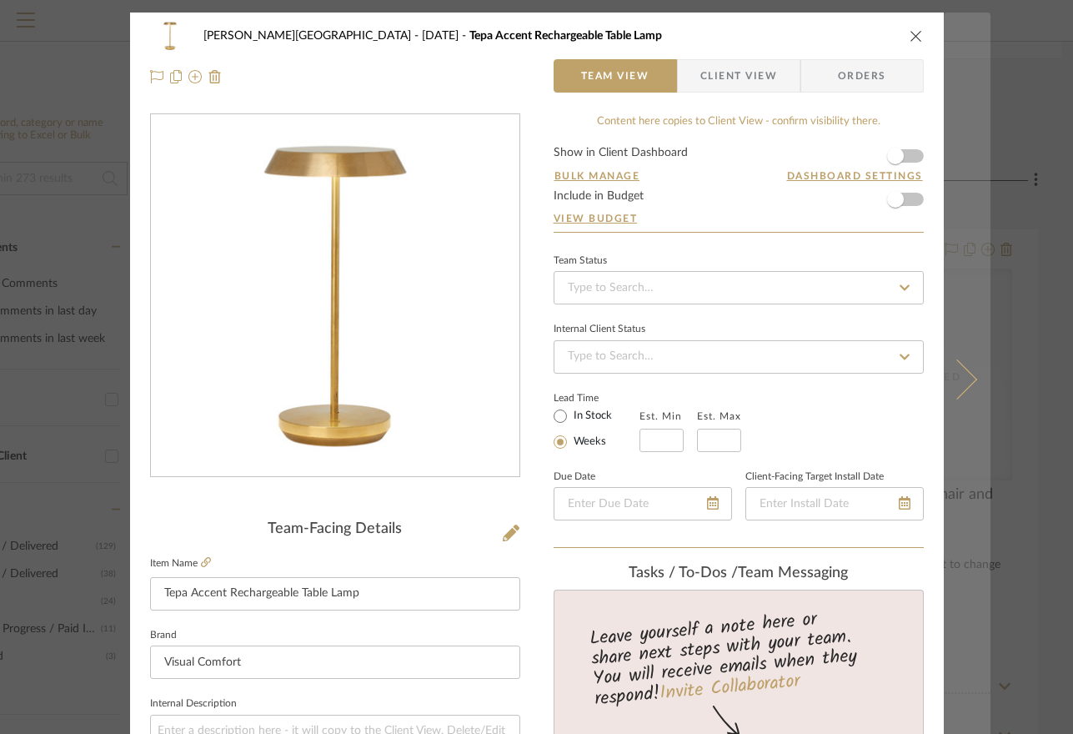
click at [970, 389] on button at bounding box center [967, 380] width 47 height 734
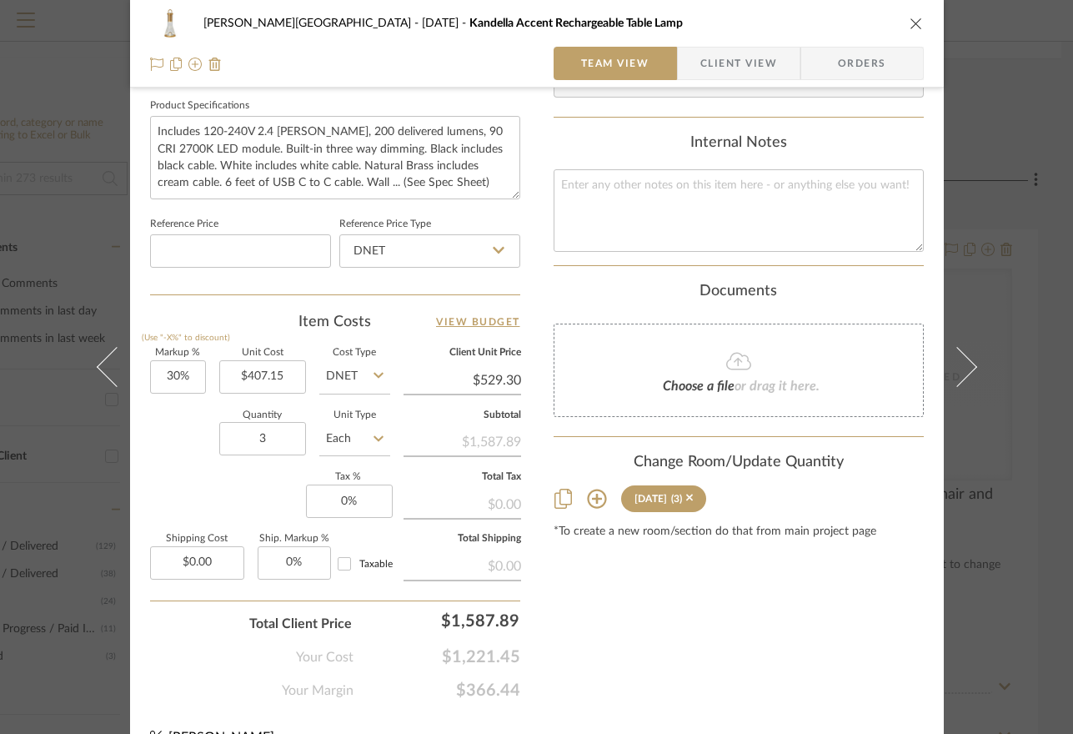
scroll to position [815, 0]
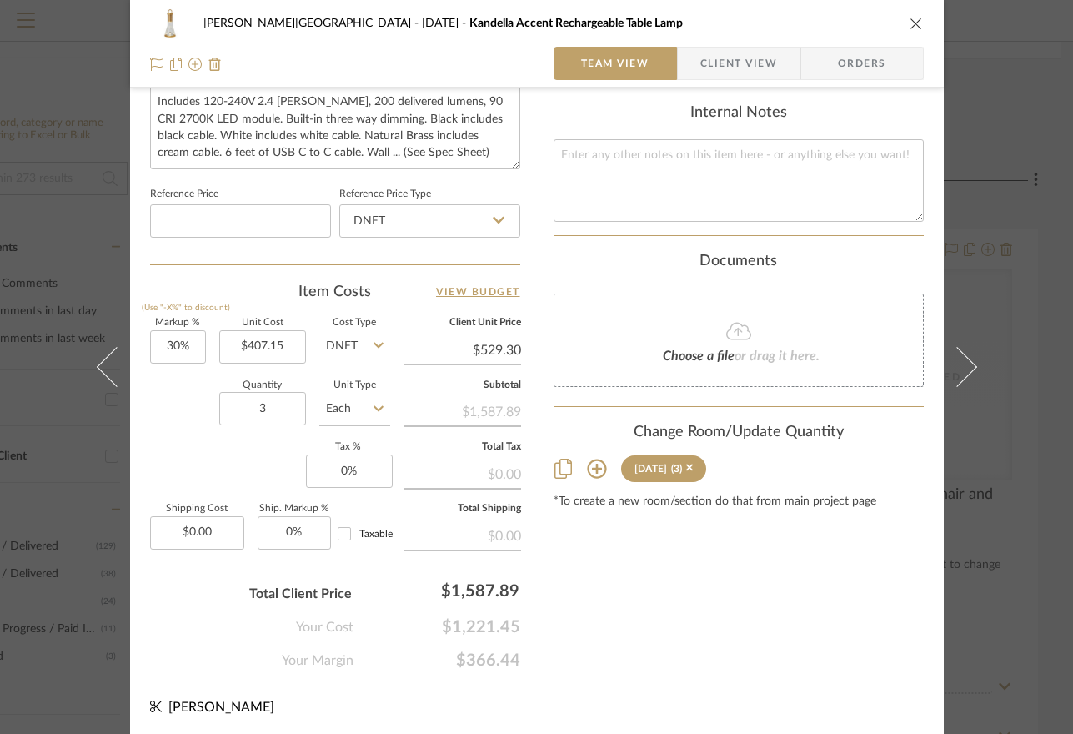
click at [1055, 241] on div "Campbell - Waxhaw September 2025 Kandella Accent Rechargeable Table Lamp Team V…" at bounding box center [536, 367] width 1073 height 734
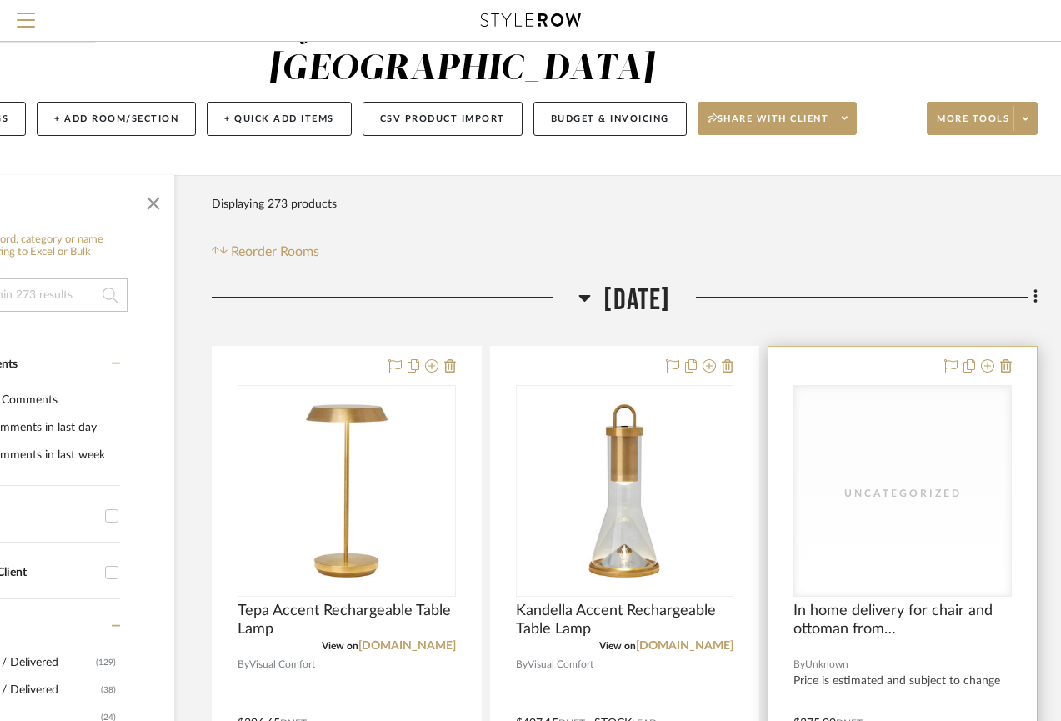
scroll to position [0, 139]
